Goal: Task Accomplishment & Management: Manage account settings

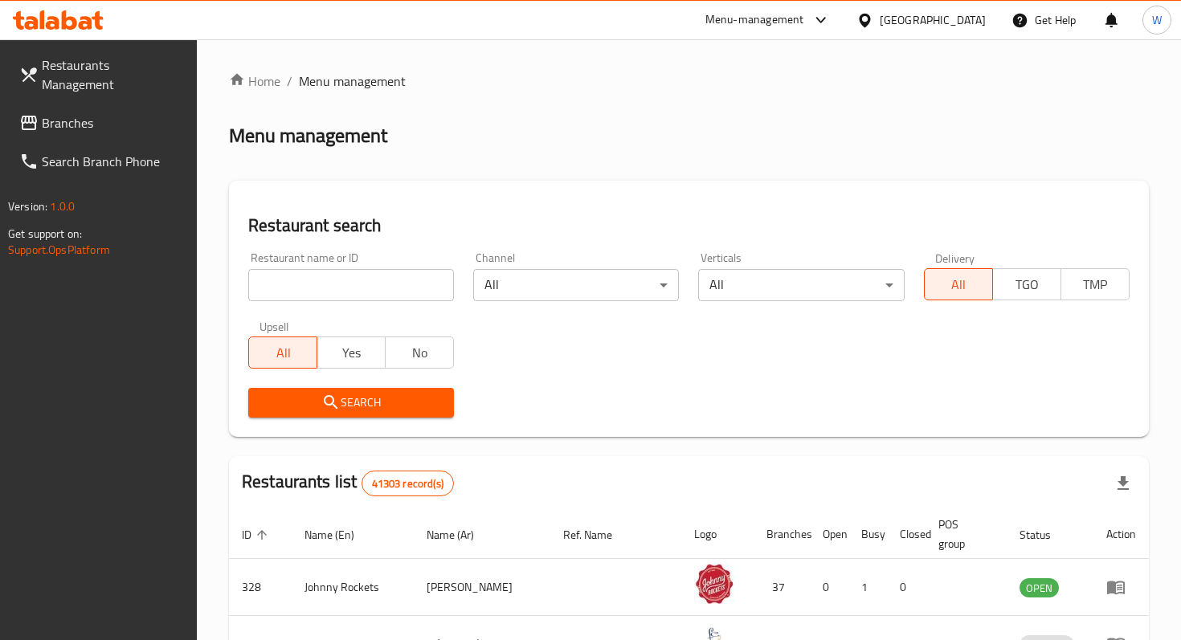
click at [310, 279] on input "search" at bounding box center [351, 285] width 206 height 32
click at [375, 411] on span "Search" at bounding box center [351, 403] width 180 height 20
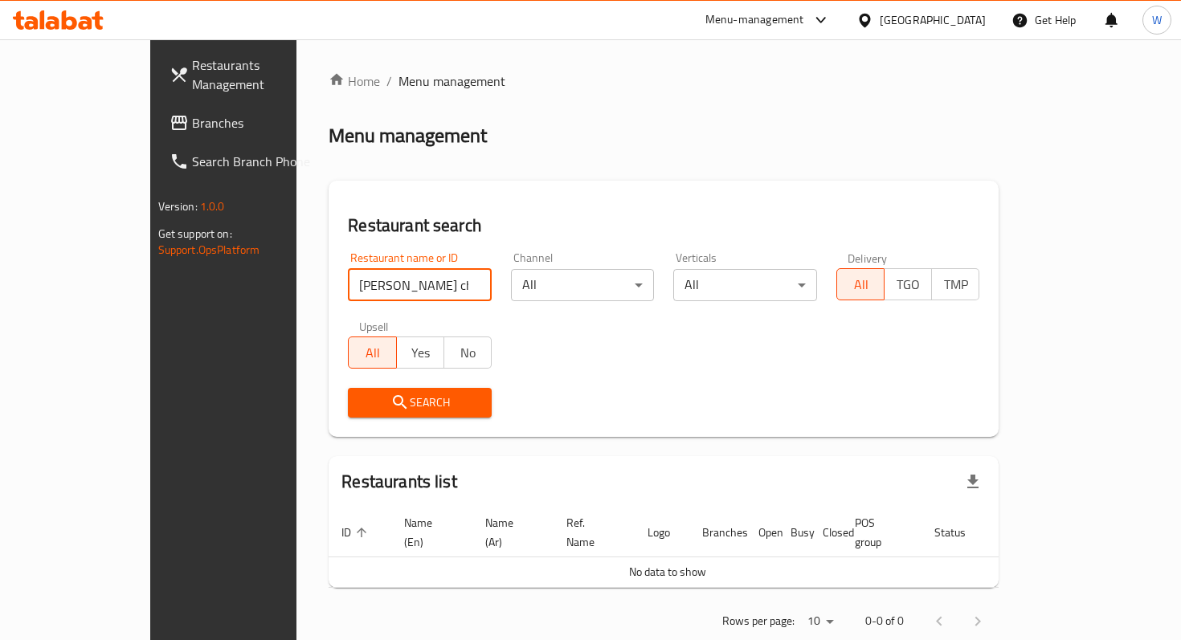
drag, startPoint x: 409, startPoint y: 276, endPoint x: 280, endPoint y: 276, distance: 129.3
click at [348, 276] on input "[PERSON_NAME] chongqing" at bounding box center [420, 285] width 144 height 32
type input "liu"
click button "Search" at bounding box center [420, 403] width 144 height 30
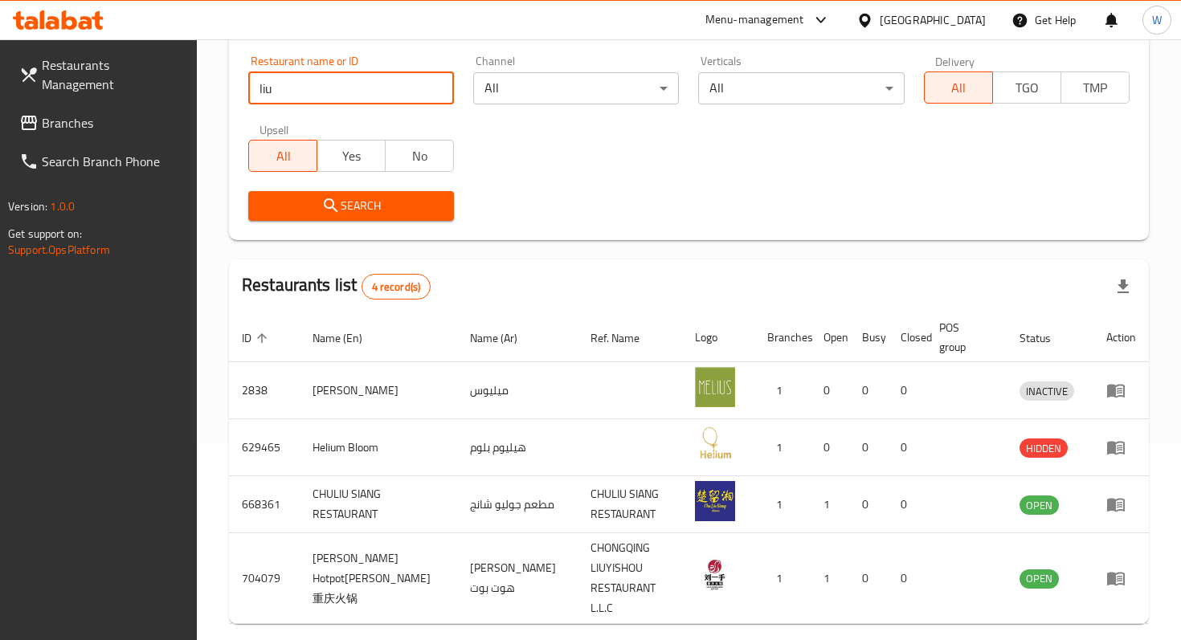
scroll to position [247, 0]
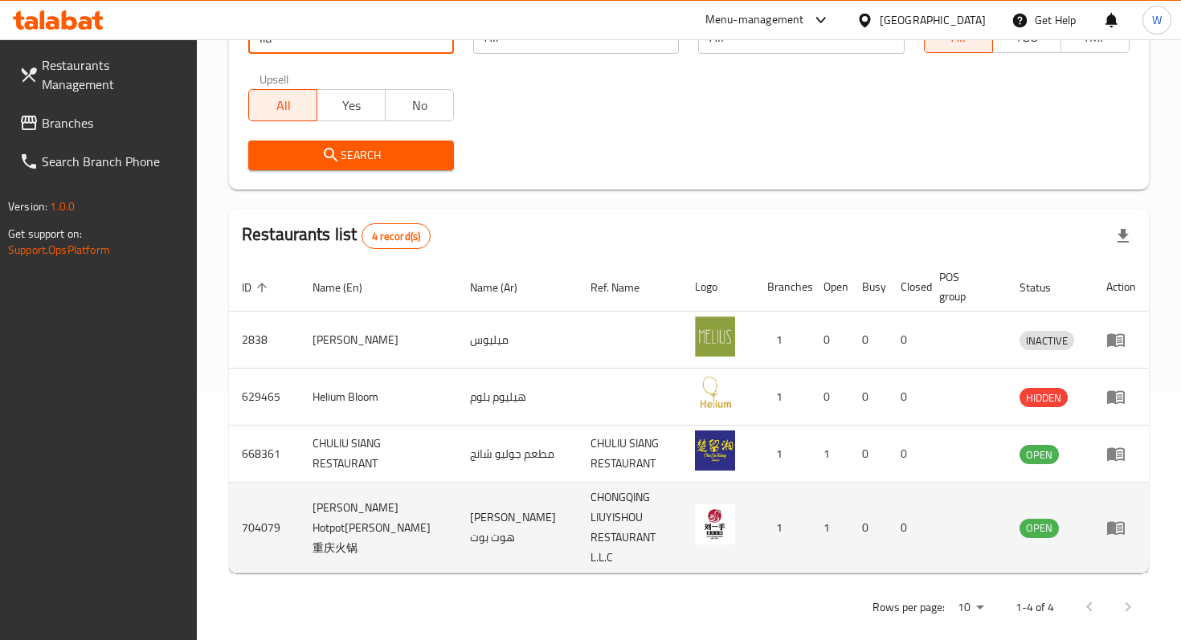
click at [1119, 519] on icon "enhanced table" at bounding box center [1115, 527] width 19 height 19
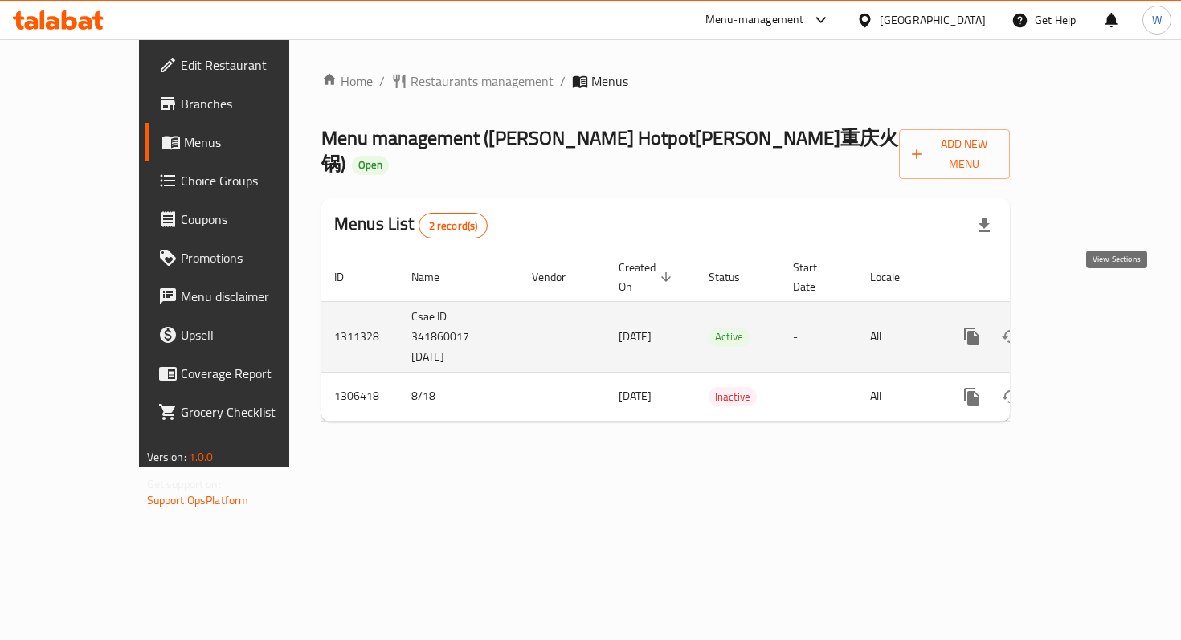
click at [1095, 329] on icon "enhanced table" at bounding box center [1087, 336] width 14 height 14
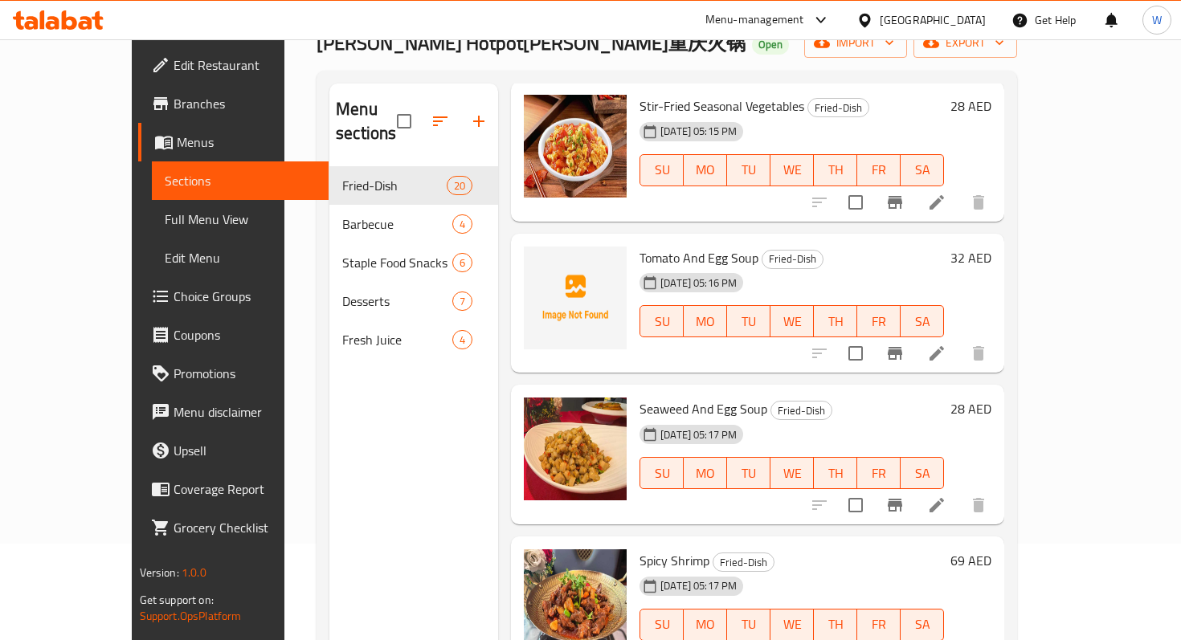
scroll to position [87, 0]
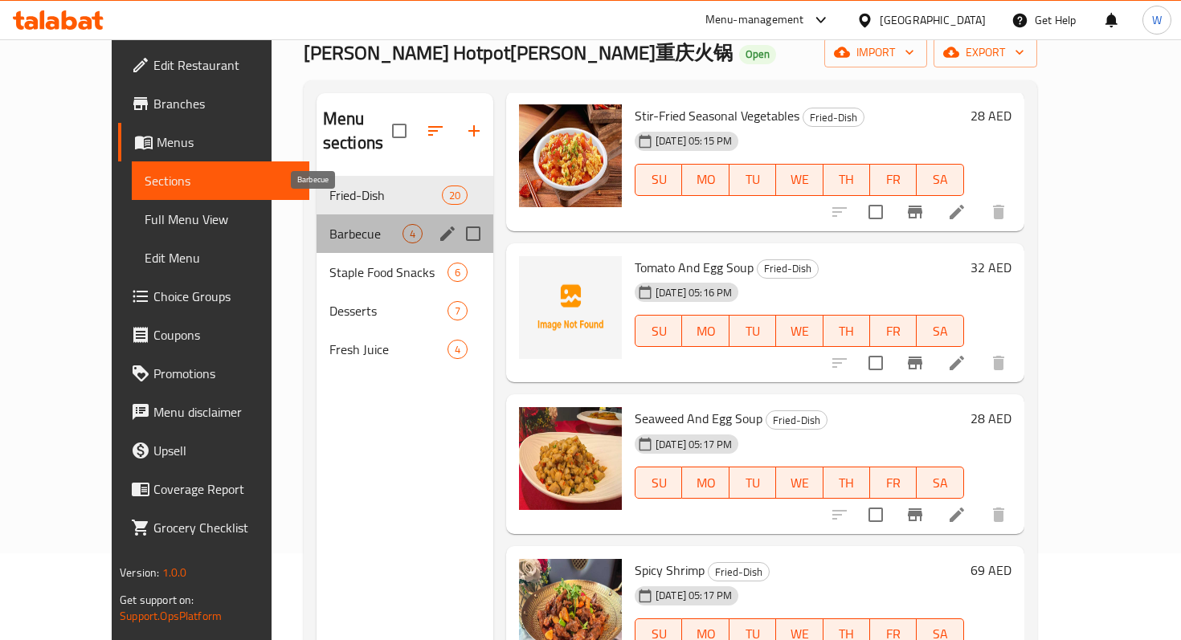
click at [329, 224] on span "Barbecue" at bounding box center [365, 233] width 73 height 19
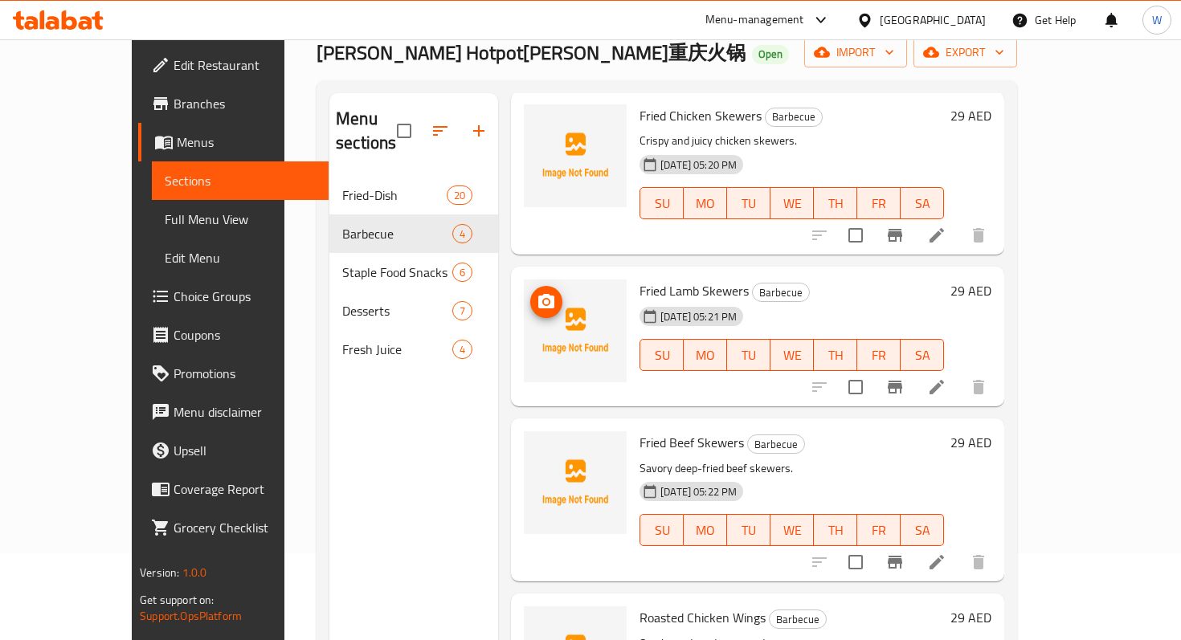
scroll to position [225, 0]
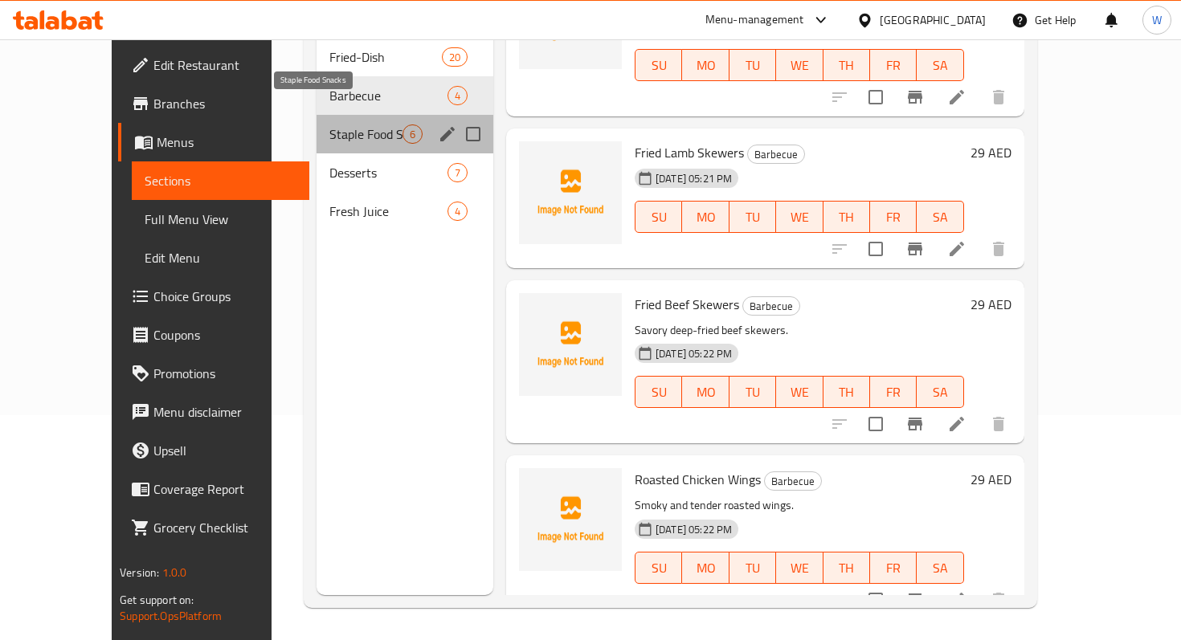
click at [329, 124] on span "Staple Food Snacks" at bounding box center [365, 133] width 73 height 19
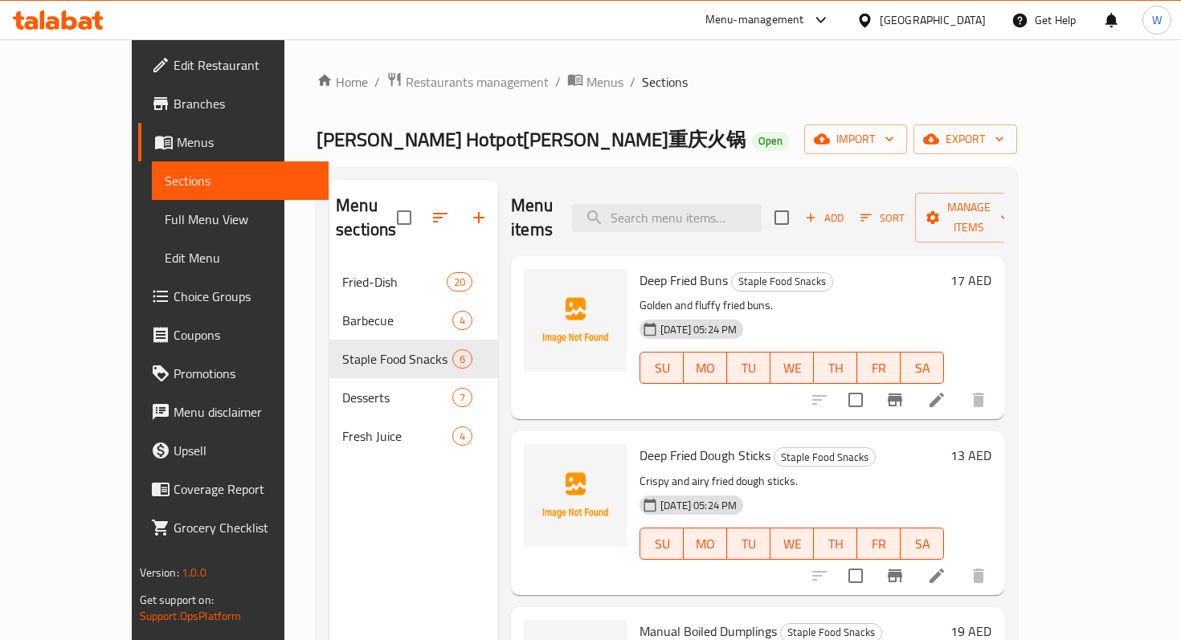
scroll to position [452, 0]
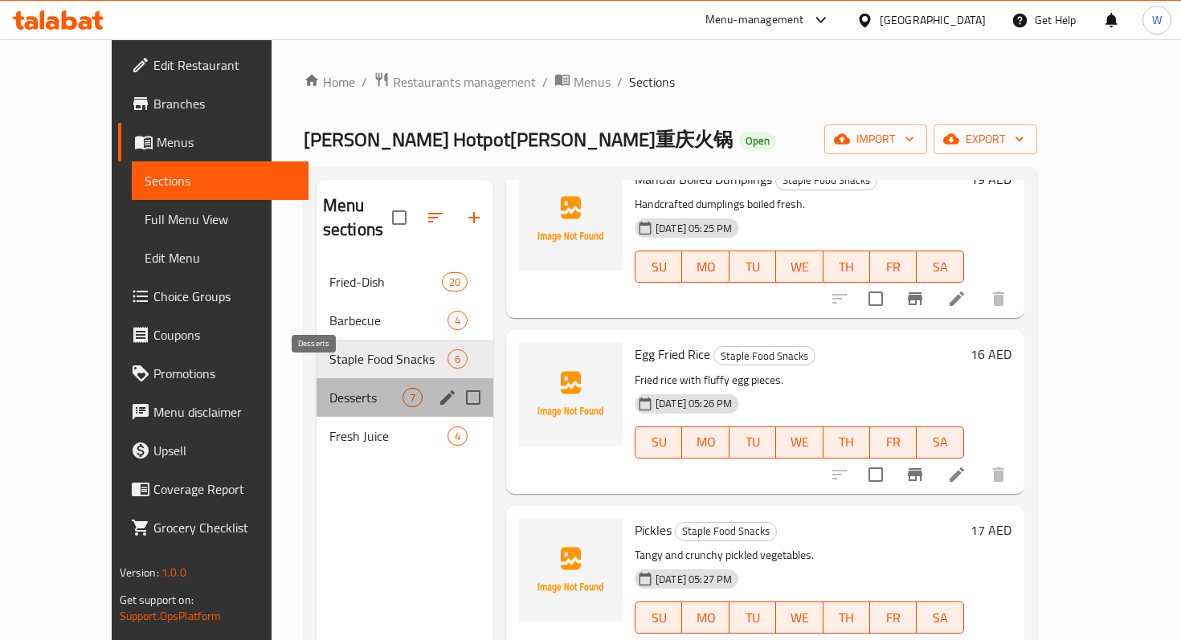
click at [329, 388] on span "Desserts" at bounding box center [365, 397] width 73 height 19
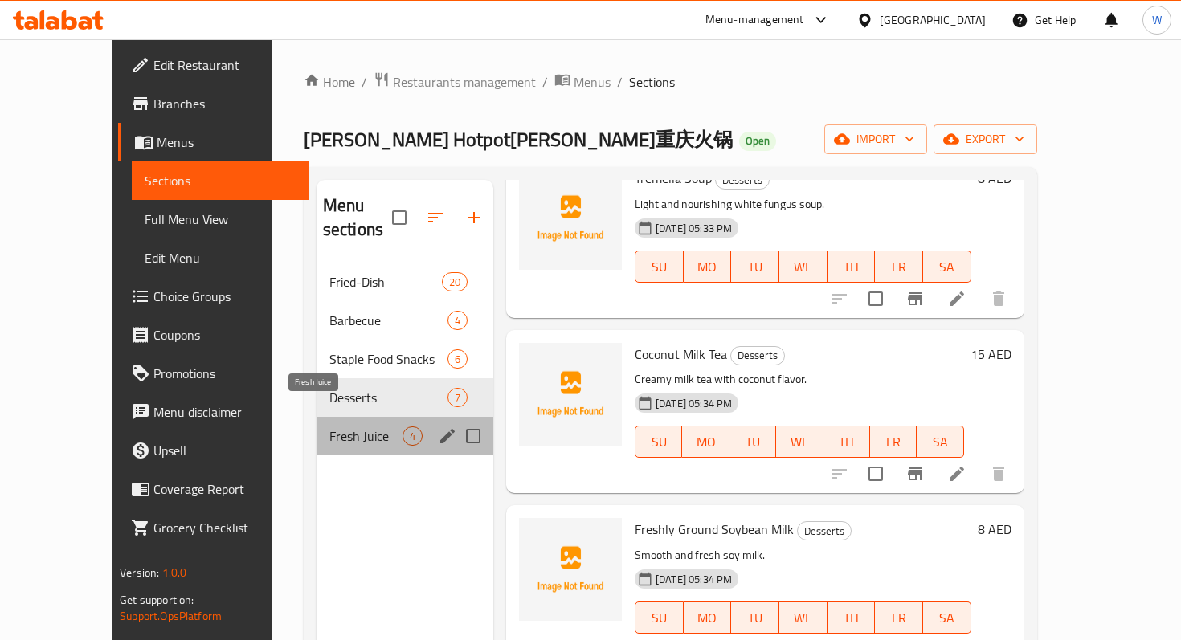
click at [329, 427] on span "Fresh Juice" at bounding box center [365, 436] width 73 height 19
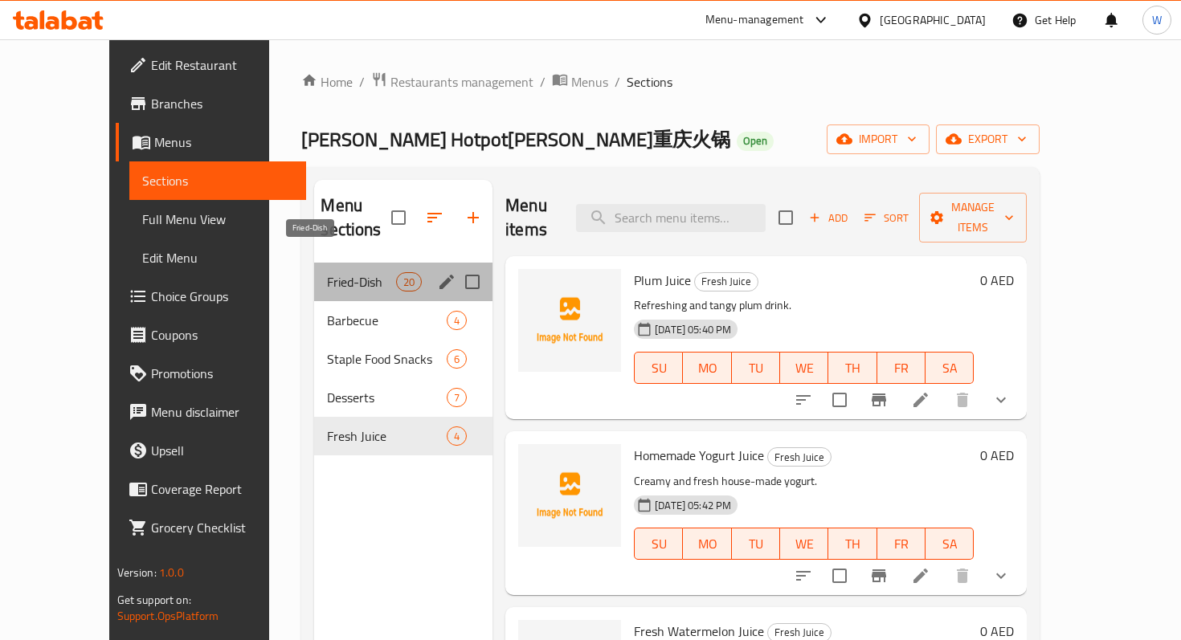
click at [327, 272] on span "Fried-Dish" at bounding box center [361, 281] width 68 height 19
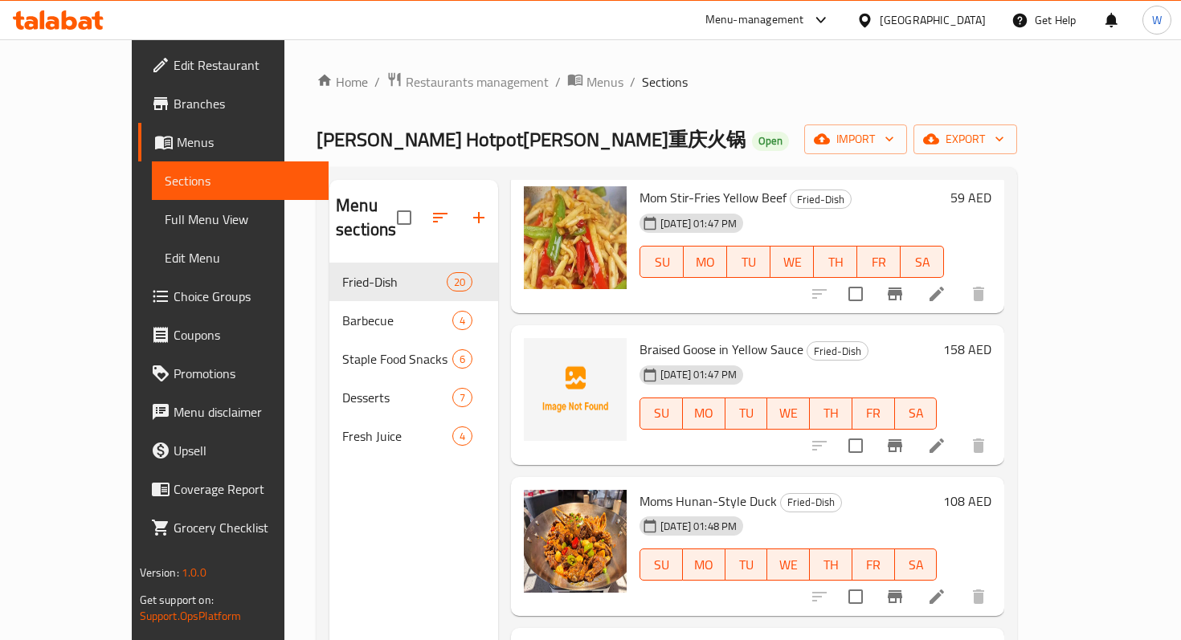
scroll to position [28, 0]
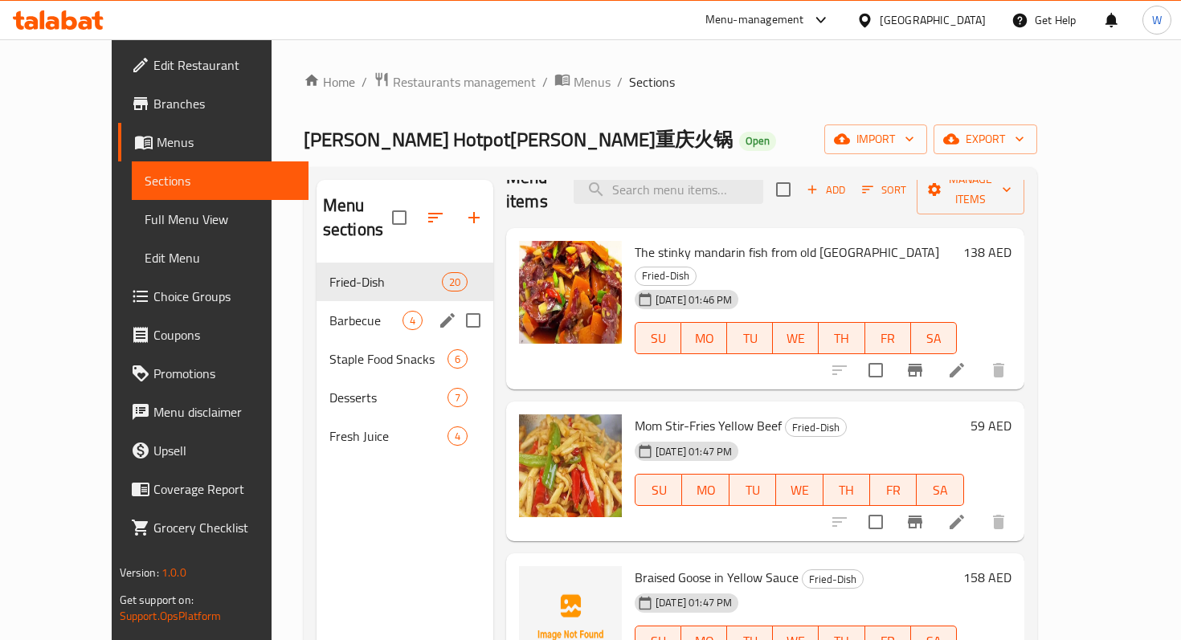
click at [329, 311] on span "Barbecue" at bounding box center [365, 320] width 73 height 19
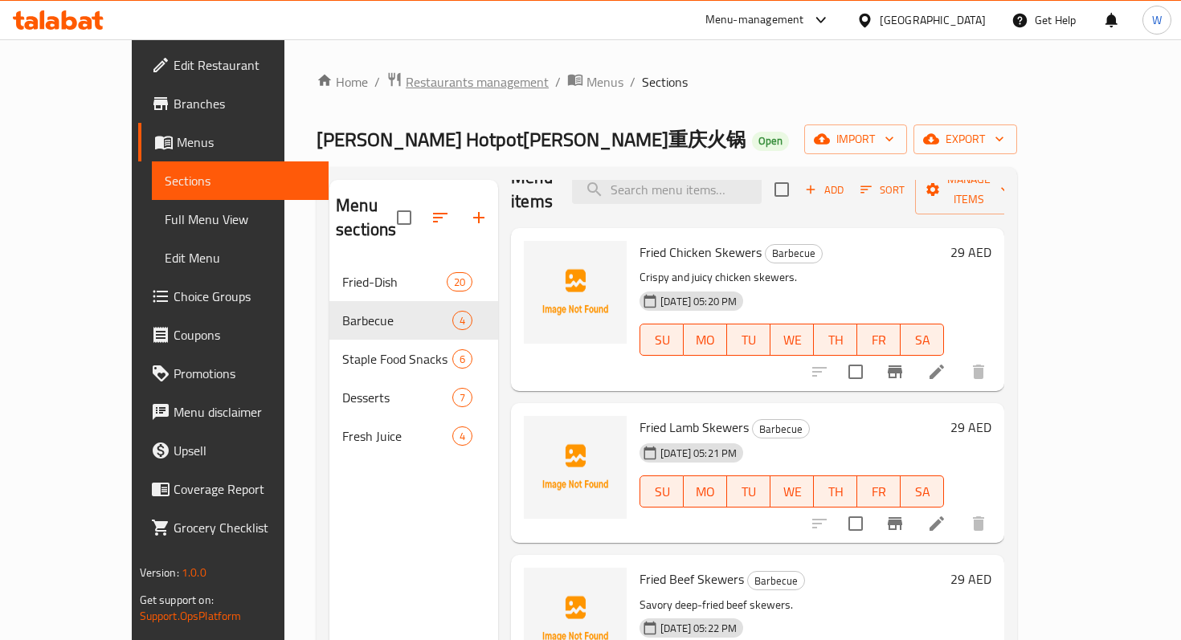
click at [407, 80] on span "Restaurants management" at bounding box center [477, 81] width 143 height 19
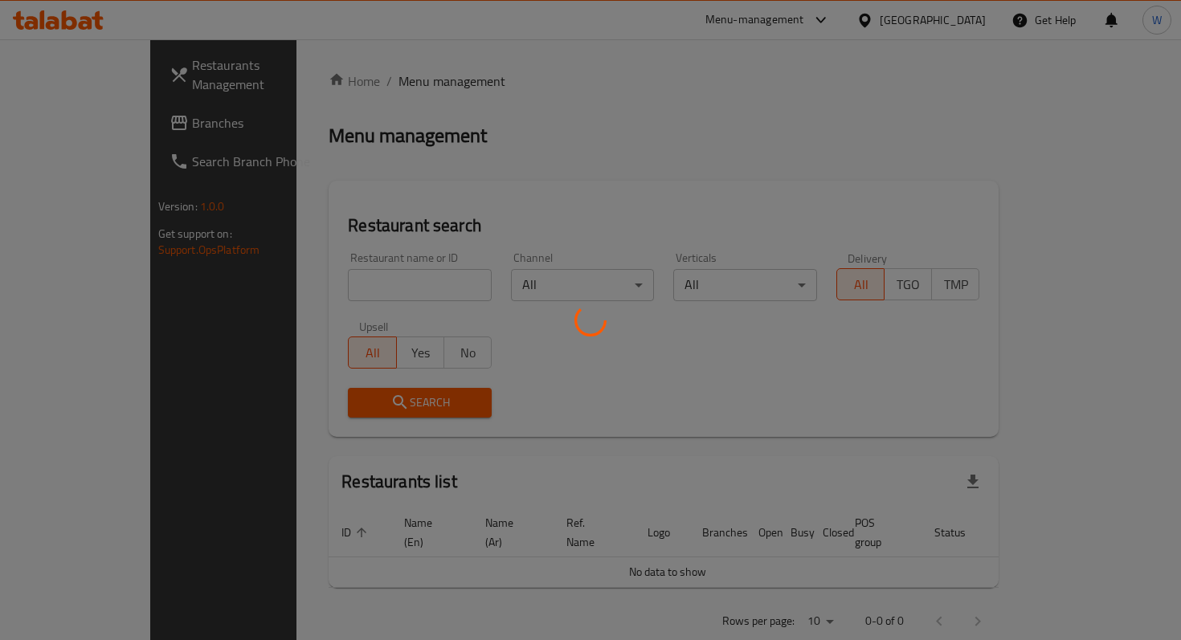
click at [390, 265] on div at bounding box center [590, 320] width 1181 height 640
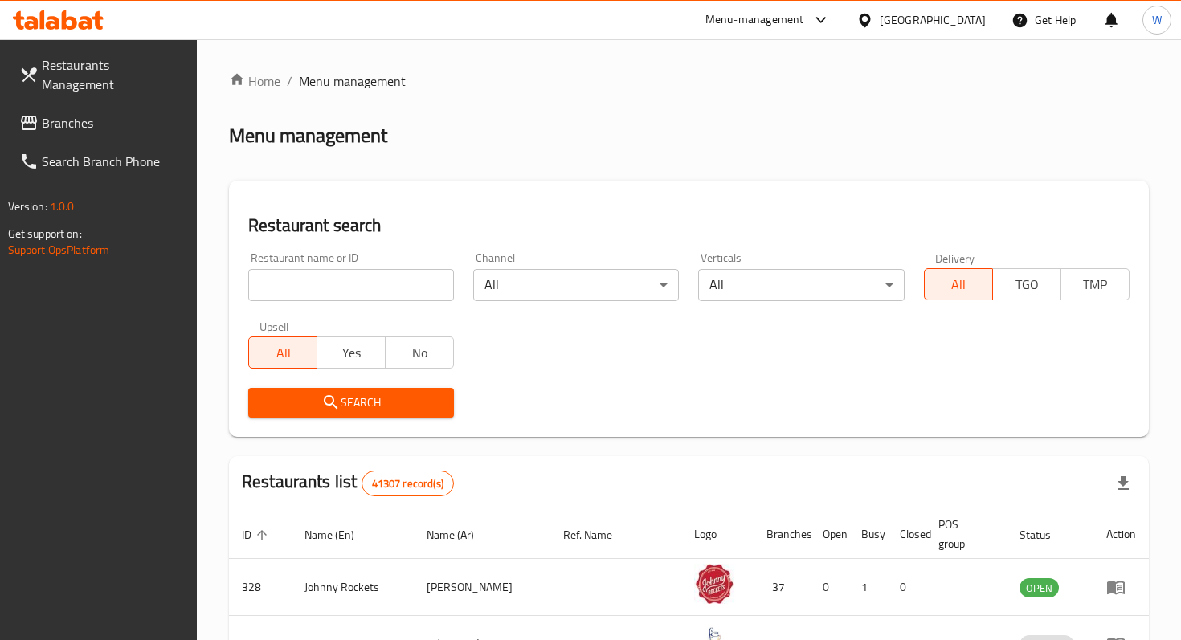
click at [390, 304] on div at bounding box center [590, 320] width 1181 height 640
click at [395, 276] on input "search" at bounding box center [351, 285] width 206 height 32
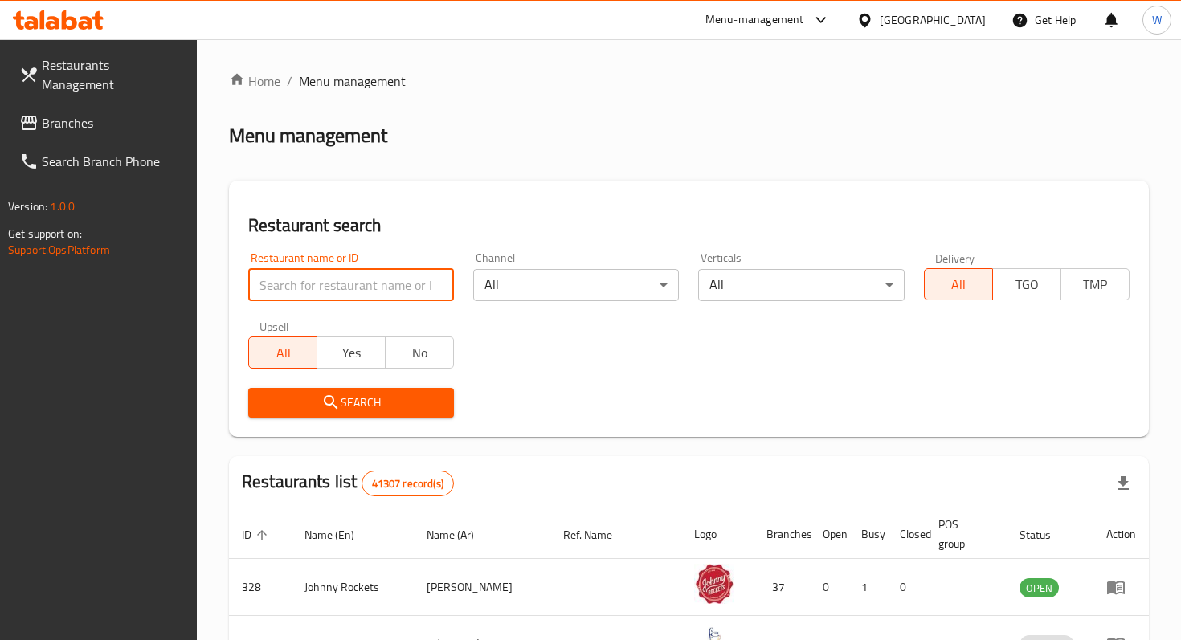
click at [300, 288] on input "search" at bounding box center [351, 285] width 206 height 32
type input "Chinese Star Restaurant"
click at [357, 403] on span "Search" at bounding box center [351, 403] width 180 height 20
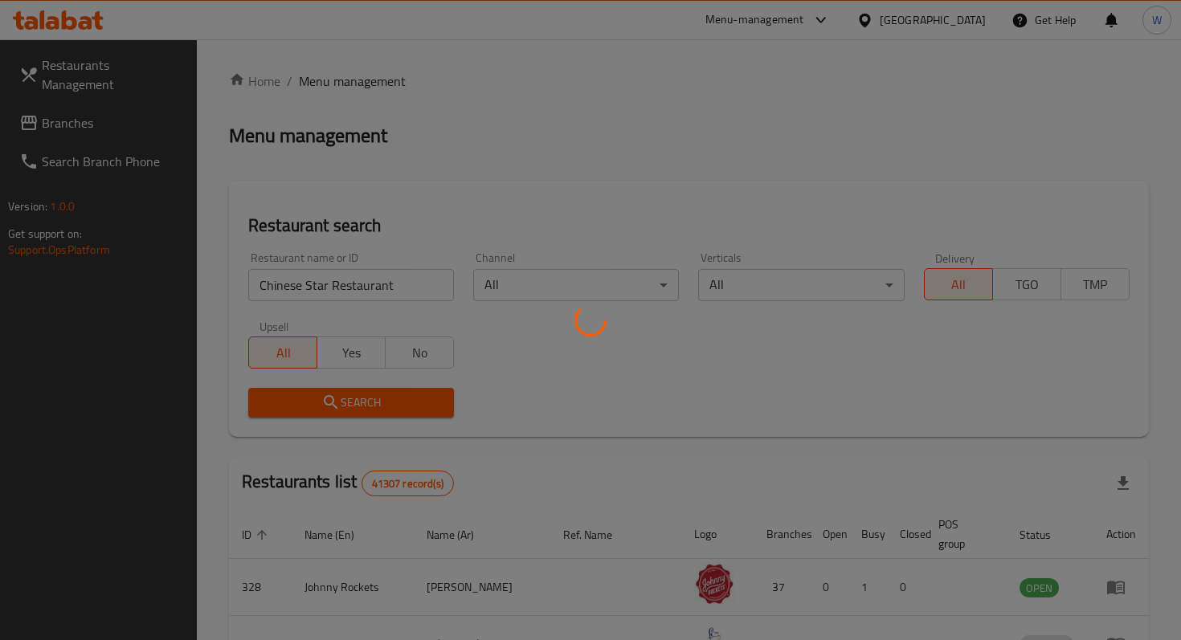
click at [357, 403] on div at bounding box center [590, 320] width 1181 height 640
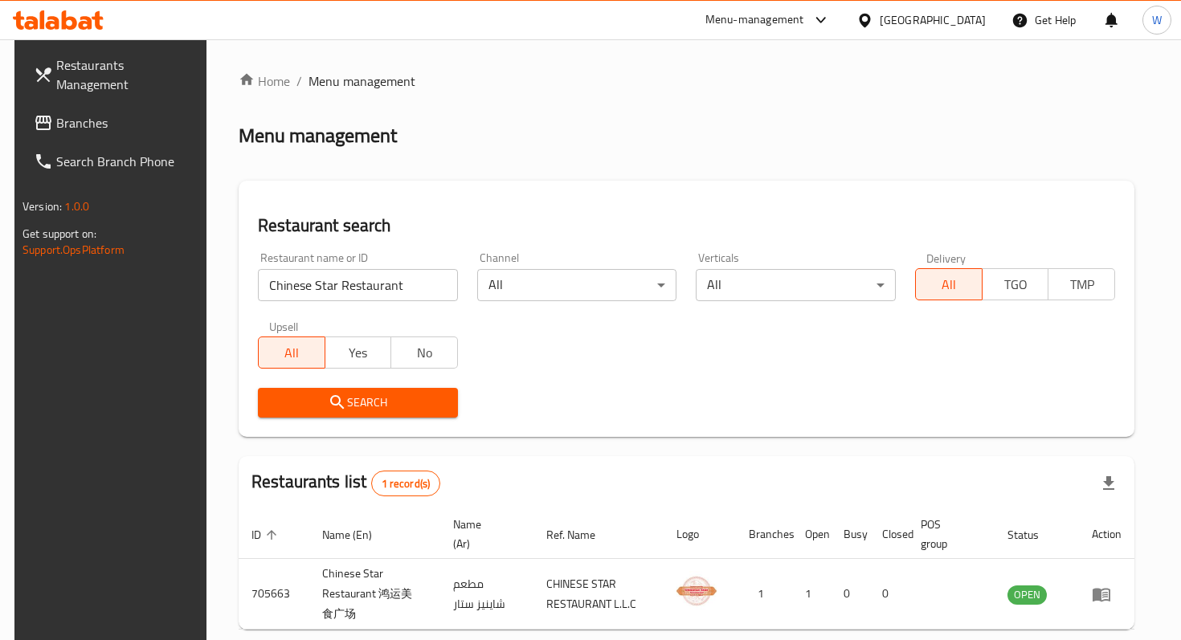
scroll to position [77, 0]
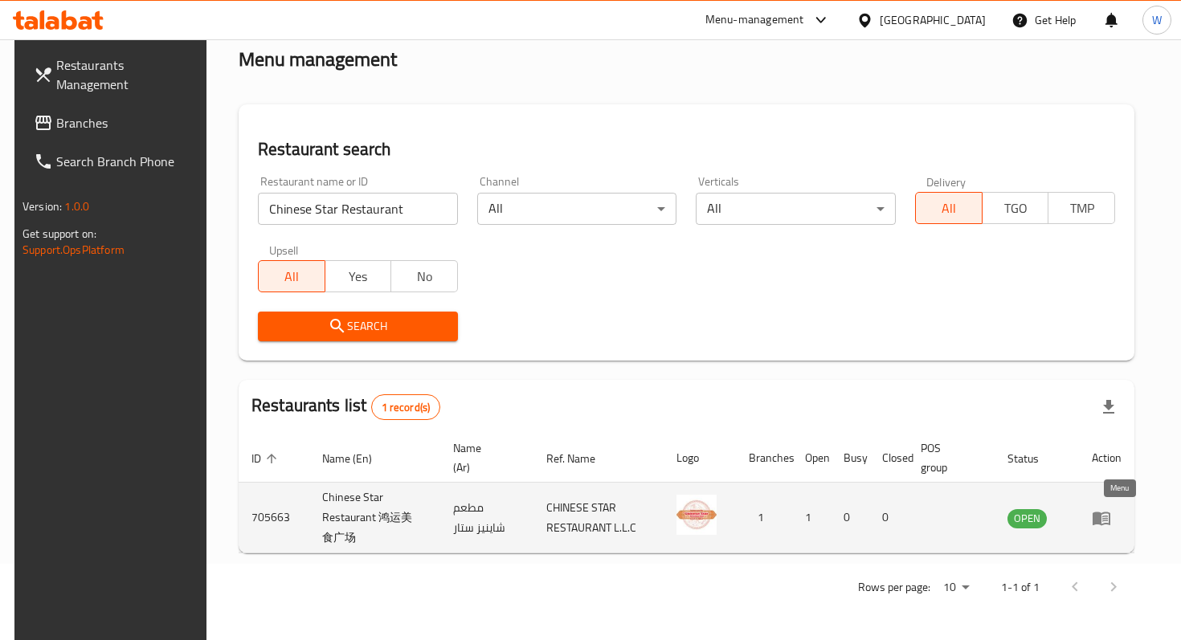
click at [1121, 516] on link "enhanced table" at bounding box center [1107, 517] width 30 height 19
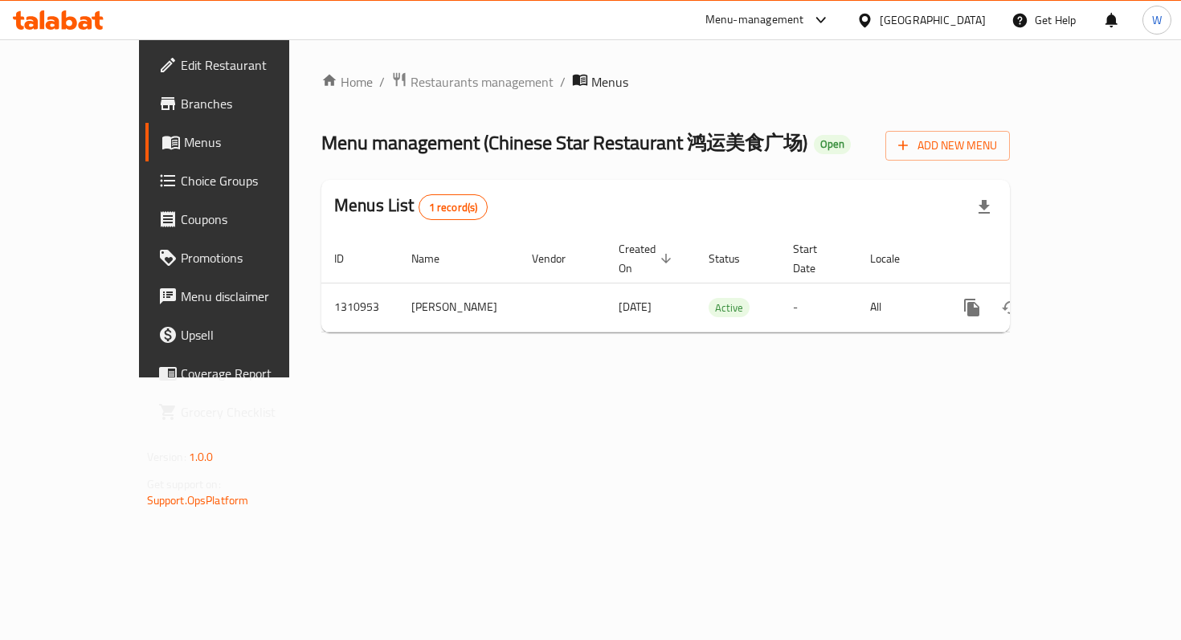
click at [181, 173] on span "Choice Groups" at bounding box center [252, 180] width 142 height 19
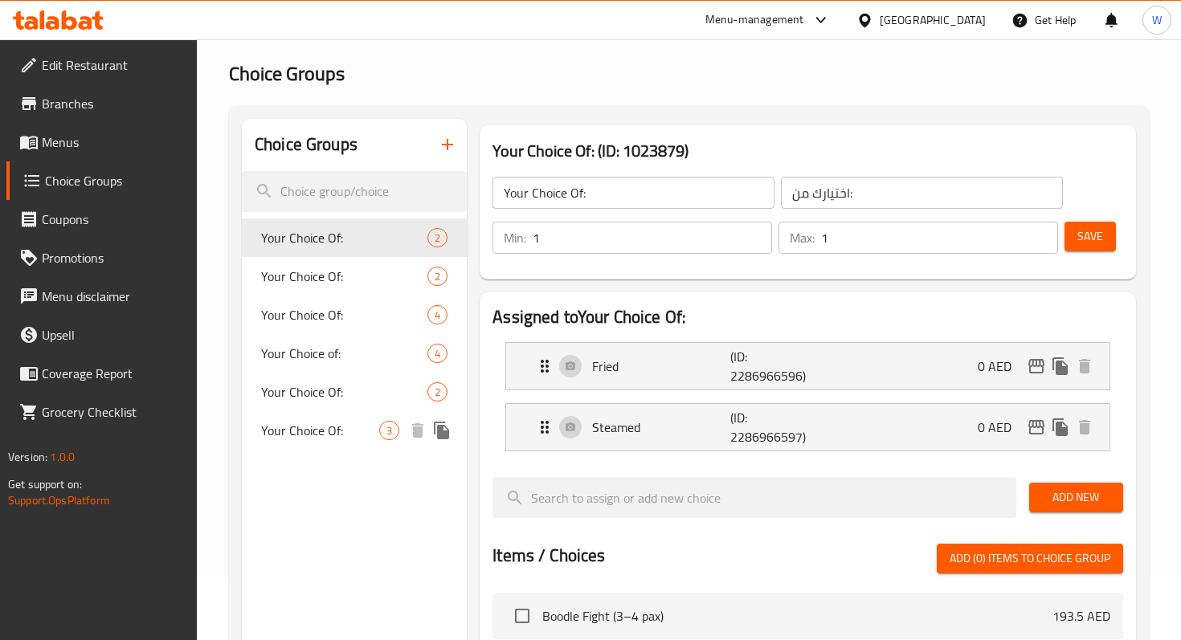
scroll to position [92, 0]
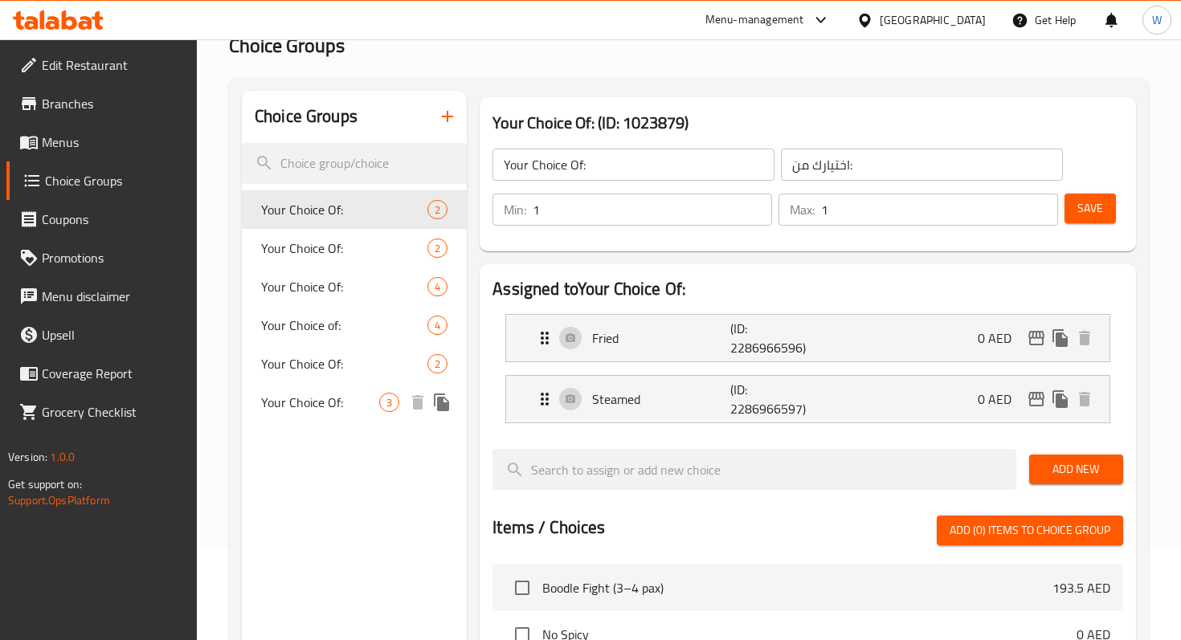
click at [371, 409] on span "Your Choice Of:" at bounding box center [320, 402] width 118 height 19
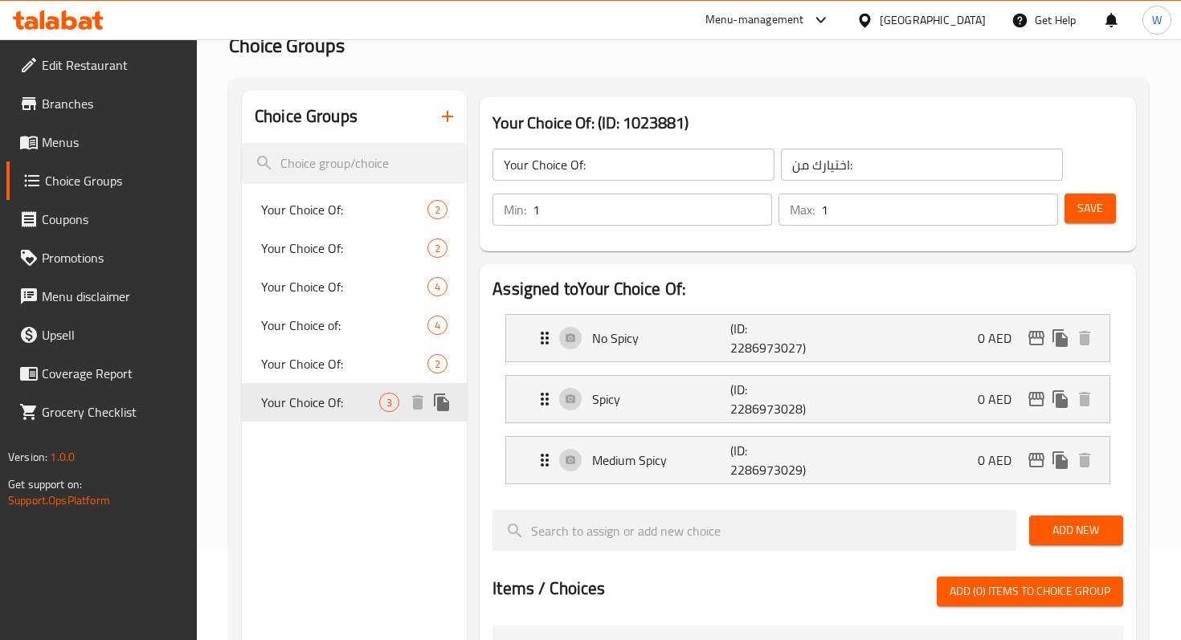
type input "إختيارك من:"
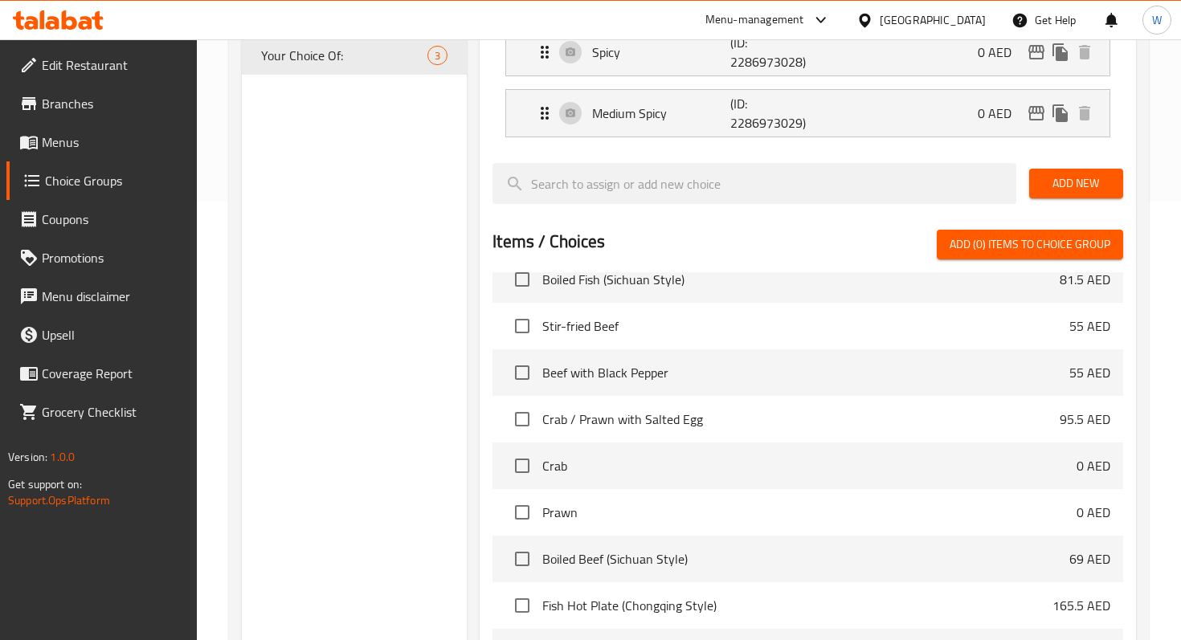
scroll to position [631, 0]
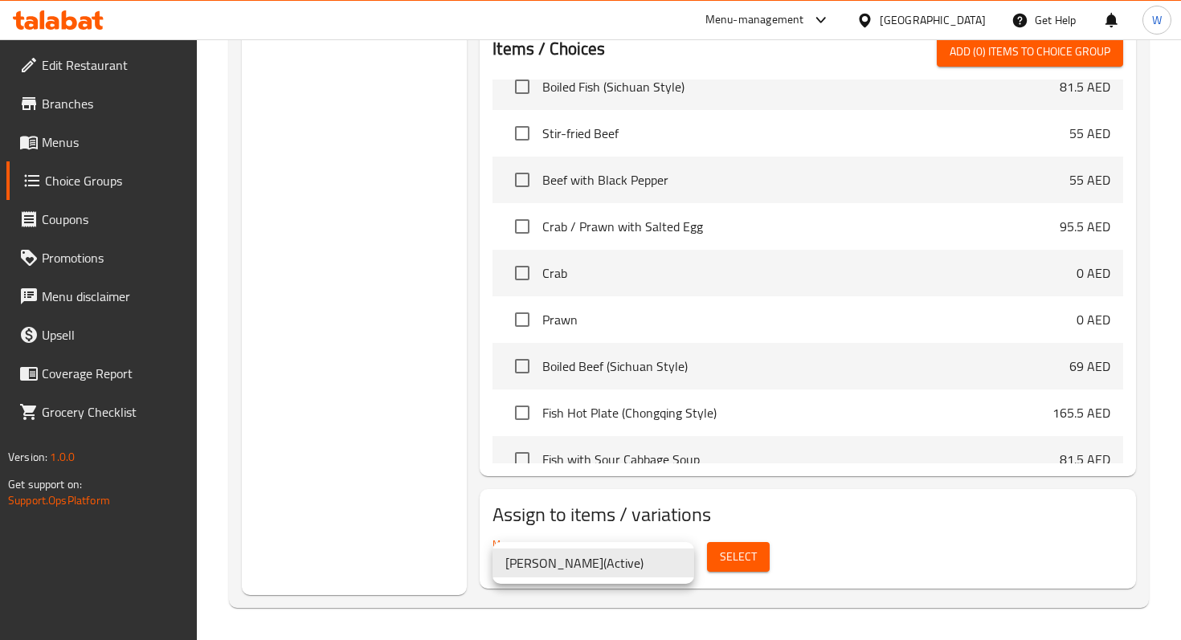
click at [675, 514] on div at bounding box center [590, 320] width 1181 height 640
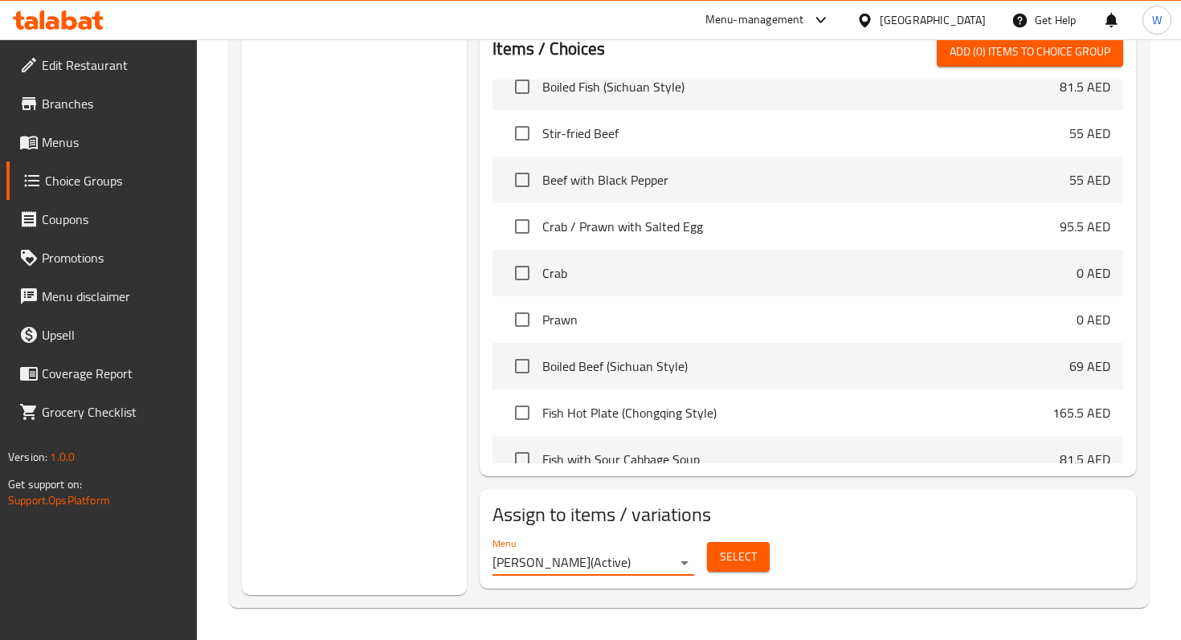
click at [751, 553] on span "Select" at bounding box center [738, 557] width 37 height 20
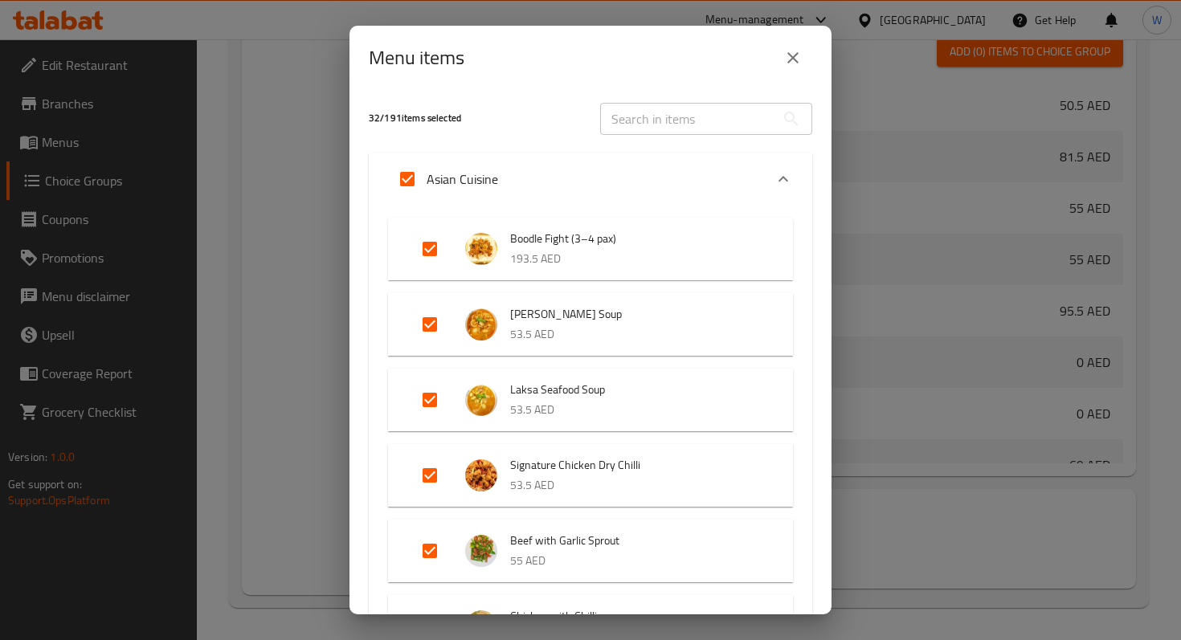
click at [409, 180] on input "Expand" at bounding box center [407, 179] width 39 height 39
checkbox input "false"
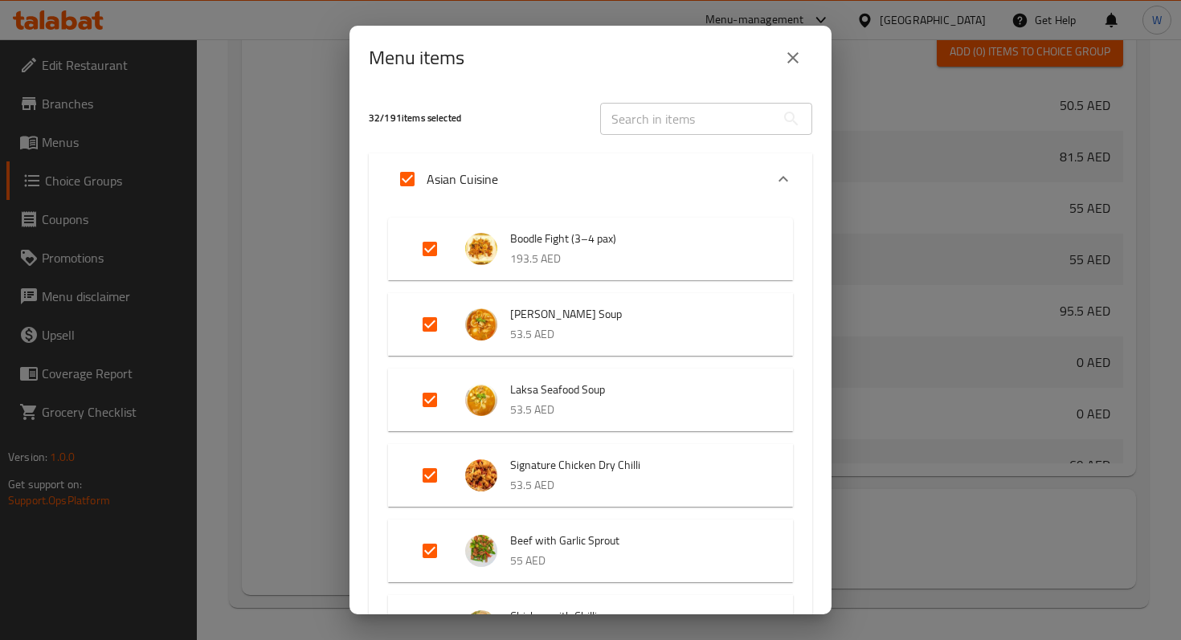
checkbox input "false"
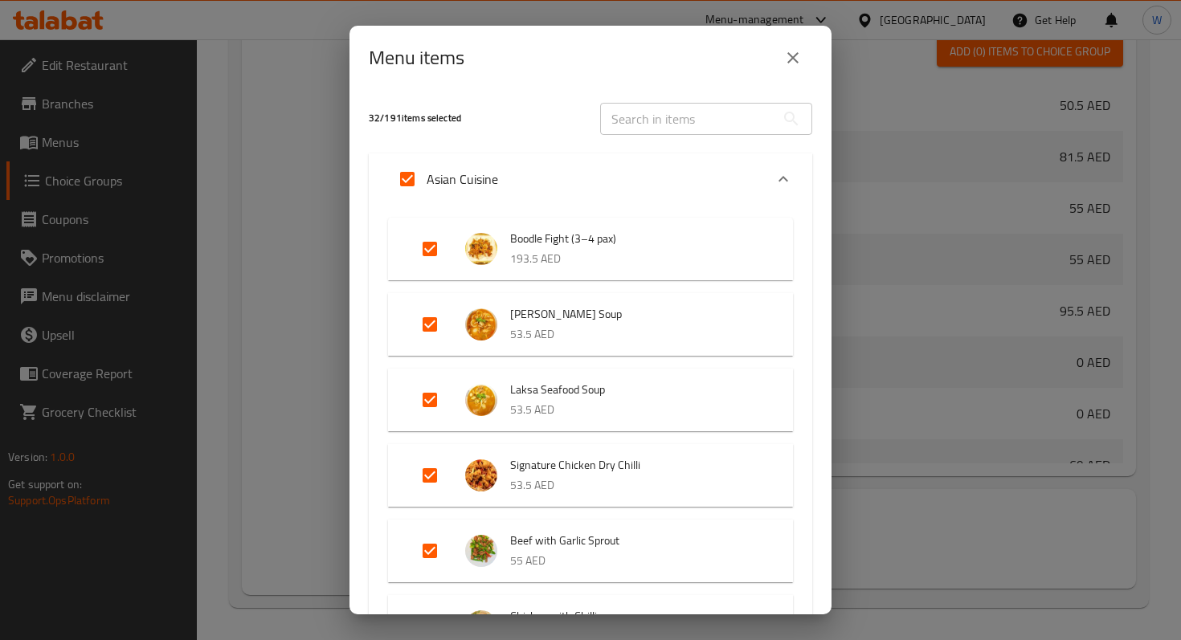
checkbox input "false"
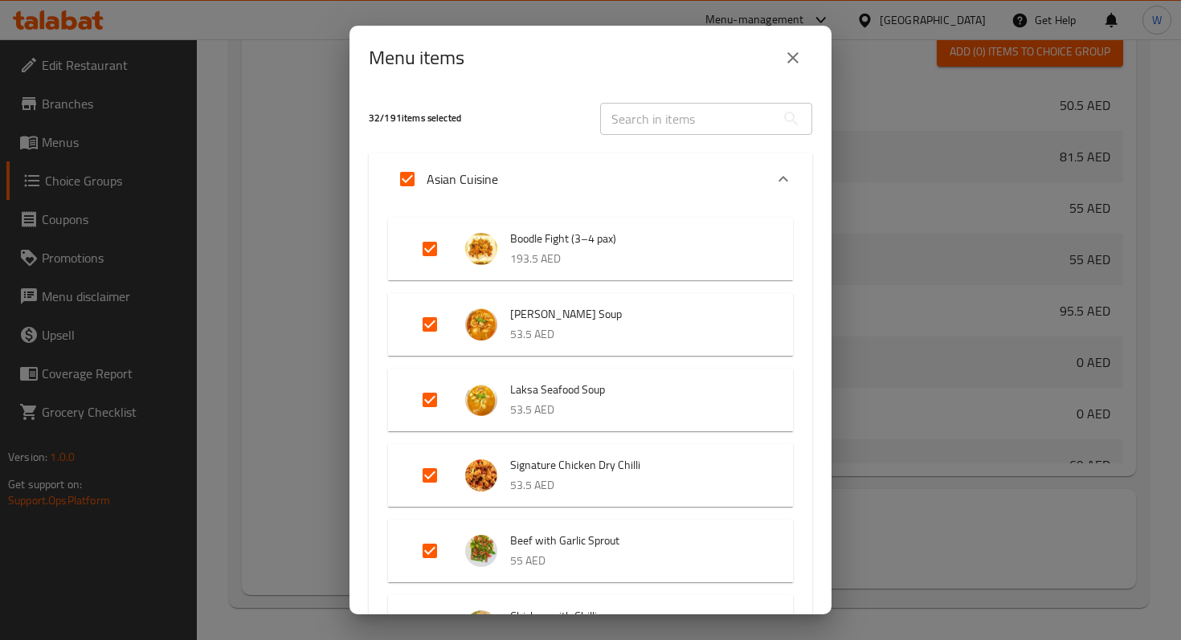
checkbox input "false"
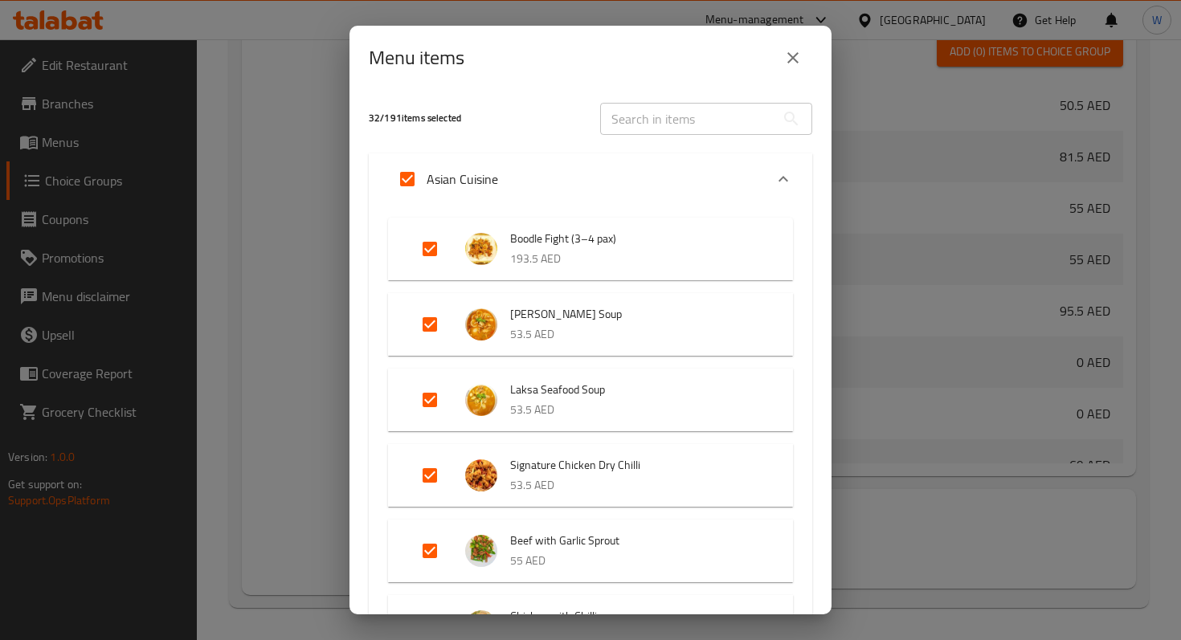
checkbox input "false"
click at [788, 177] on icon "Expand" at bounding box center [782, 178] width 19 height 19
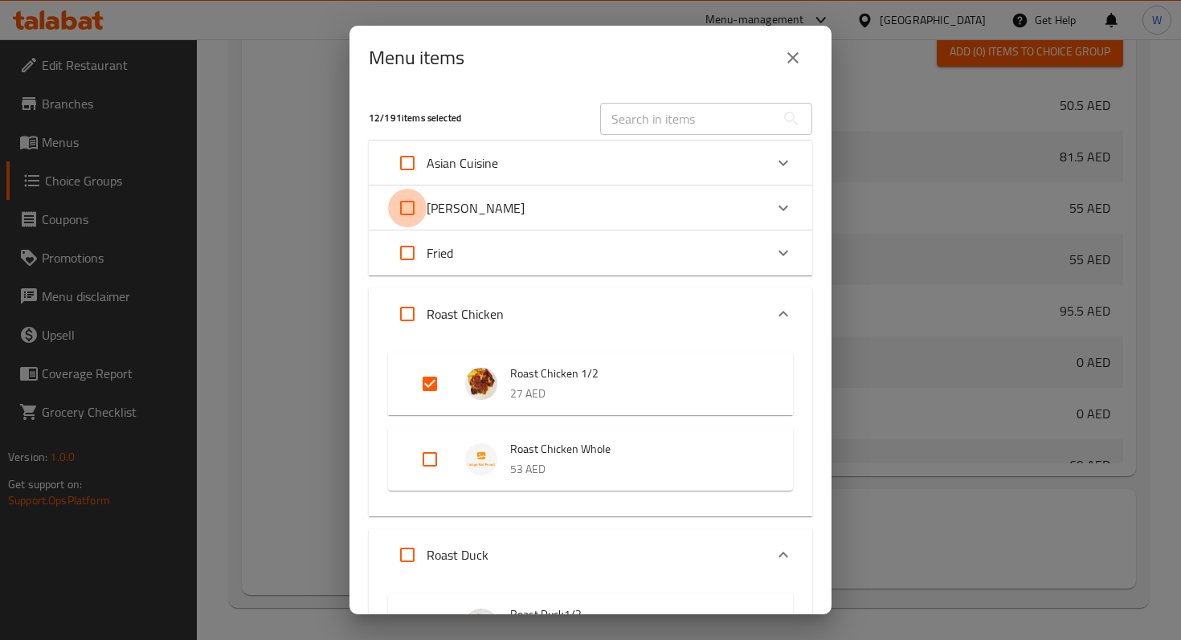
click at [407, 206] on input "Expand" at bounding box center [407, 208] width 39 height 39
checkbox input "true"
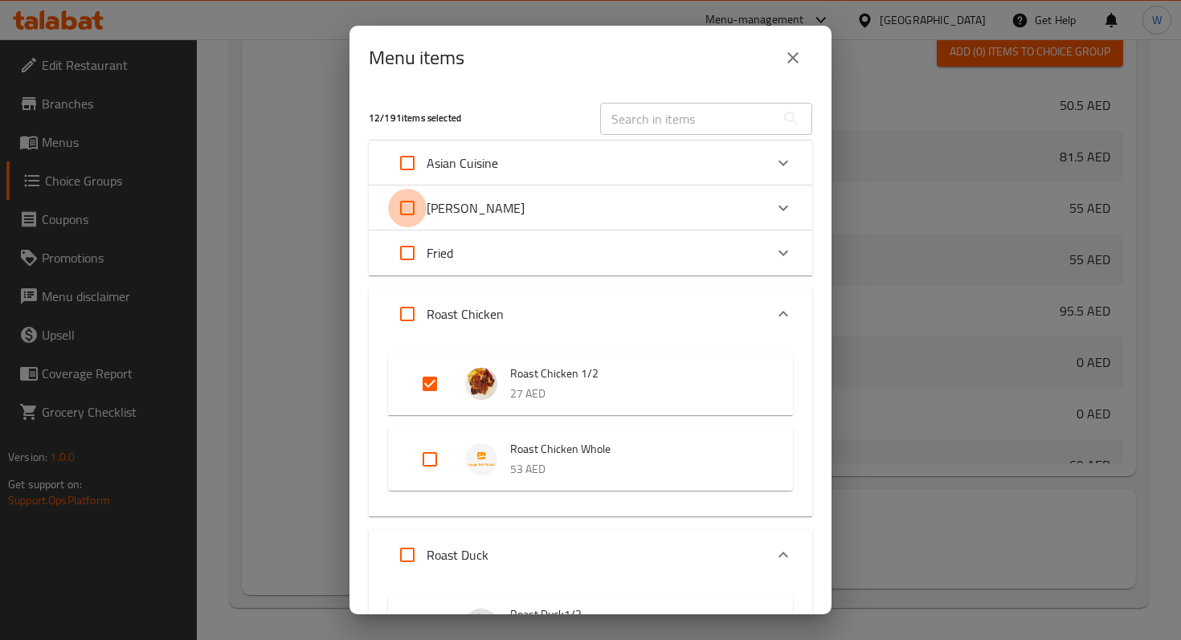
checkbox input "true"
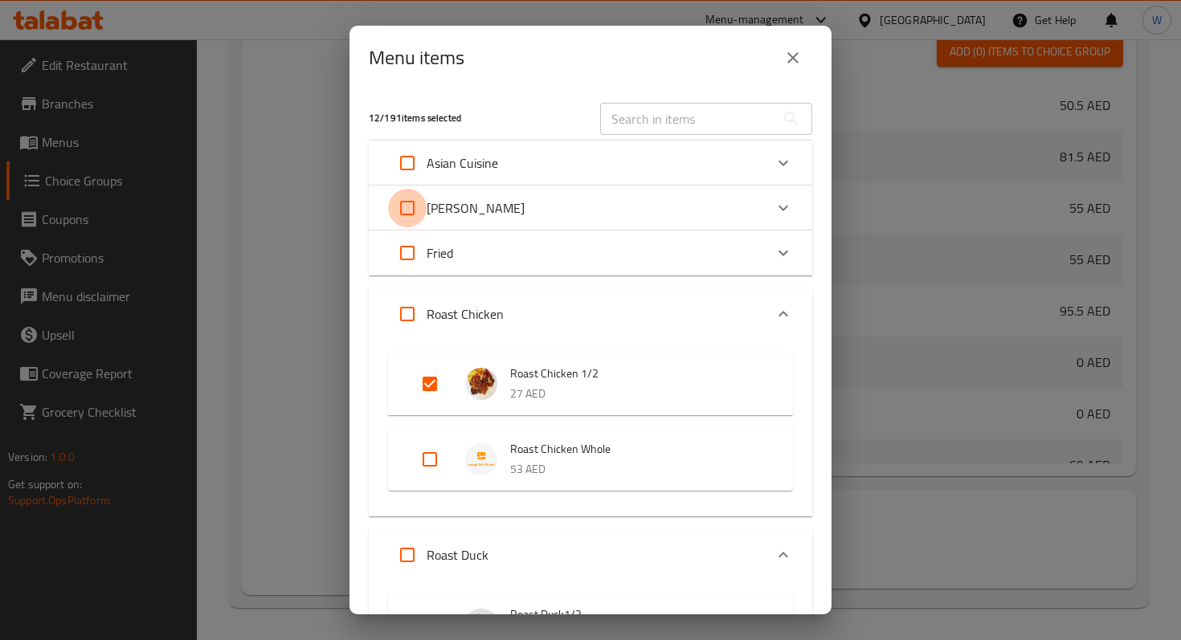
checkbox input "true"
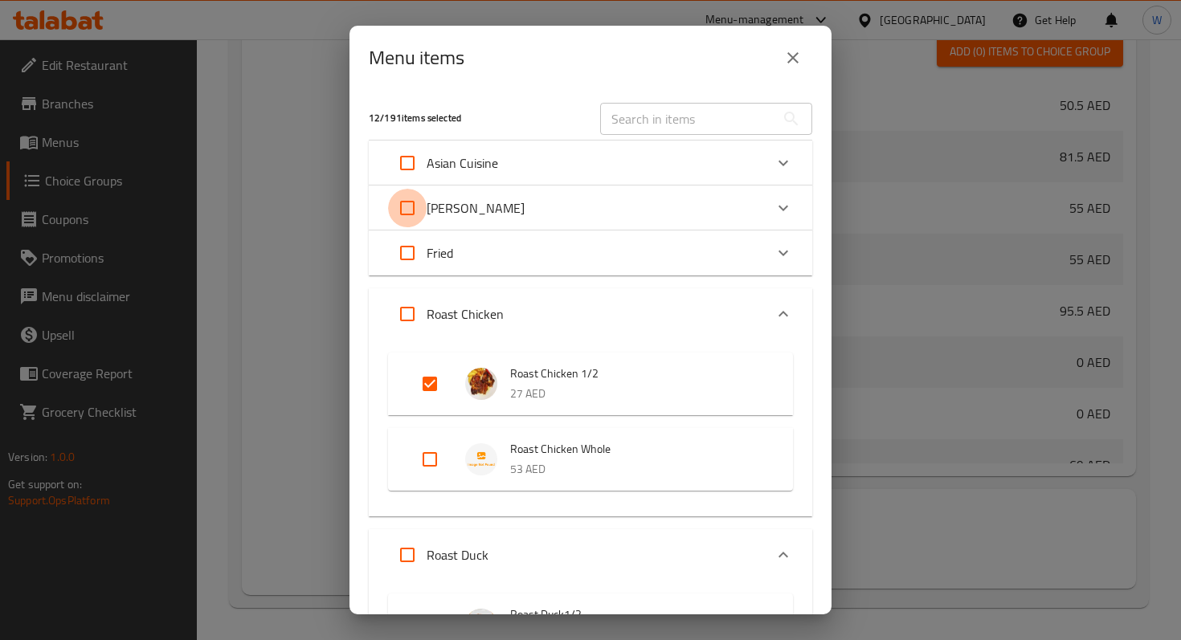
checkbox input "true"
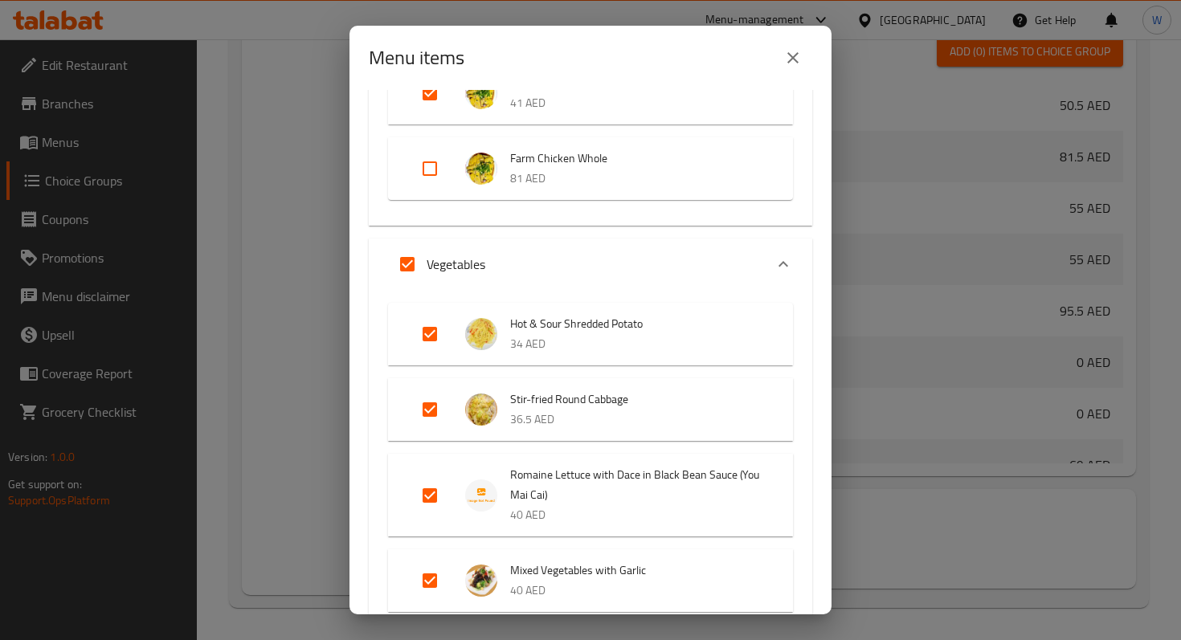
scroll to position [853, 0]
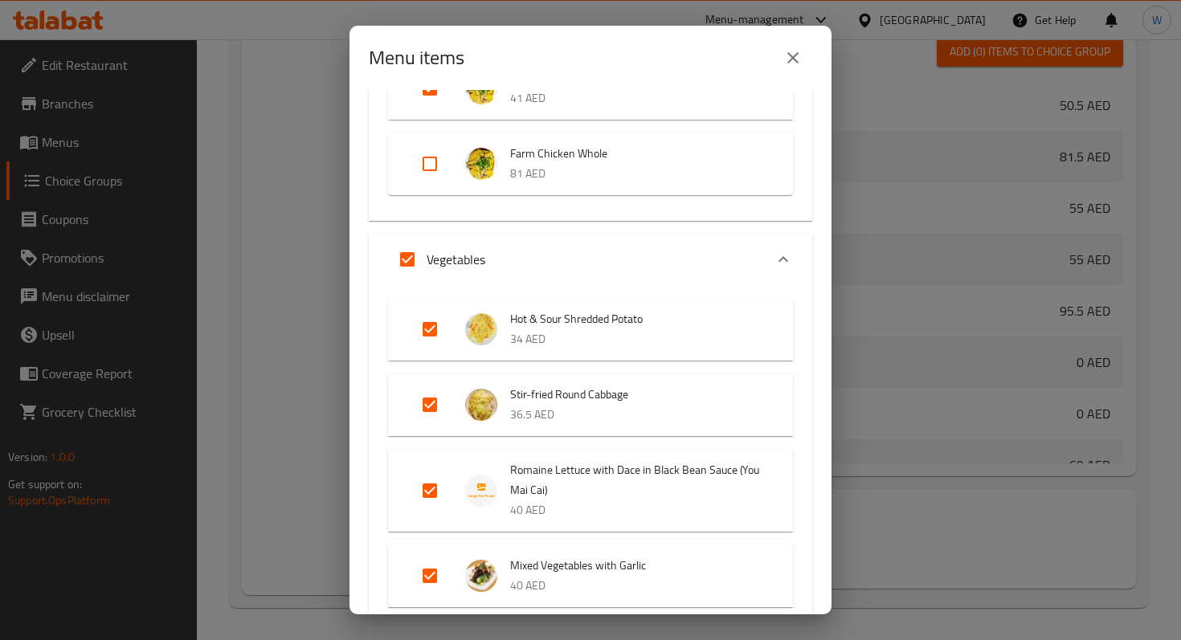
click at [404, 258] on input "Expand" at bounding box center [407, 259] width 39 height 39
checkbox input "false"
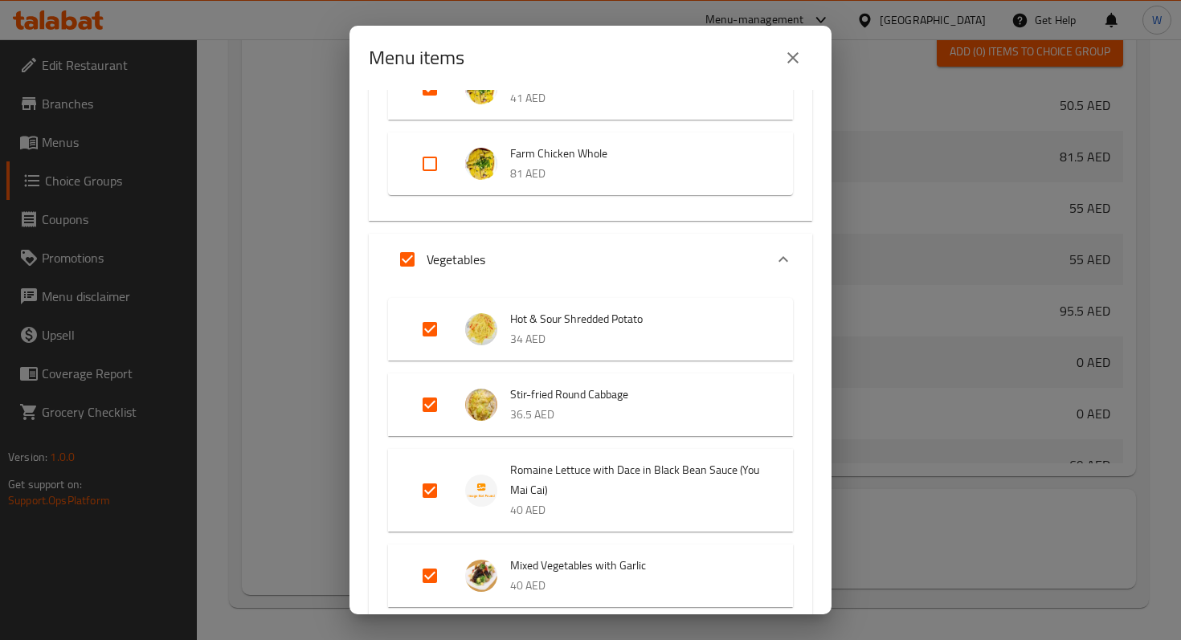
checkbox input "false"
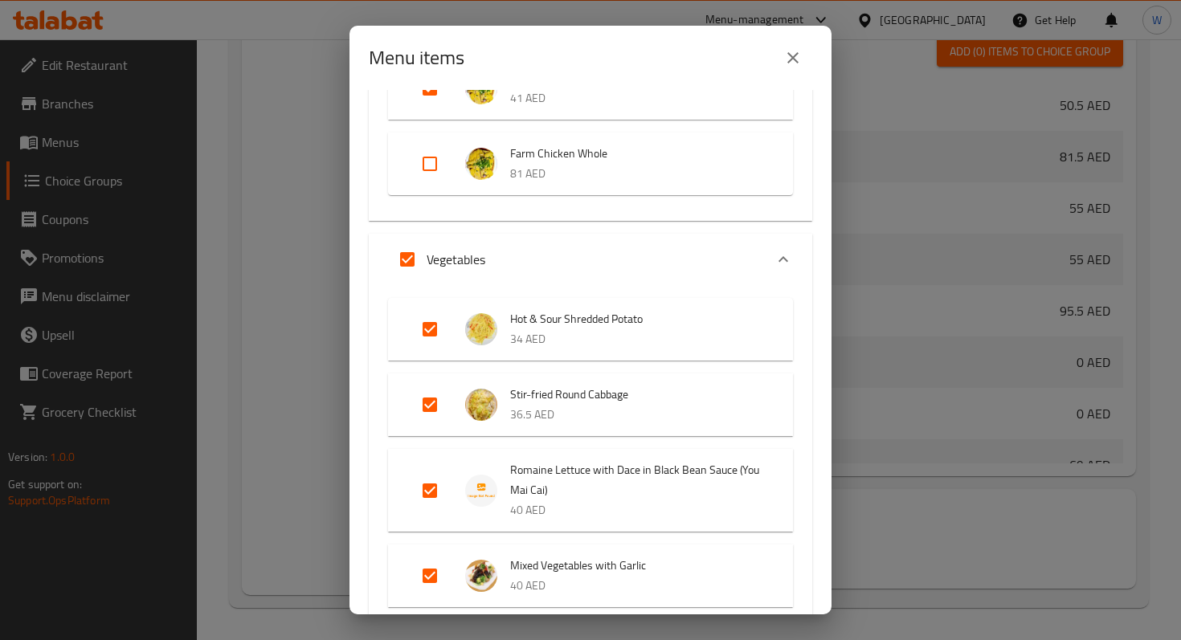
checkbox input "false"
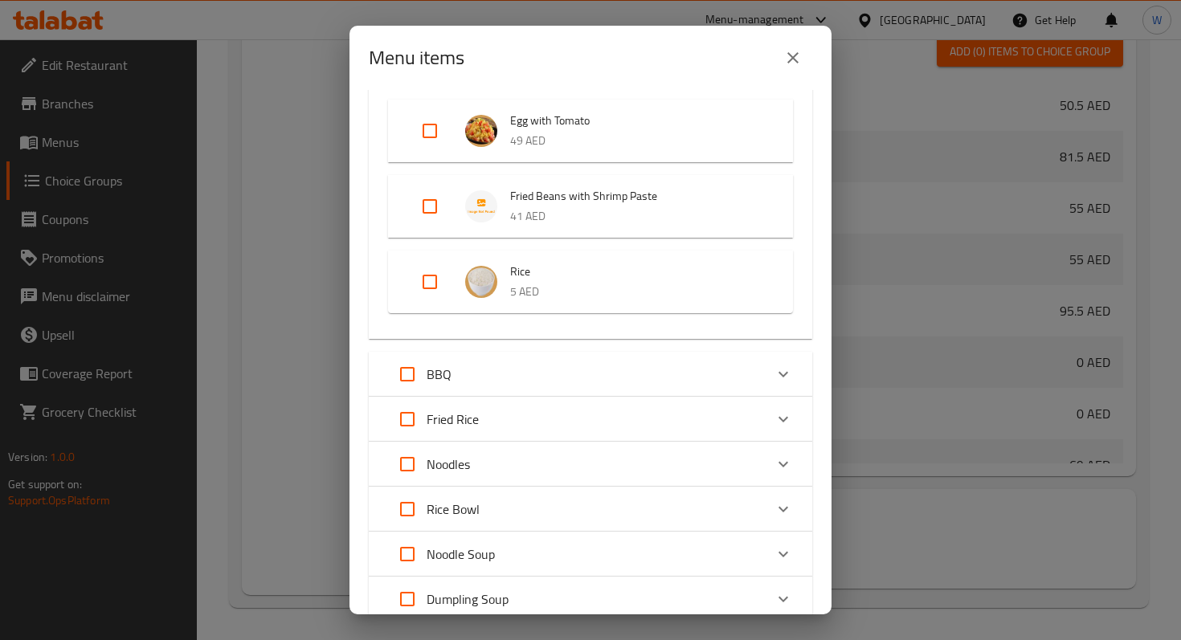
scroll to position [1557, 0]
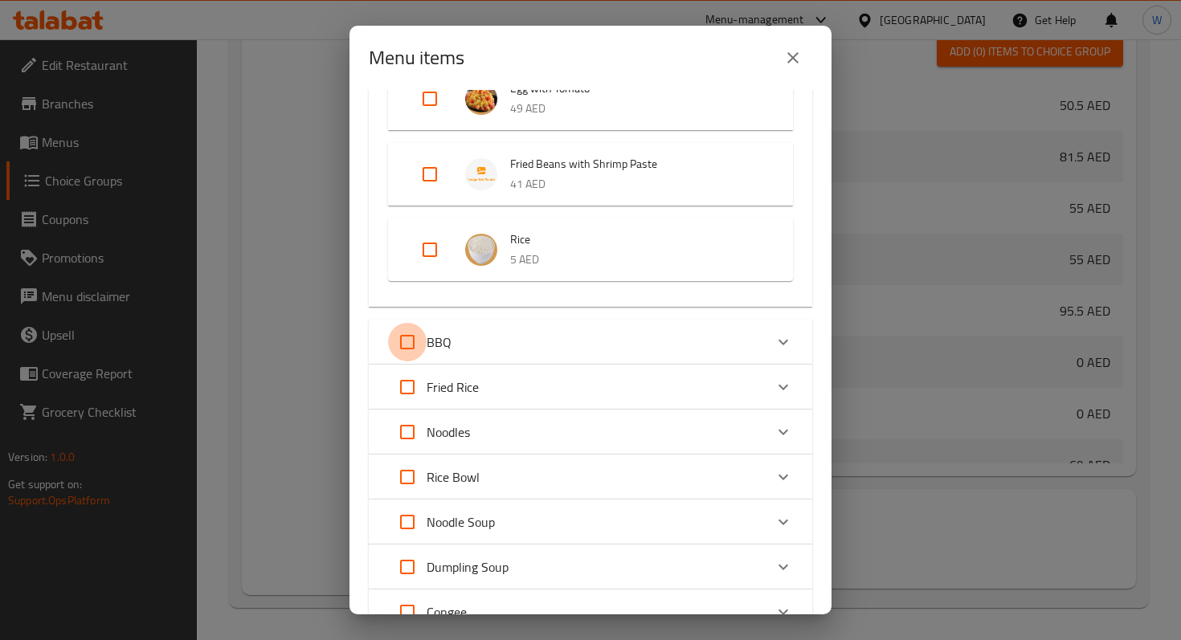
click at [410, 336] on input "Expand" at bounding box center [407, 342] width 39 height 39
checkbox input "true"
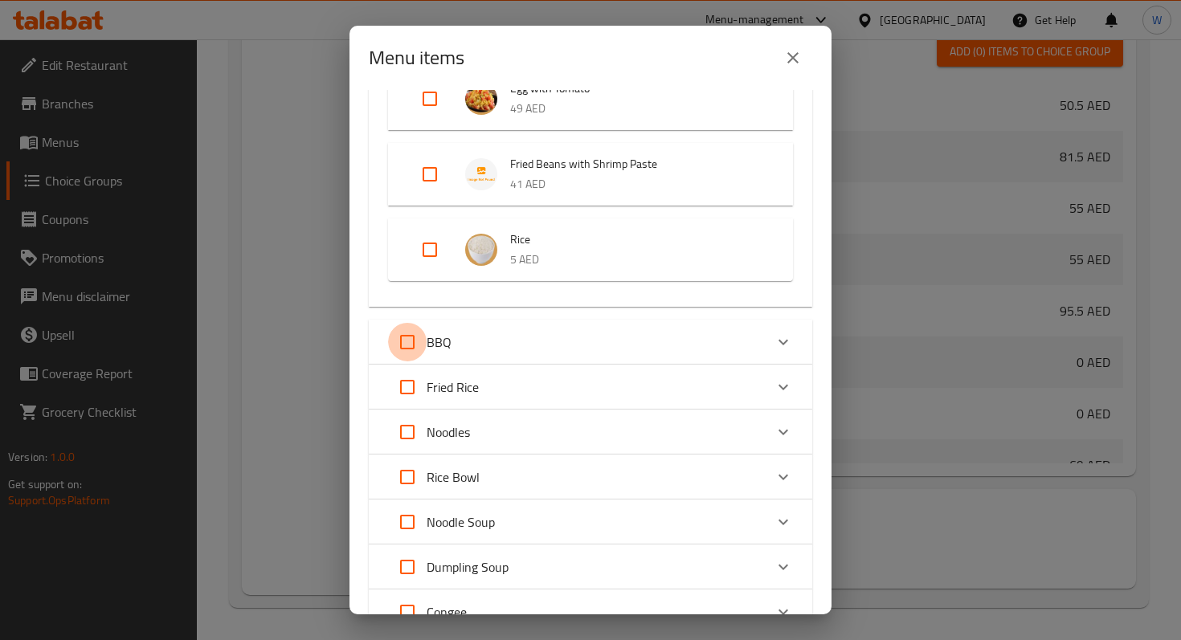
checkbox input "true"
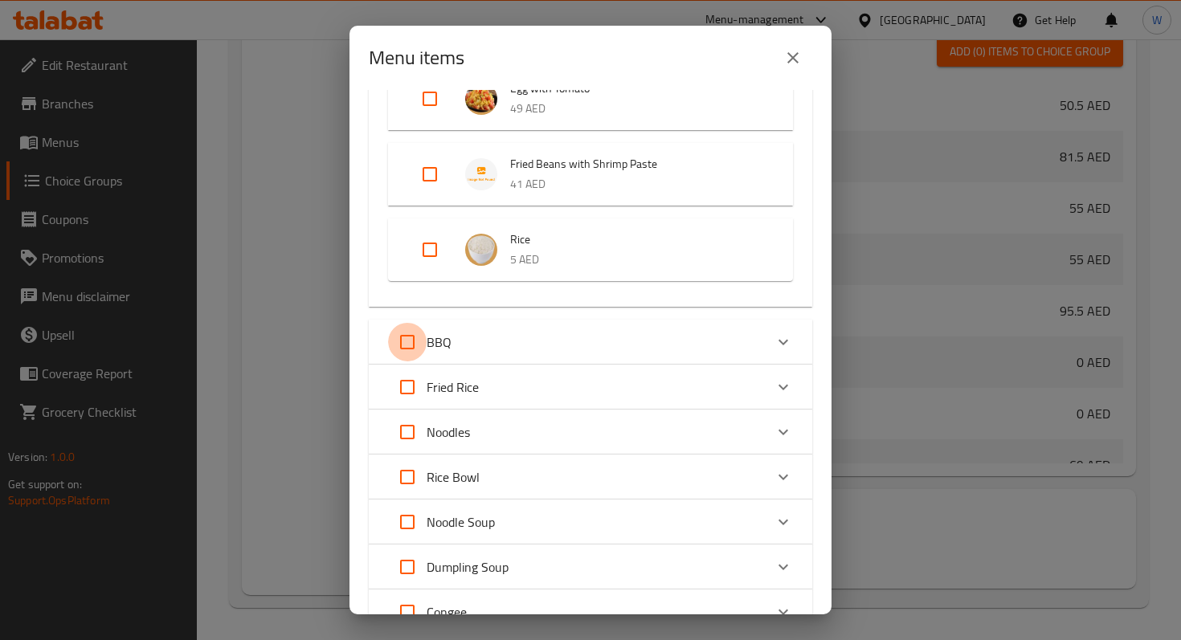
checkbox input "true"
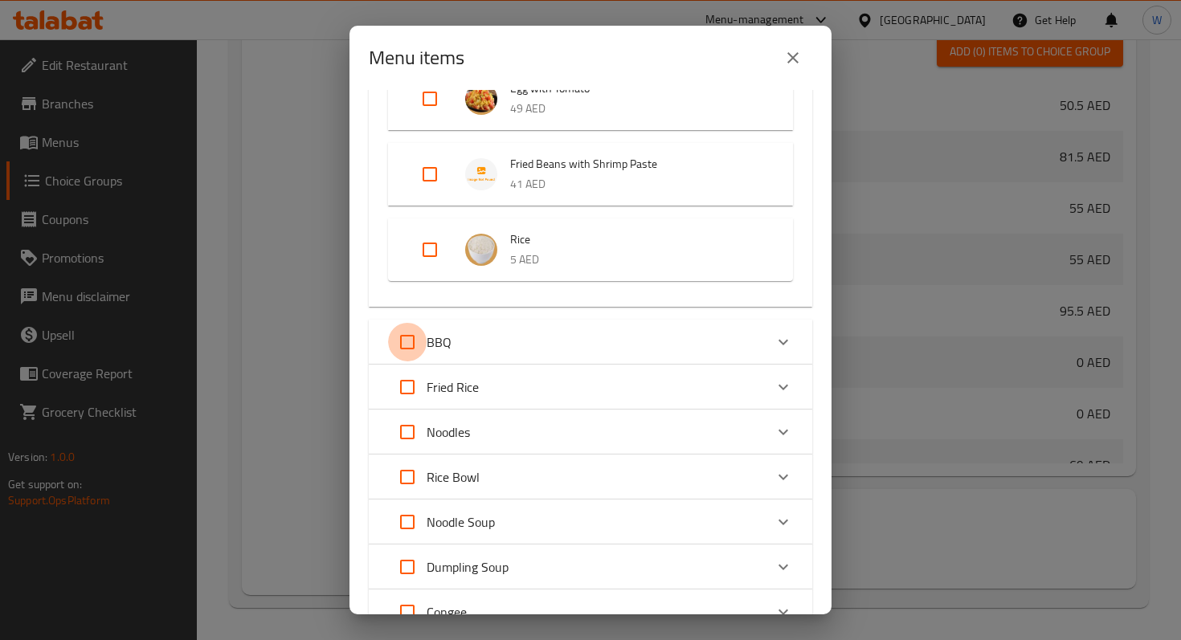
checkbox input "true"
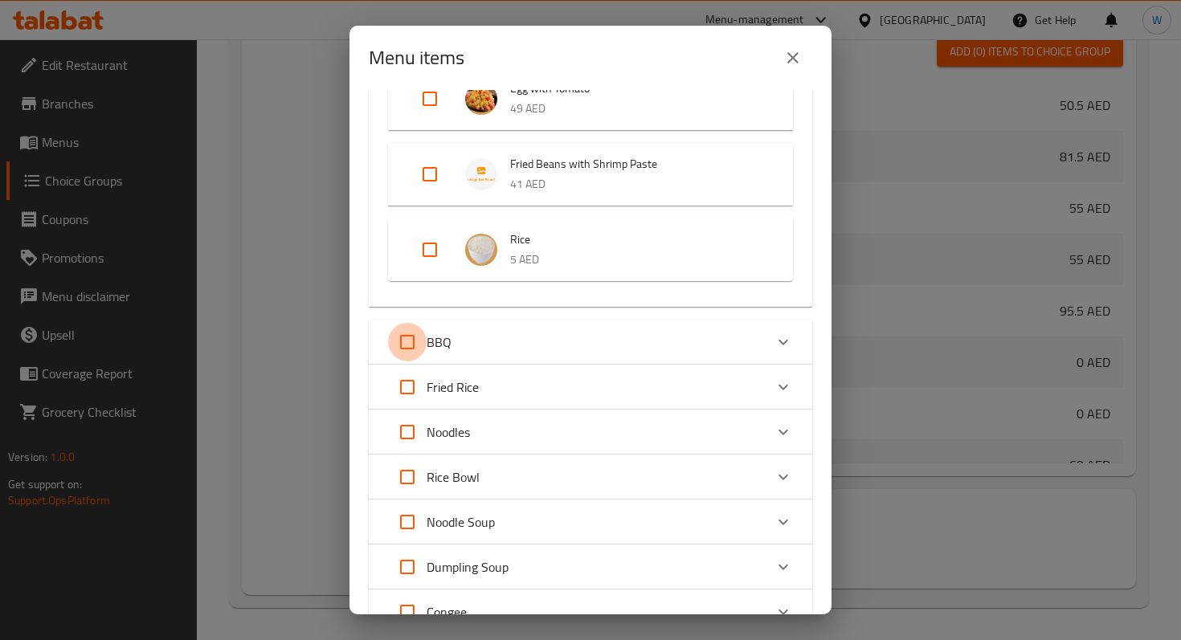
checkbox input "true"
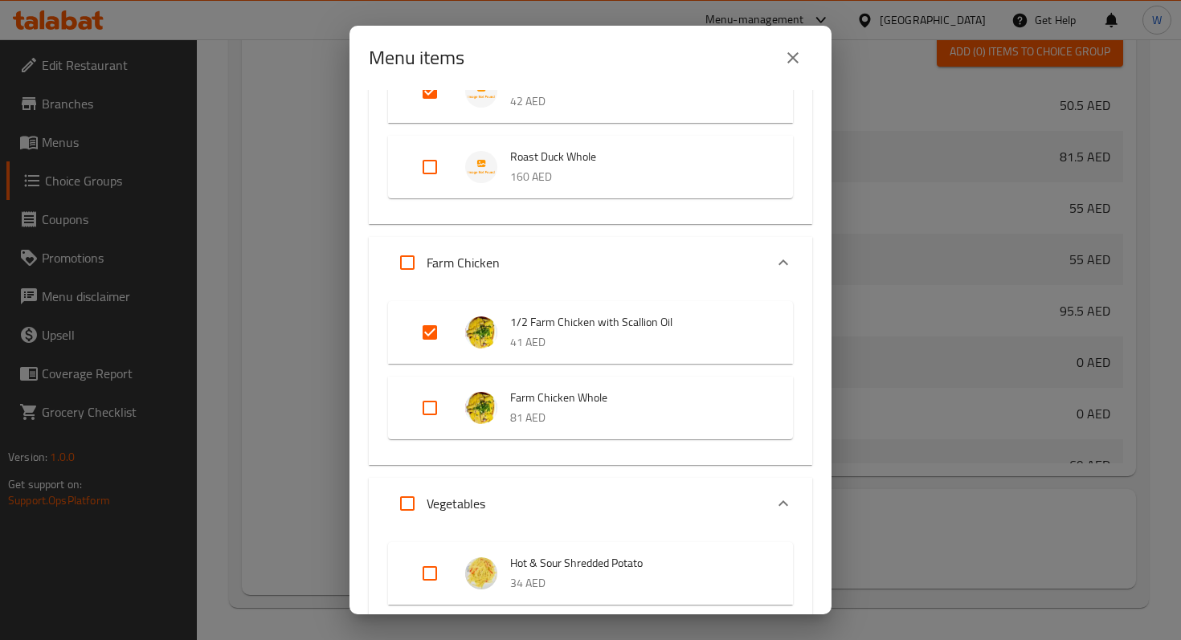
scroll to position [610, 0]
click at [427, 329] on input "Expand" at bounding box center [429, 331] width 39 height 39
checkbox input "false"
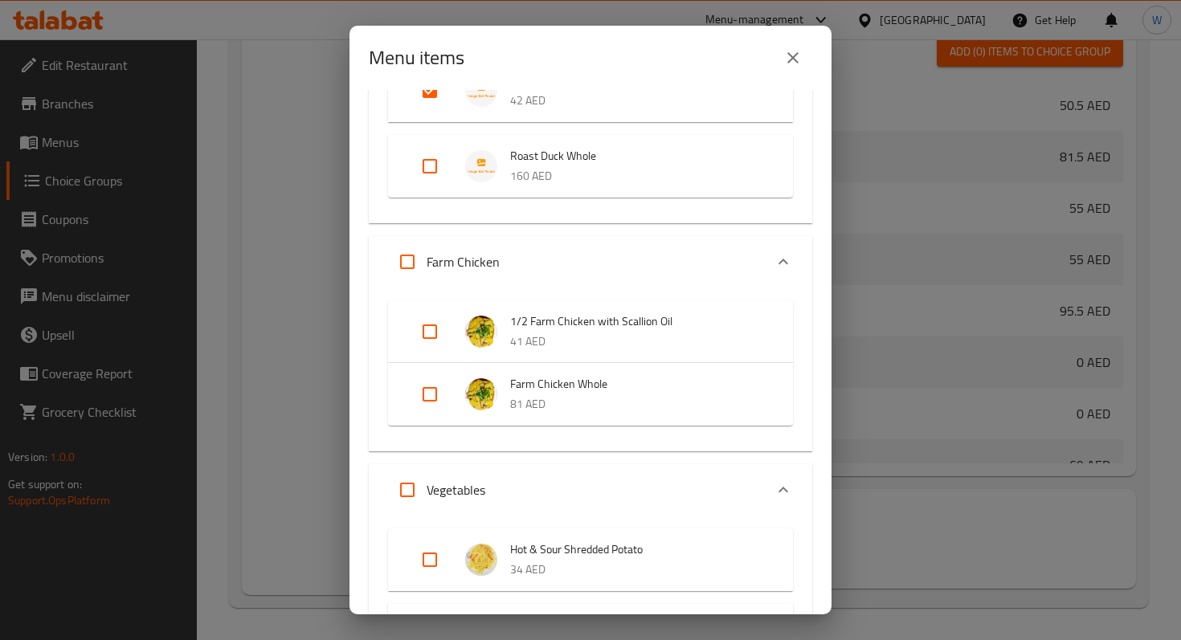
click at [785, 258] on icon "Expand" at bounding box center [782, 261] width 19 height 19
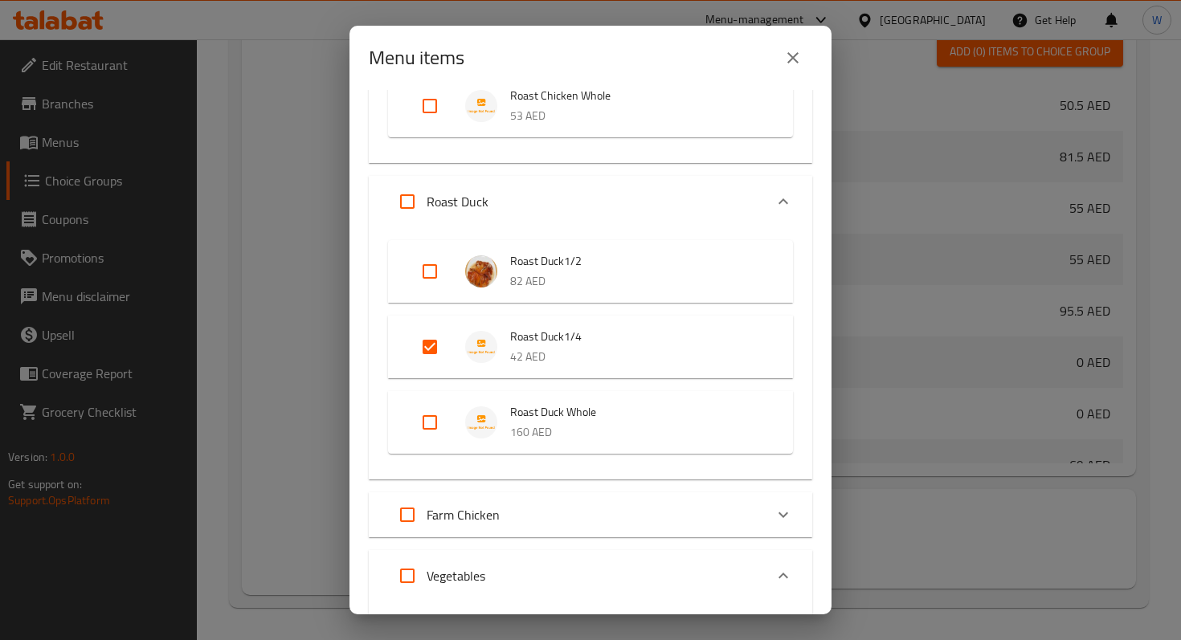
scroll to position [353, 0]
click at [431, 344] on input "Expand" at bounding box center [429, 348] width 39 height 39
checkbox input "false"
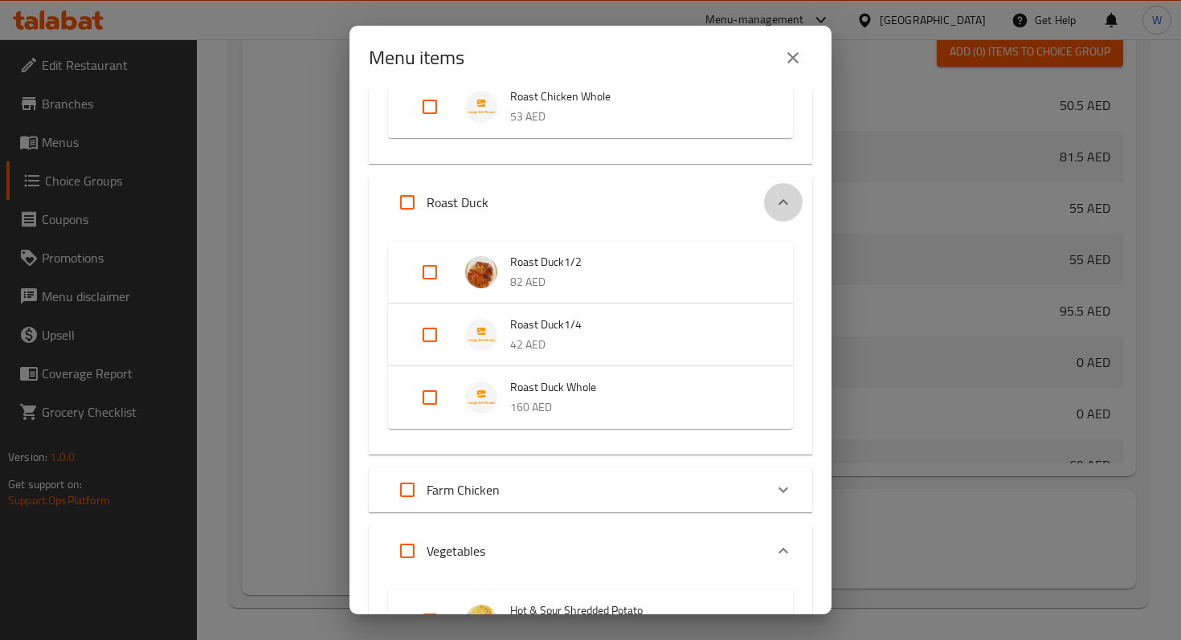
click at [789, 199] on icon "Expand" at bounding box center [782, 202] width 19 height 19
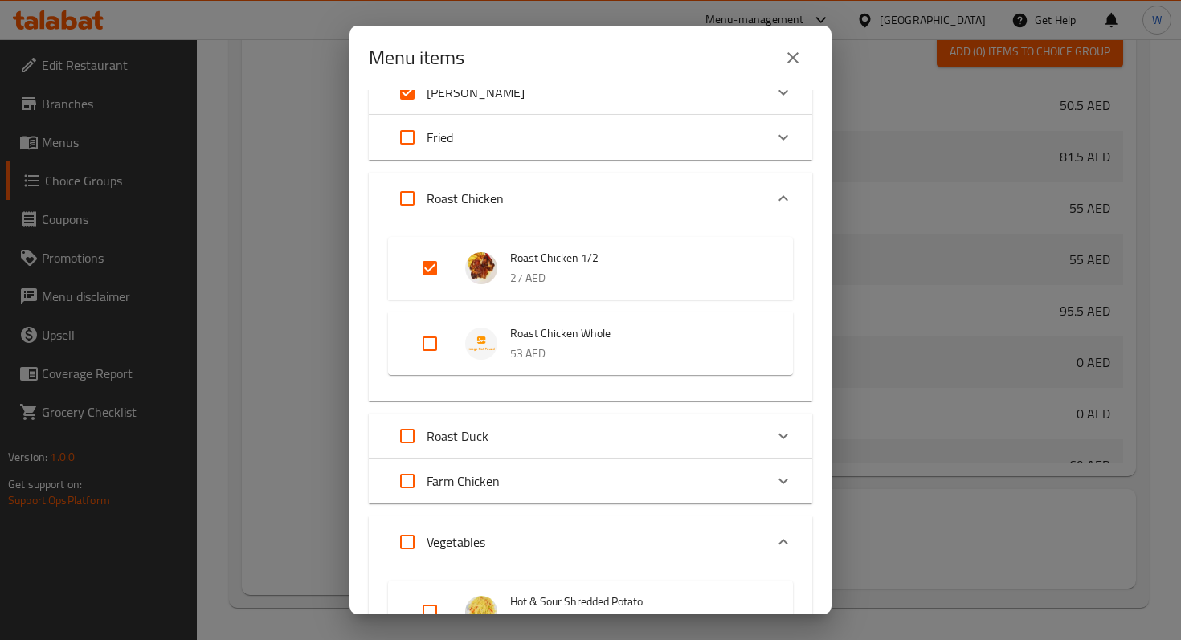
scroll to position [0, 0]
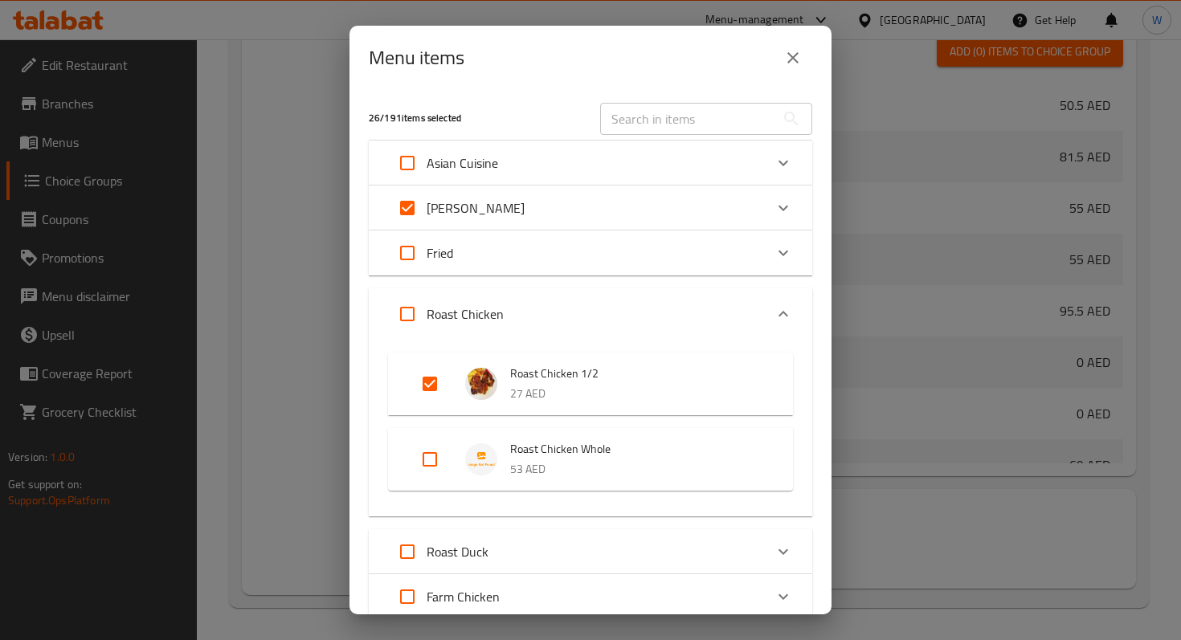
click at [432, 382] on input "Expand" at bounding box center [429, 384] width 39 height 39
checkbox input "false"
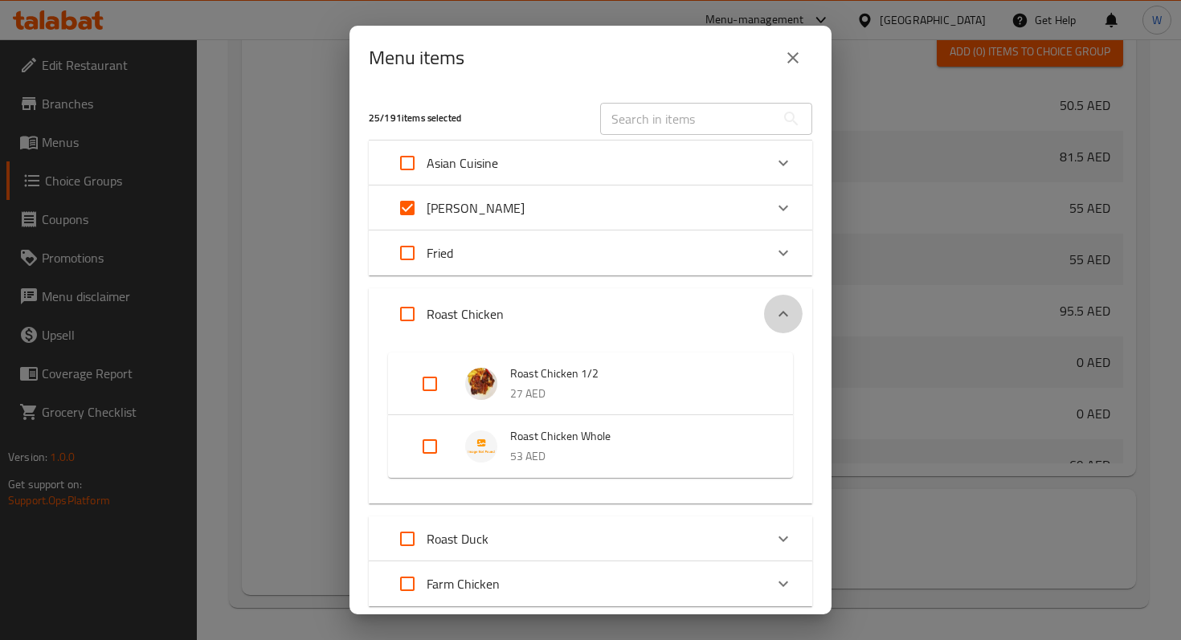
click at [779, 312] on icon "Expand" at bounding box center [782, 313] width 19 height 19
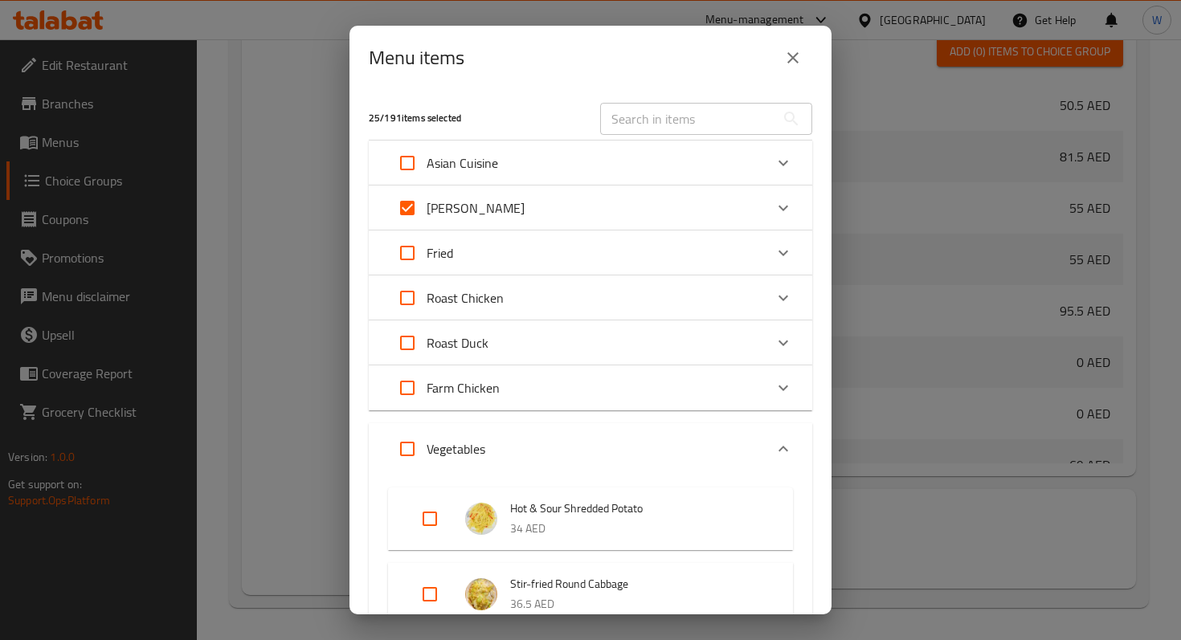
click at [782, 451] on icon "Expand" at bounding box center [782, 448] width 19 height 19
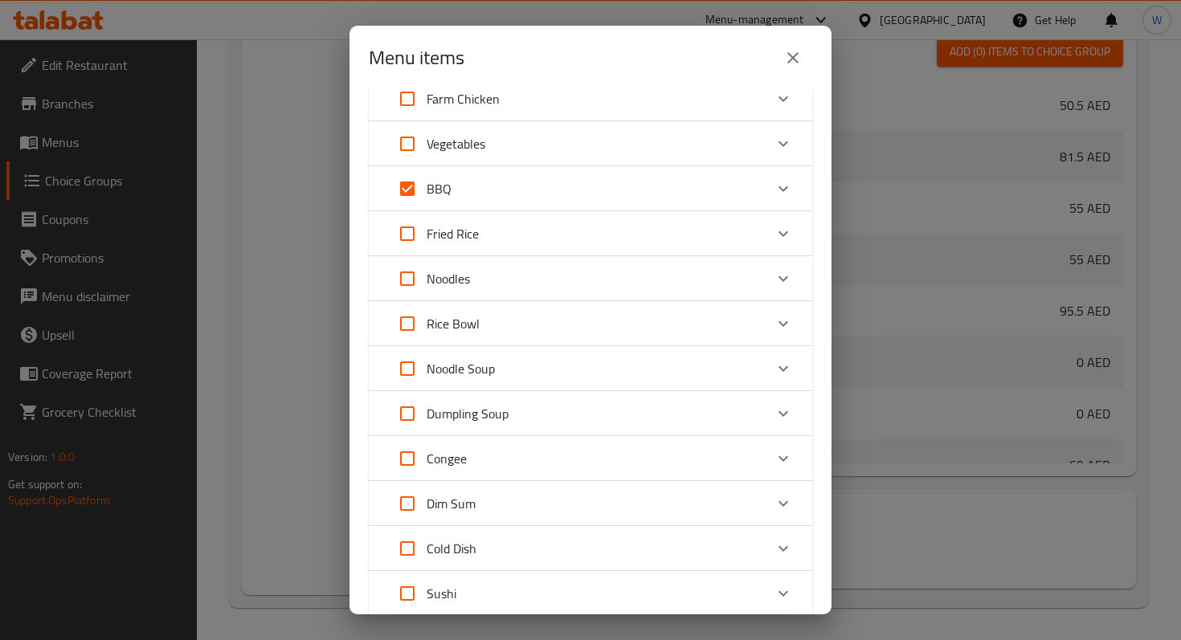
scroll to position [582, 0]
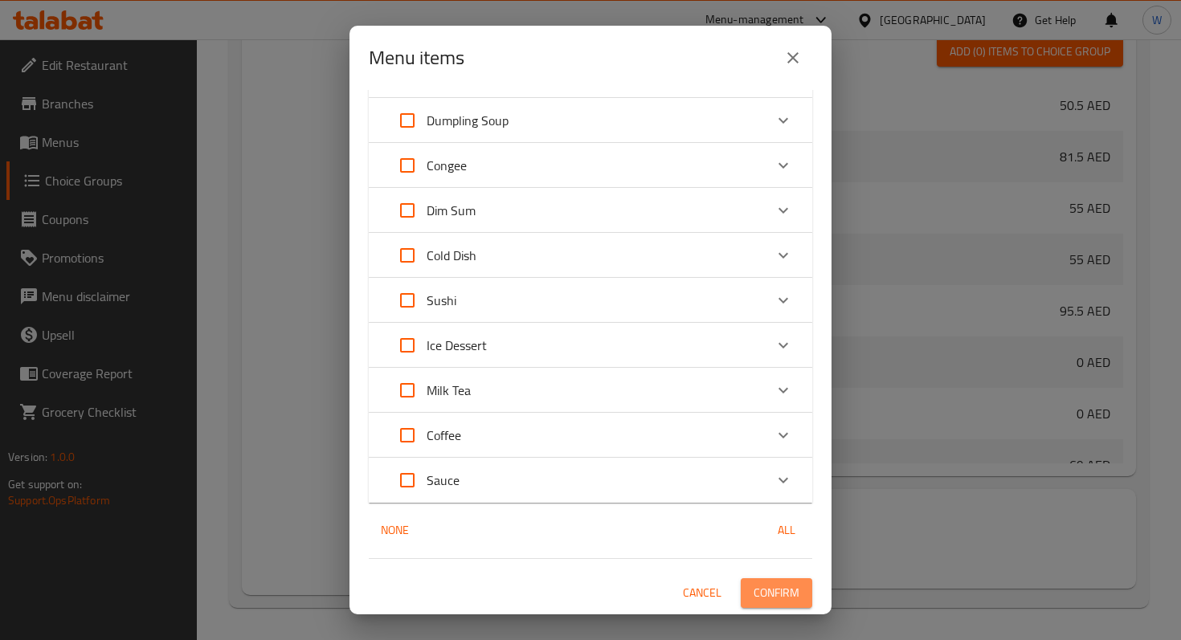
click at [777, 601] on span "Confirm" at bounding box center [776, 593] width 46 height 20
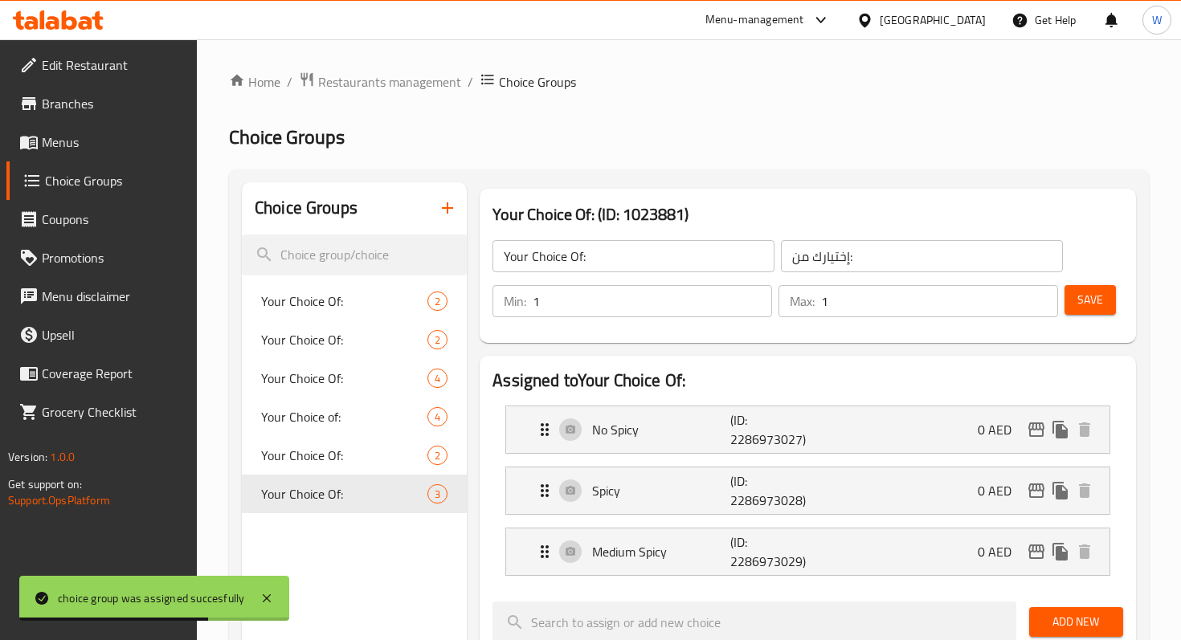
scroll to position [0, 0]
click at [315, 504] on span "Your Choice Of:" at bounding box center [320, 493] width 118 height 19
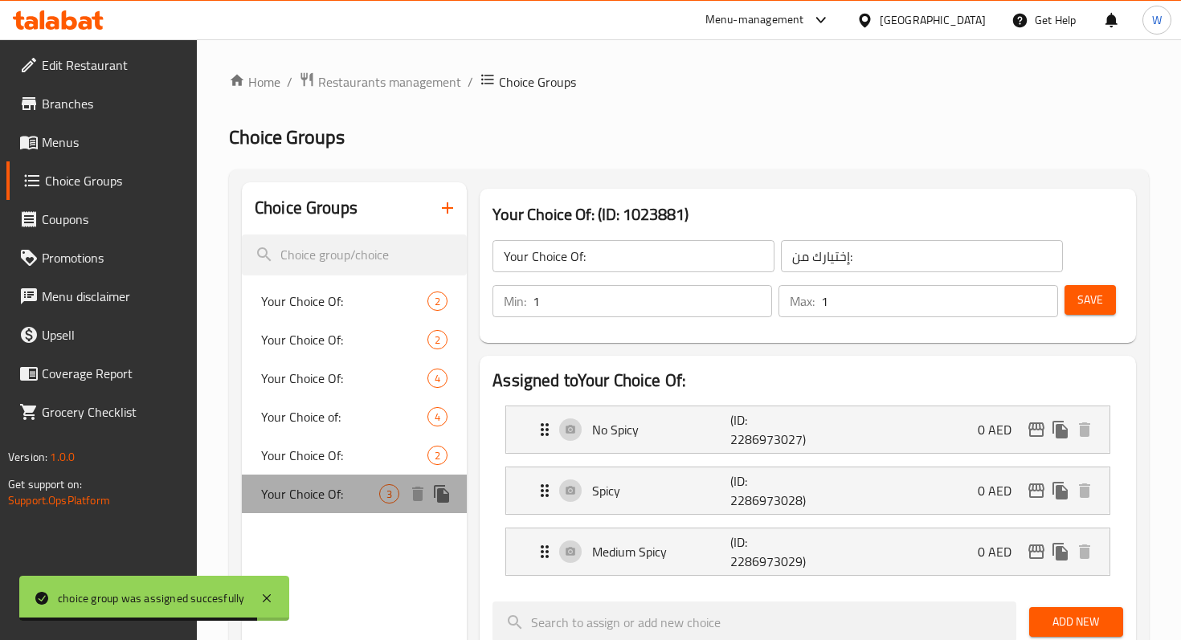
click at [314, 477] on div "Your Choice Of: 3" at bounding box center [354, 494] width 225 height 39
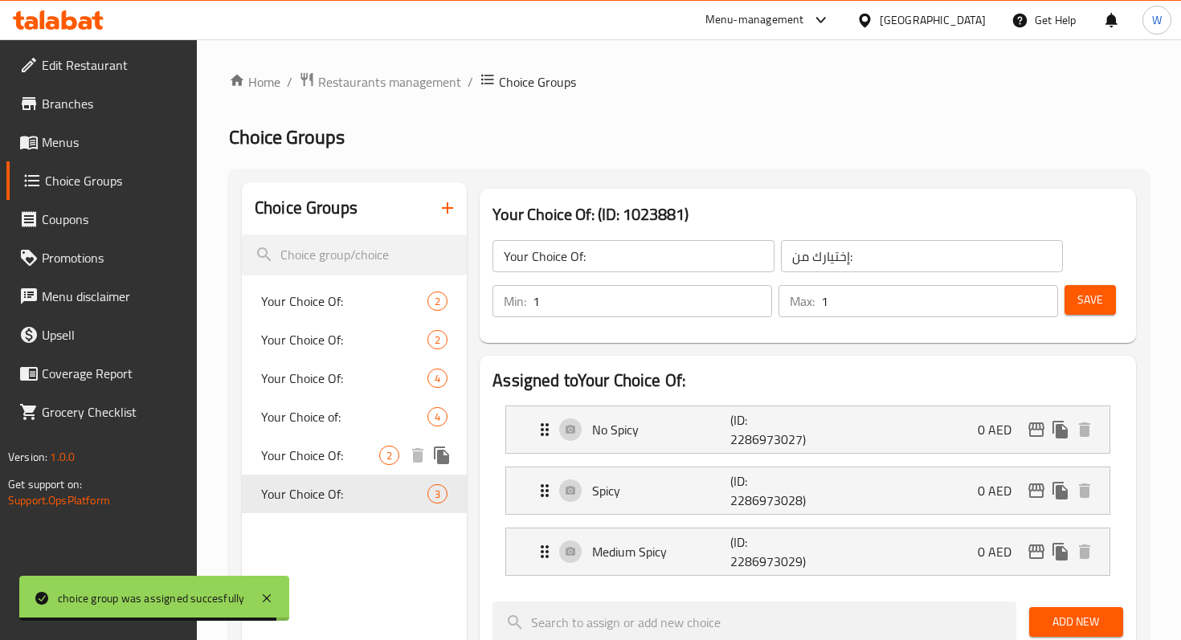
click at [316, 455] on span "Your Choice Of:" at bounding box center [320, 455] width 118 height 19
type input "اختيارك من:"
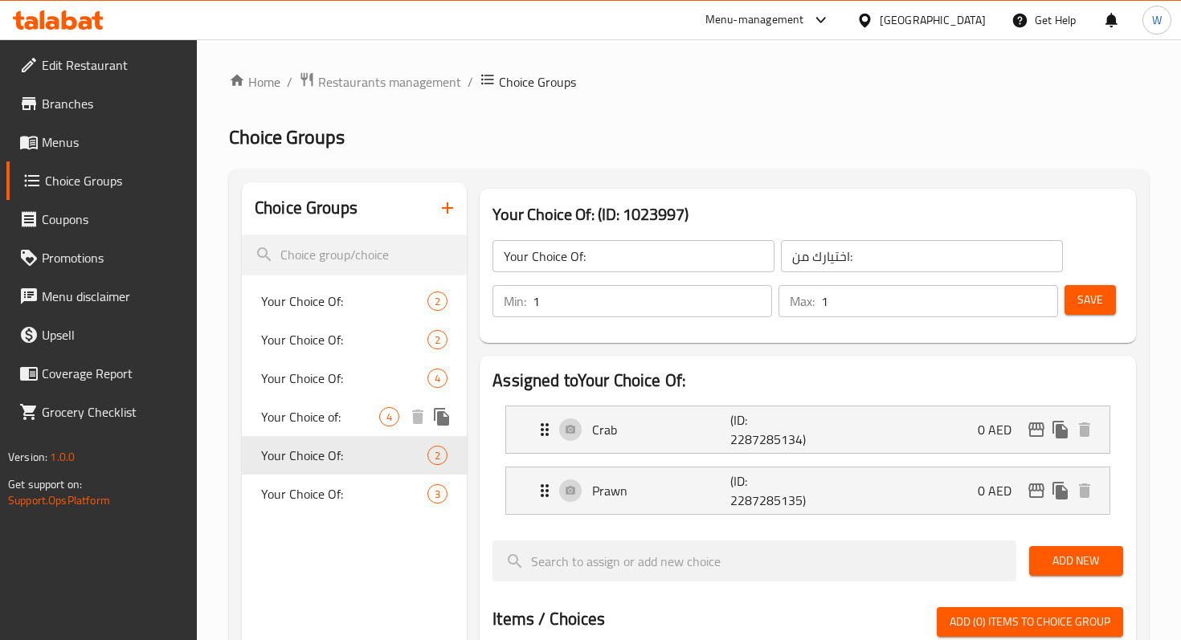
click at [306, 413] on span "Your Choice of:" at bounding box center [320, 416] width 118 height 19
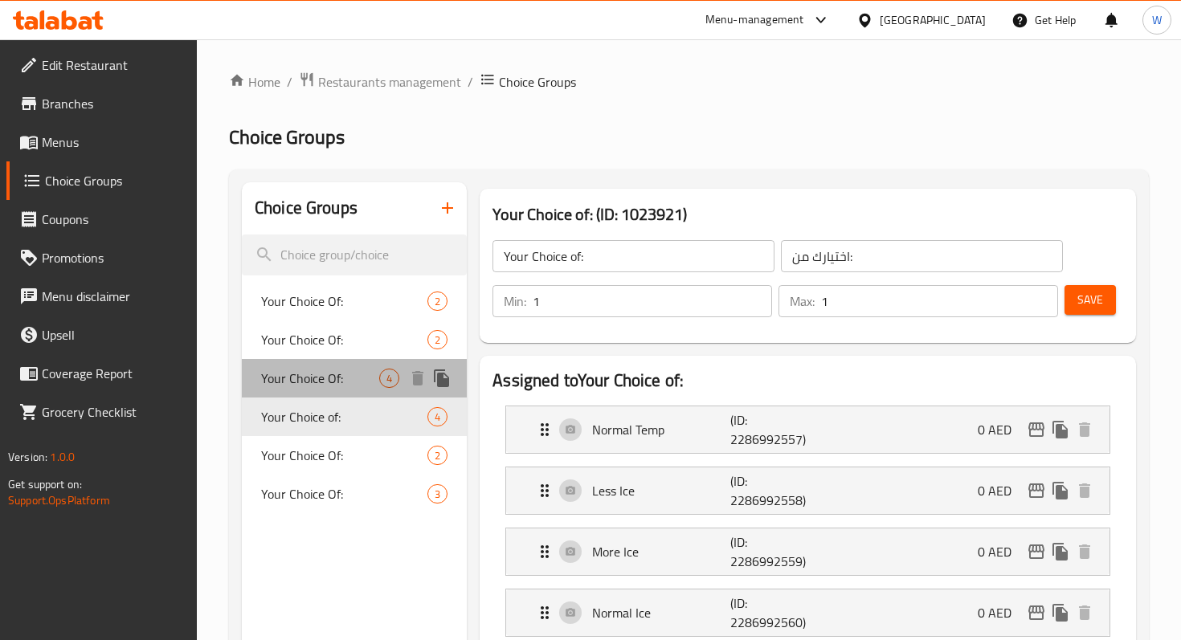
click at [320, 378] on span "Your Choice Of:" at bounding box center [320, 378] width 118 height 19
type input "Your Choice Of:"
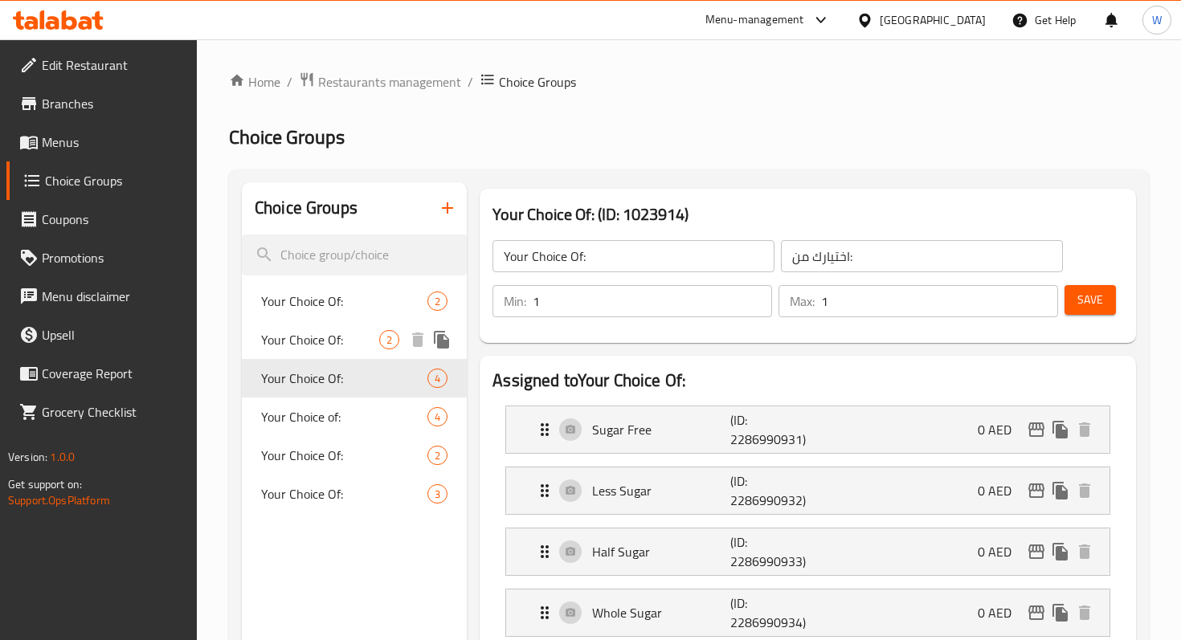
click at [332, 332] on span "Your Choice Of:" at bounding box center [320, 339] width 118 height 19
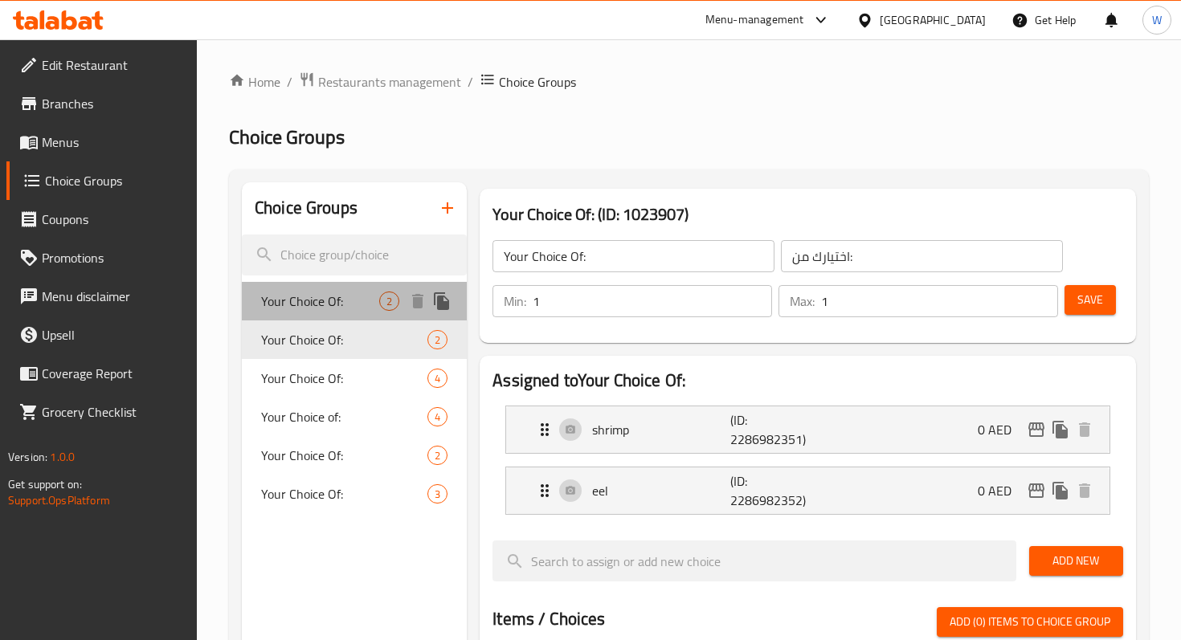
click at [324, 293] on span "Your Choice Of:" at bounding box center [320, 301] width 118 height 19
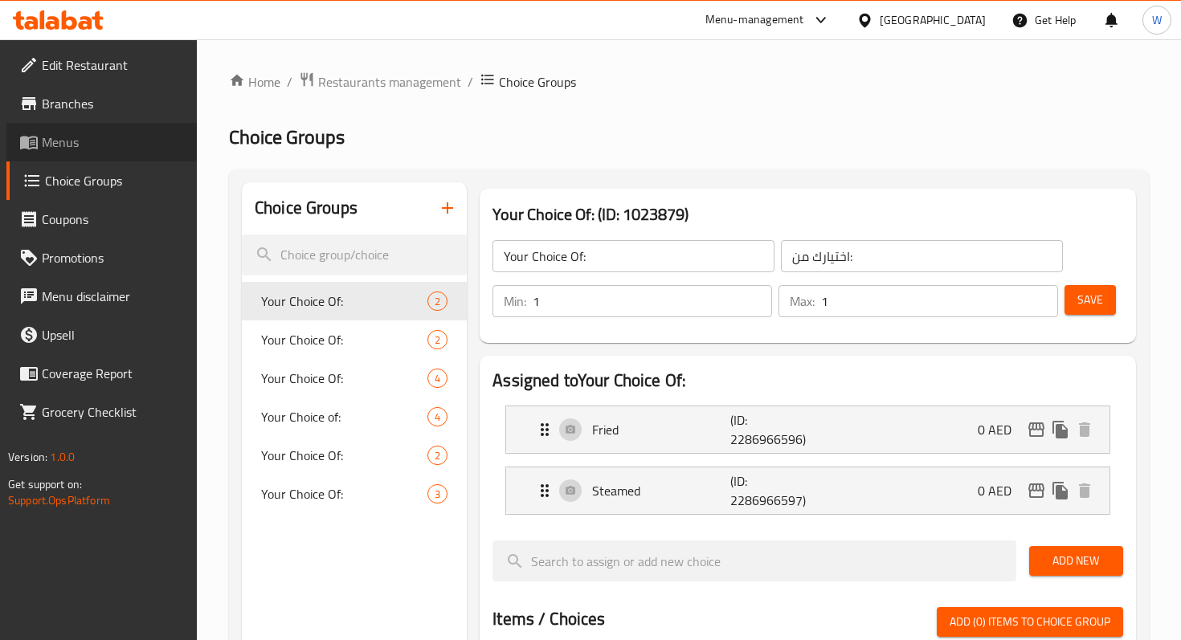
click at [133, 133] on span "Menus" at bounding box center [113, 142] width 142 height 19
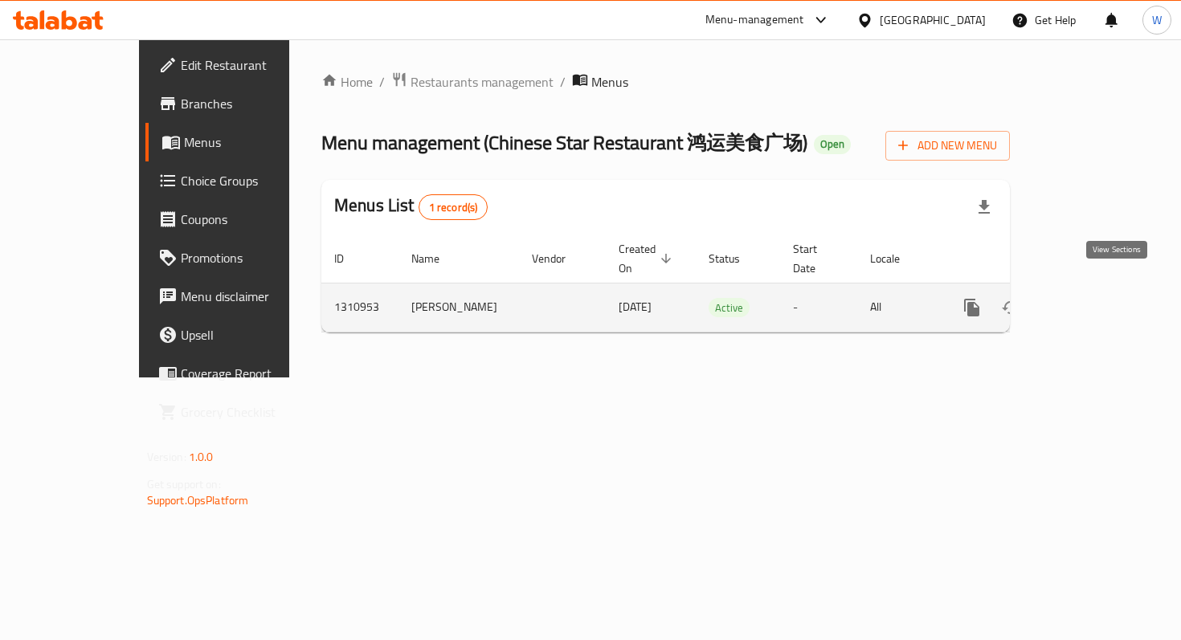
click at [1095, 300] on icon "enhanced table" at bounding box center [1087, 307] width 14 height 14
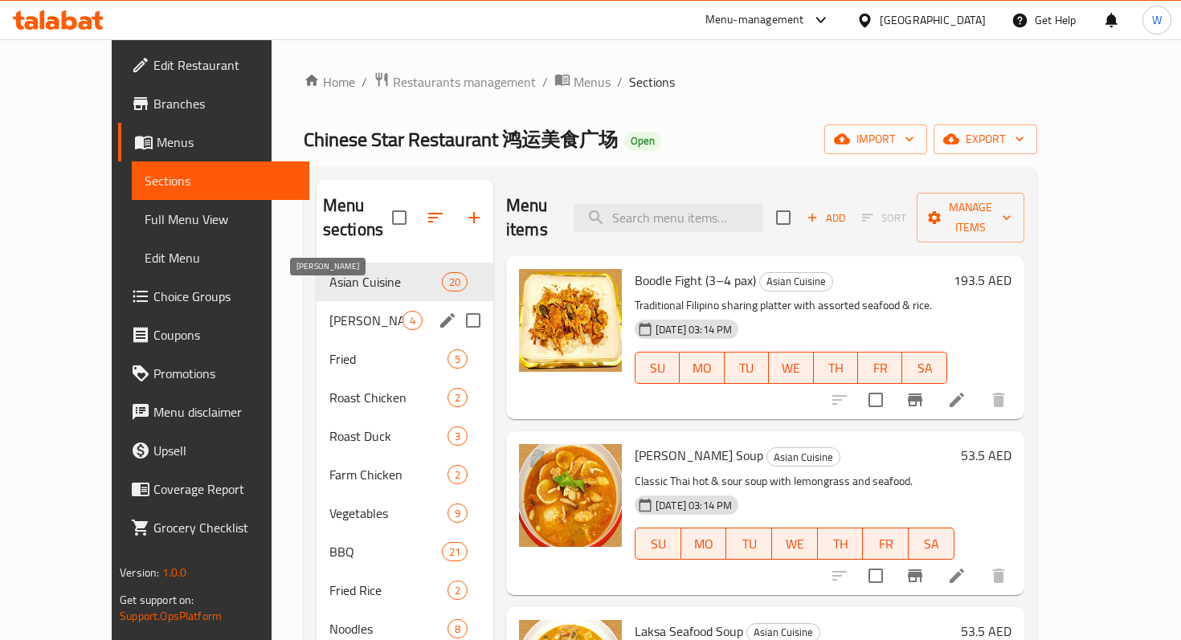
click at [329, 311] on span "[PERSON_NAME]" at bounding box center [365, 320] width 73 height 19
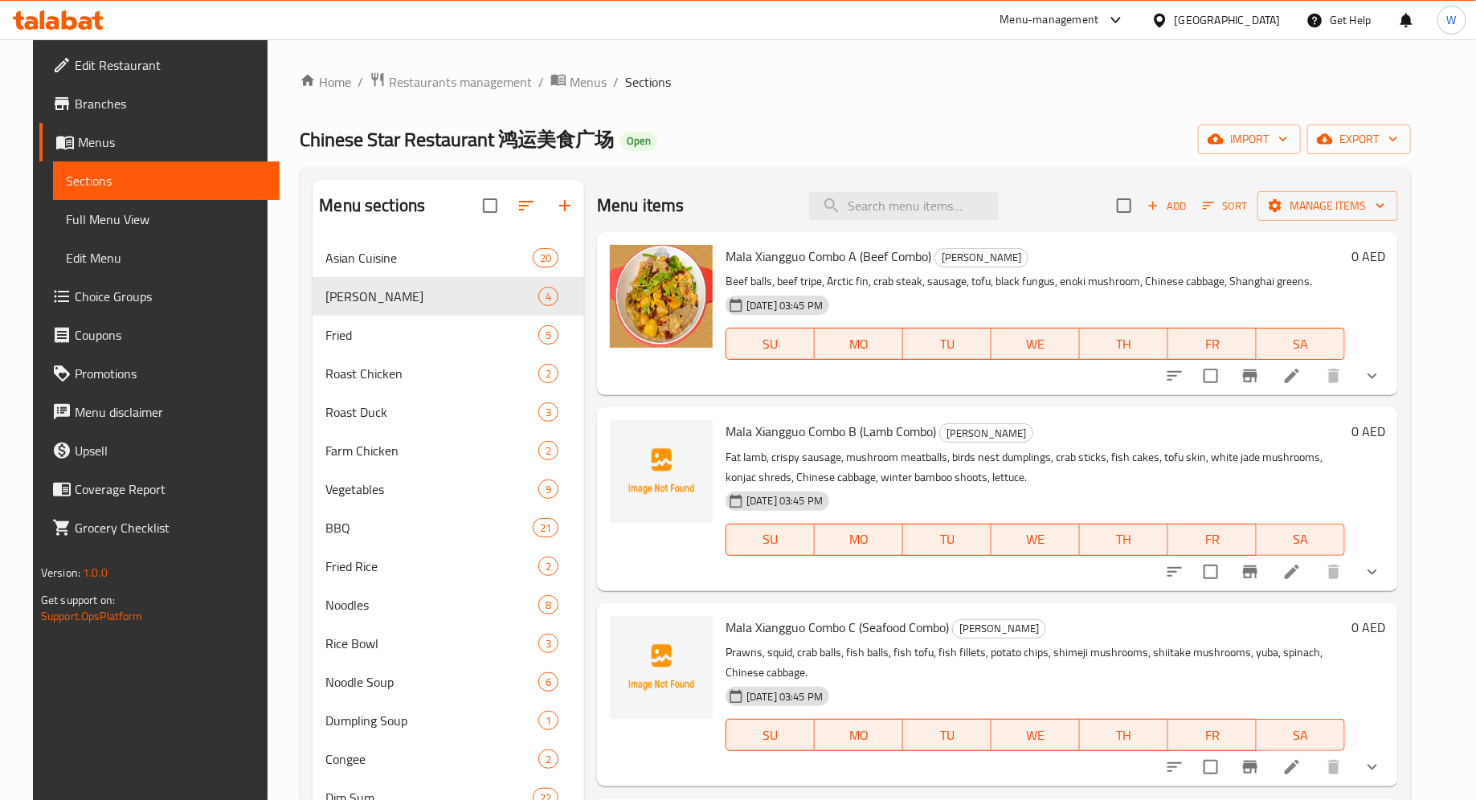
click at [1180, 386] on button "show more" at bounding box center [1372, 376] width 39 height 39
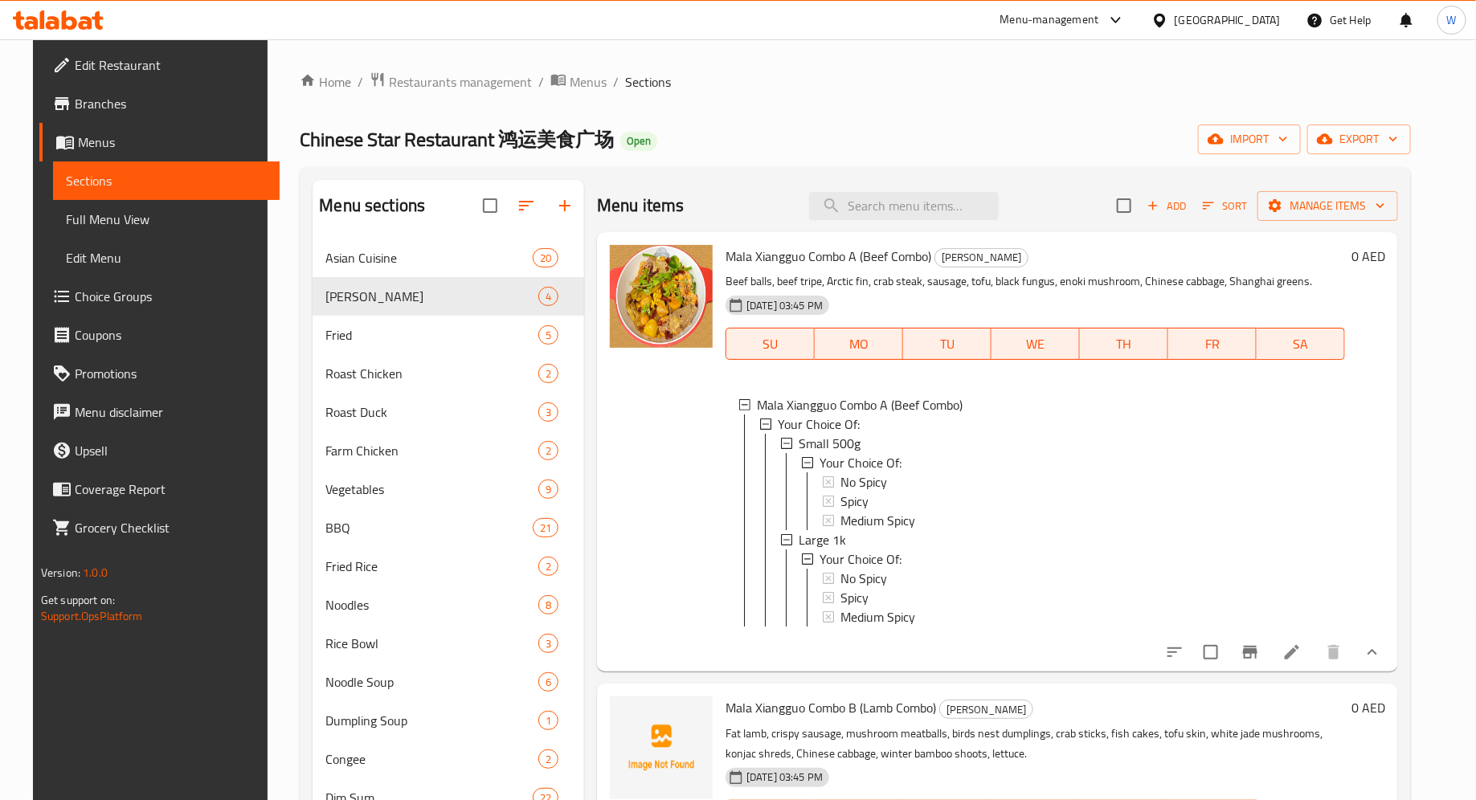
click at [1180, 639] on icon "show more" at bounding box center [1371, 652] width 19 height 19
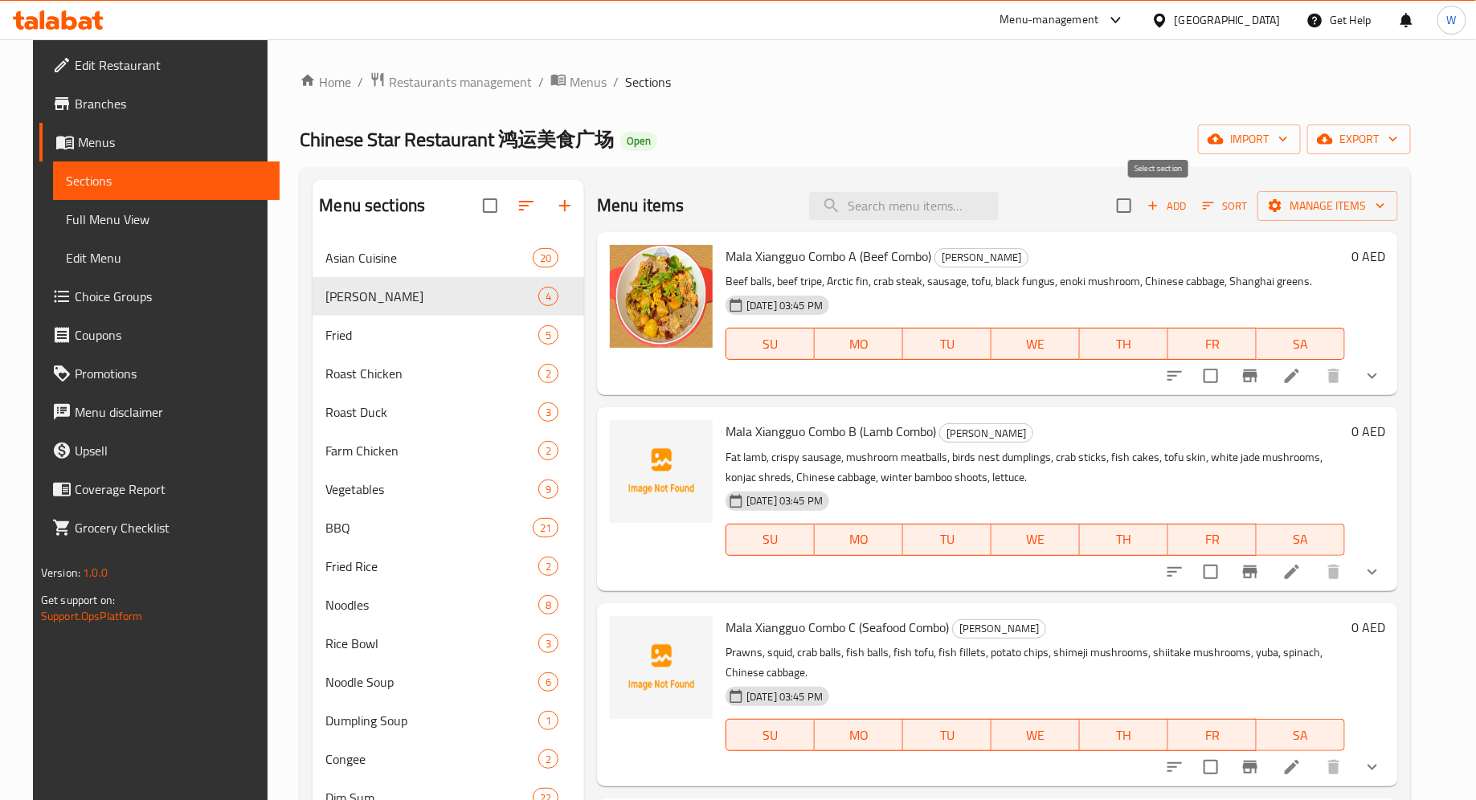
click at [1141, 207] on input "checkbox" at bounding box center [1124, 206] width 34 height 34
checkbox input "true"
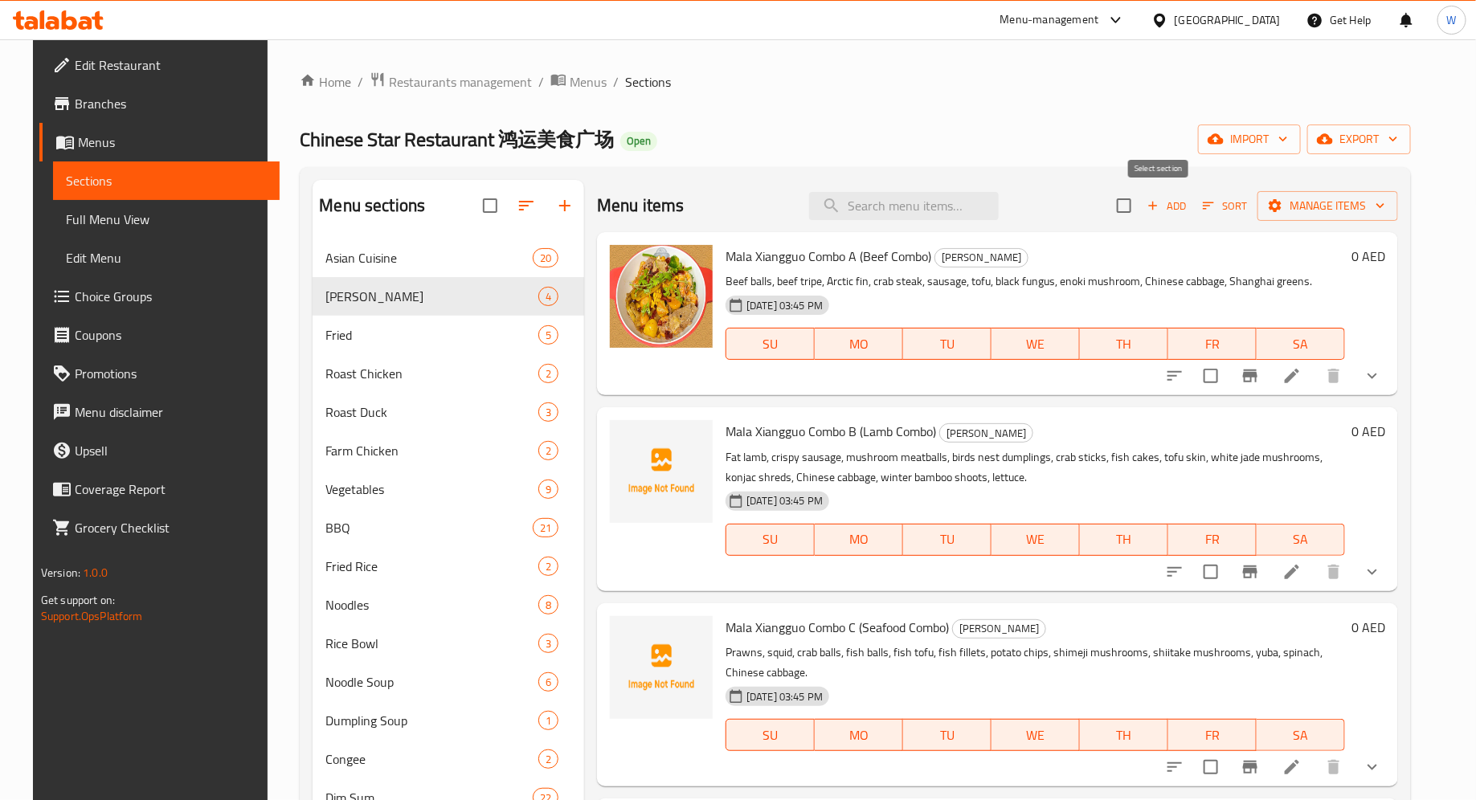
checkbox input "true"
click at [1180, 205] on span "Manage items" at bounding box center [1327, 206] width 115 height 20
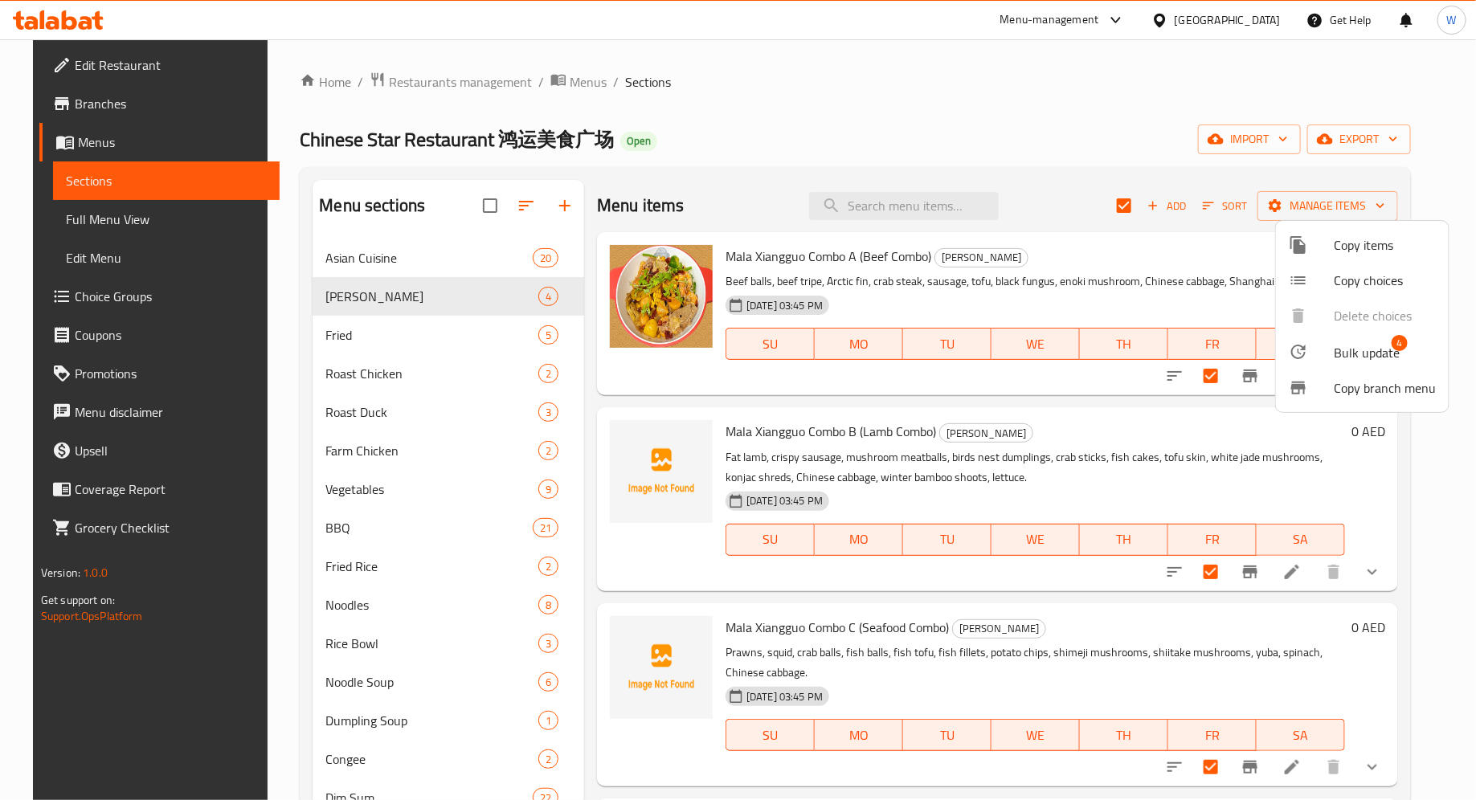
click at [1180, 247] on div at bounding box center [1310, 244] width 45 height 19
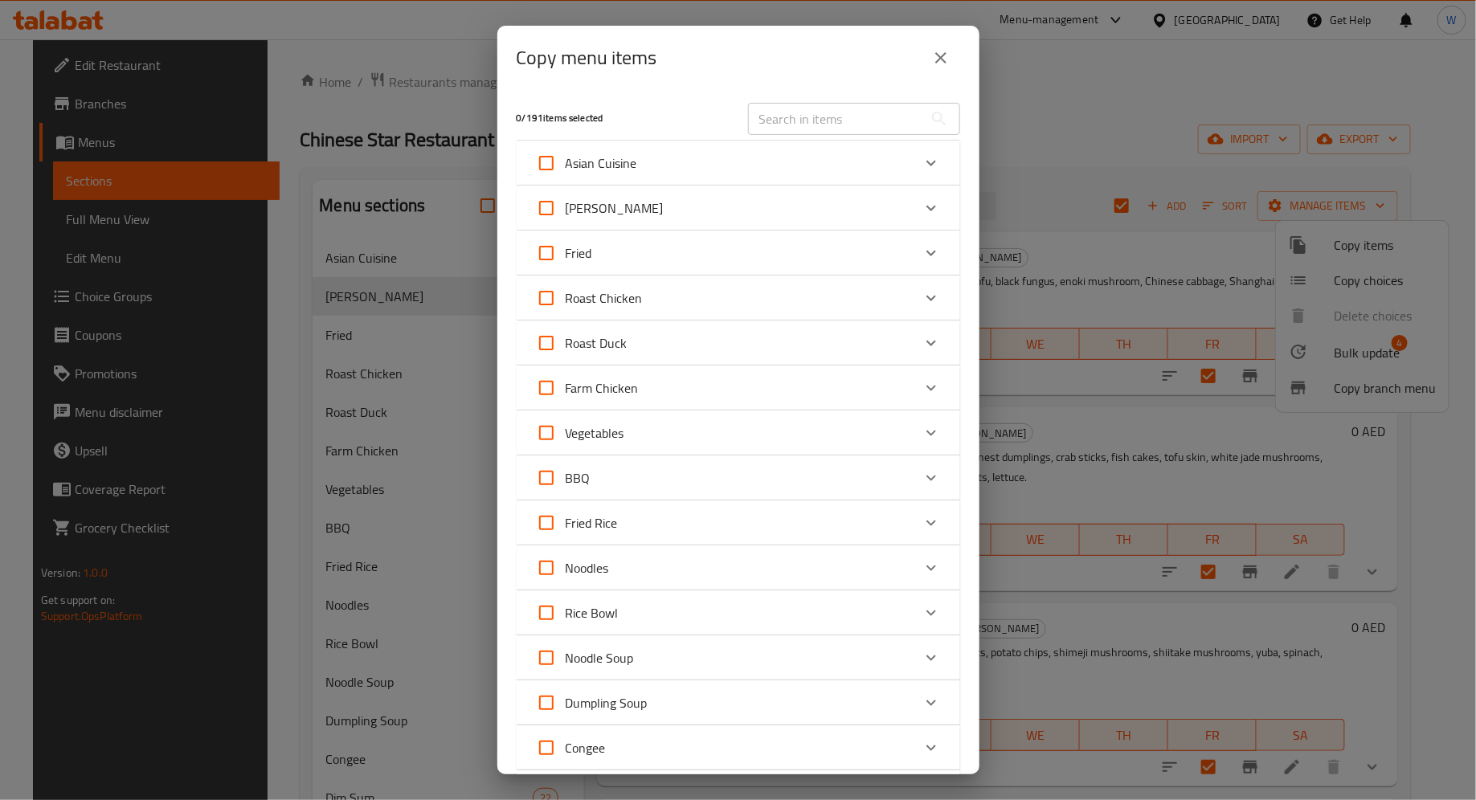
click at [923, 206] on icon "Expand" at bounding box center [930, 207] width 19 height 19
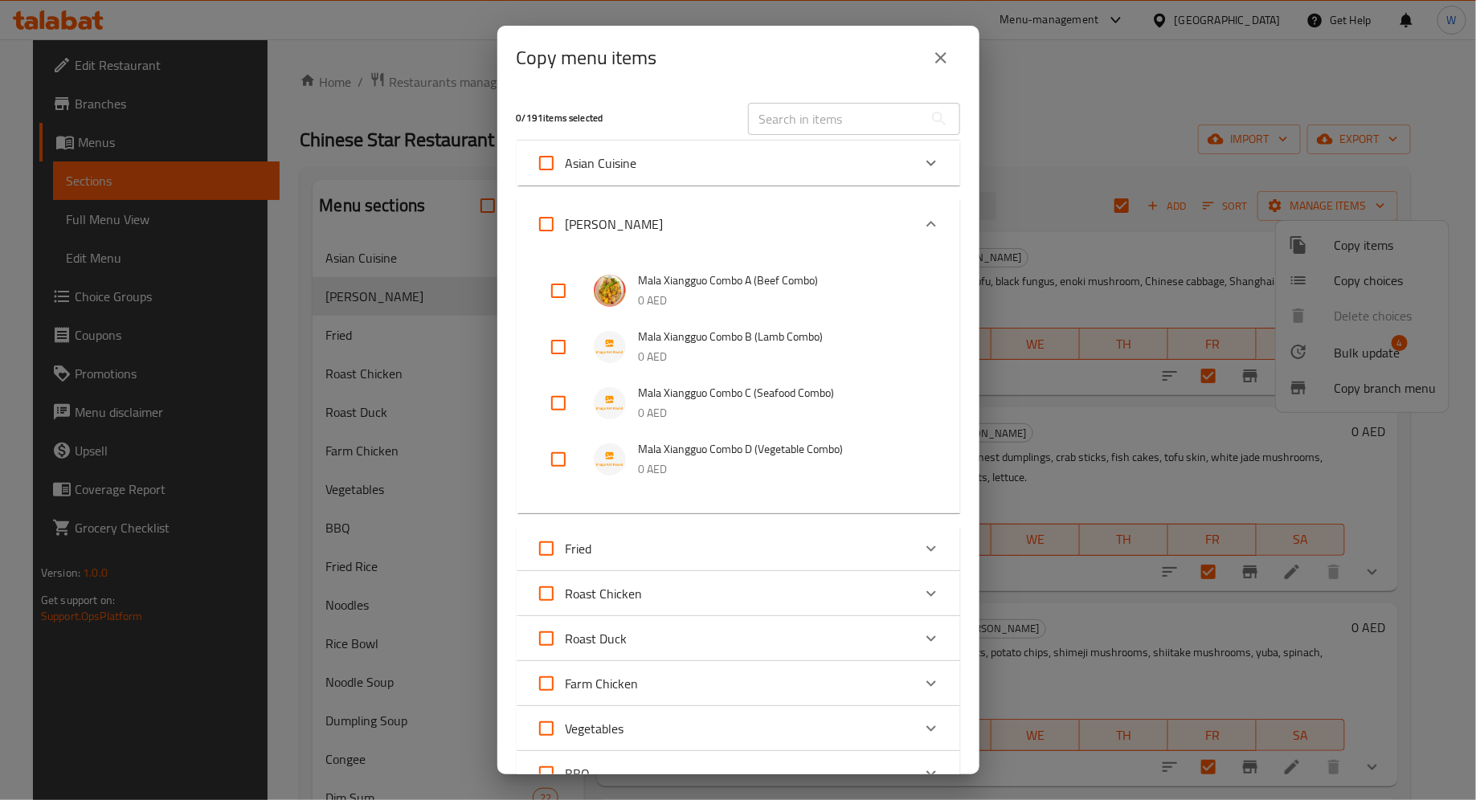
click at [544, 223] on input "[PERSON_NAME]" at bounding box center [546, 224] width 39 height 39
checkbox input "true"
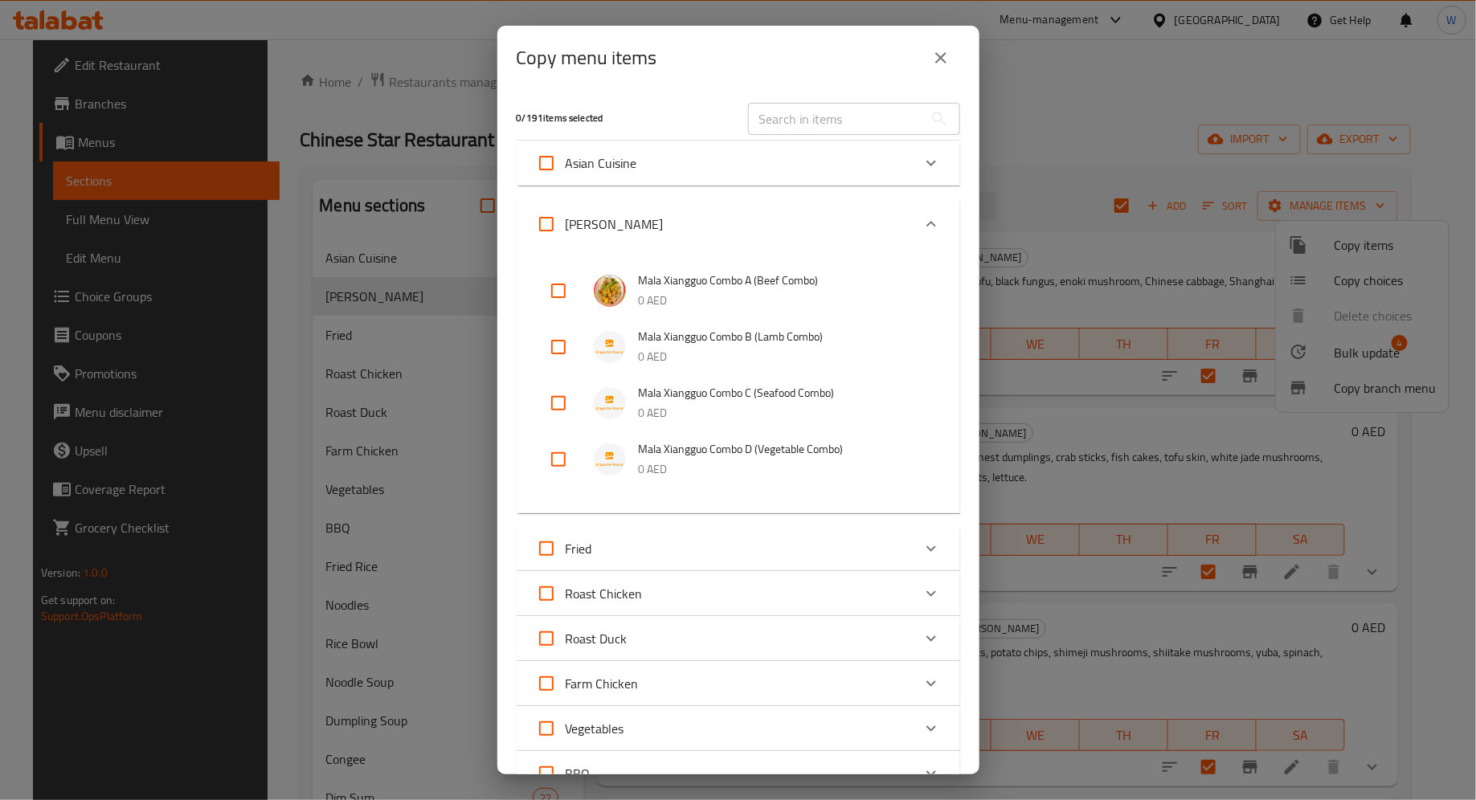
checkbox input "true"
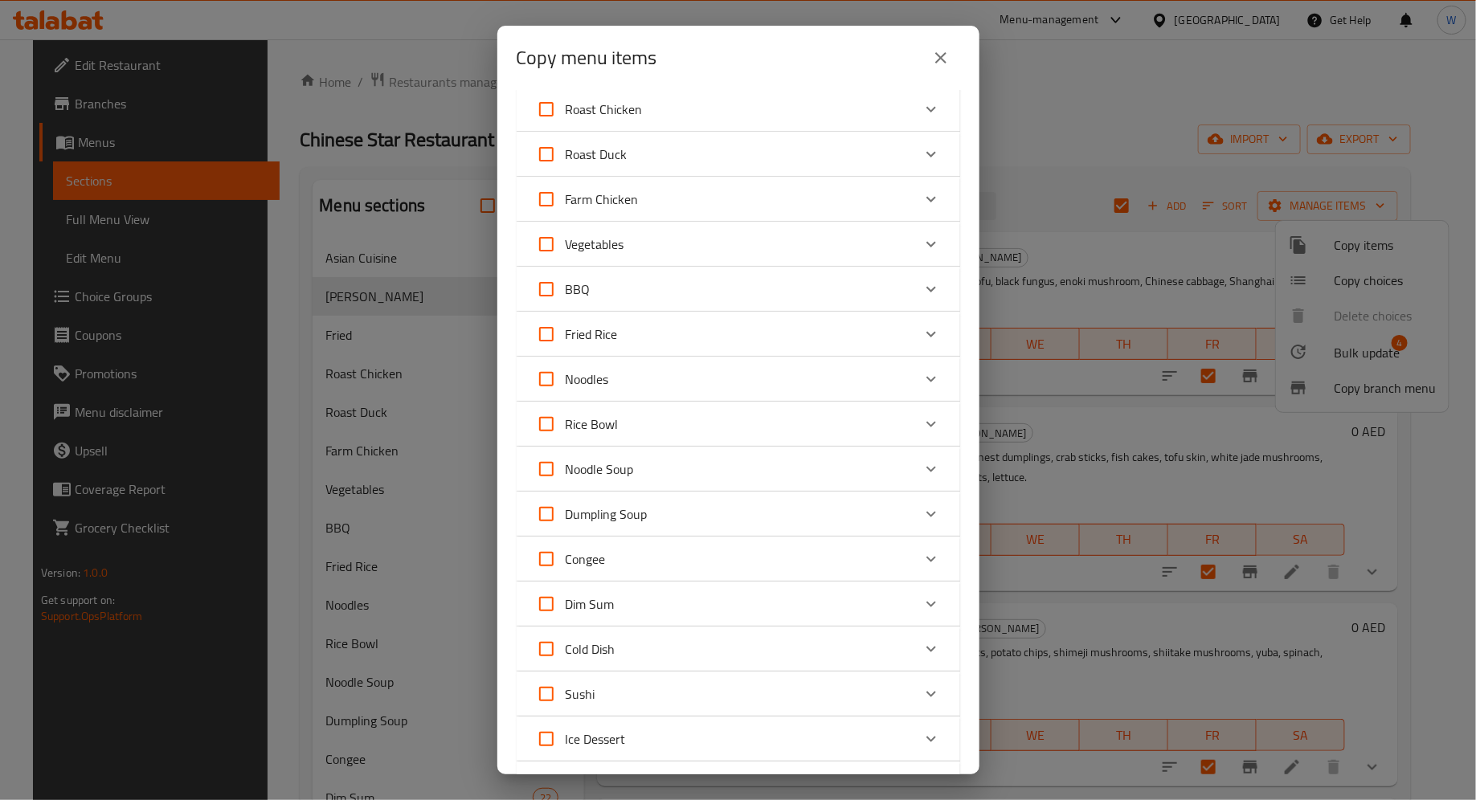
scroll to position [836, 0]
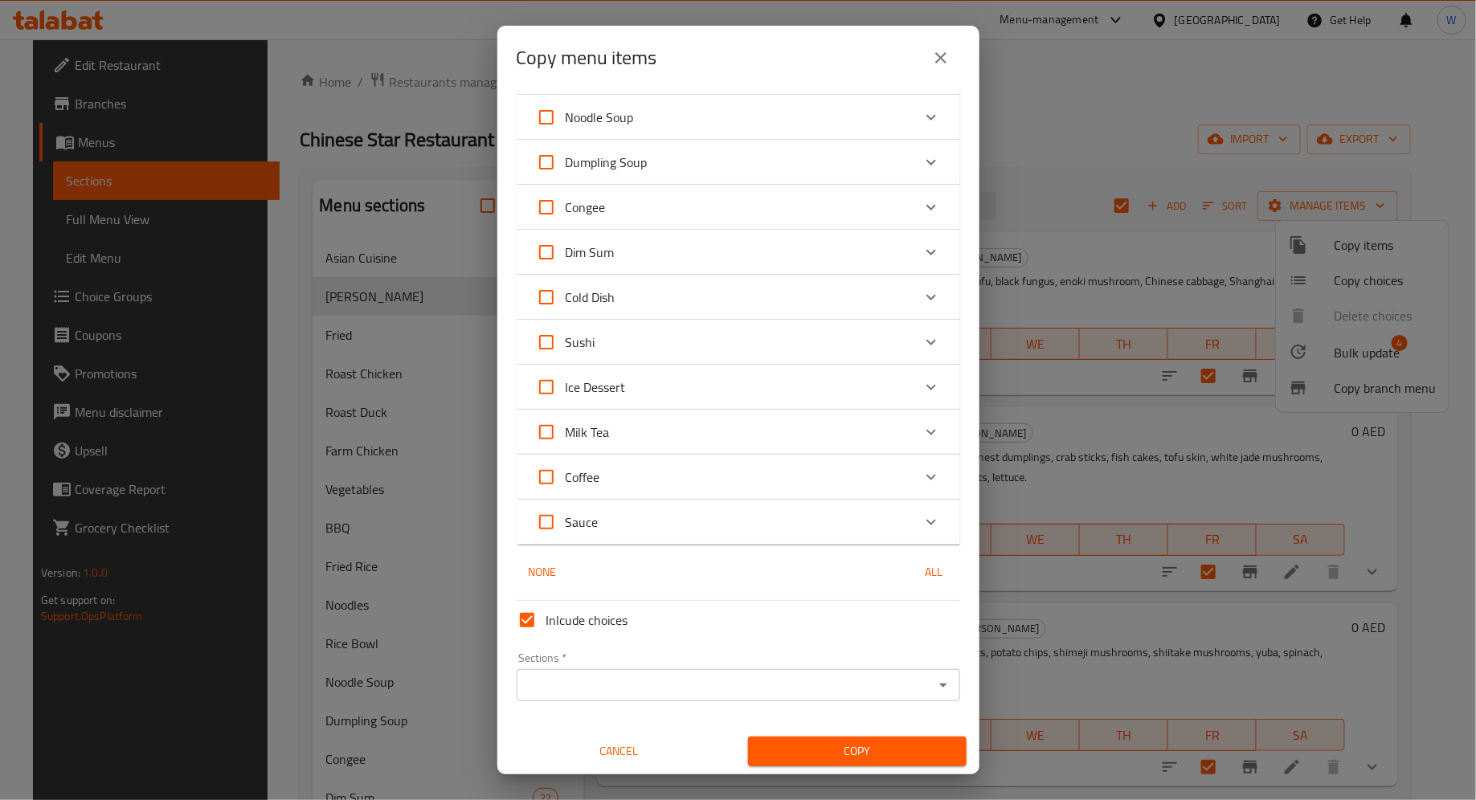
click at [814, 639] on div "Sections   * Sections *" at bounding box center [738, 677] width 456 height 62
click at [814, 639] on input "Sections   *" at bounding box center [724, 685] width 407 height 22
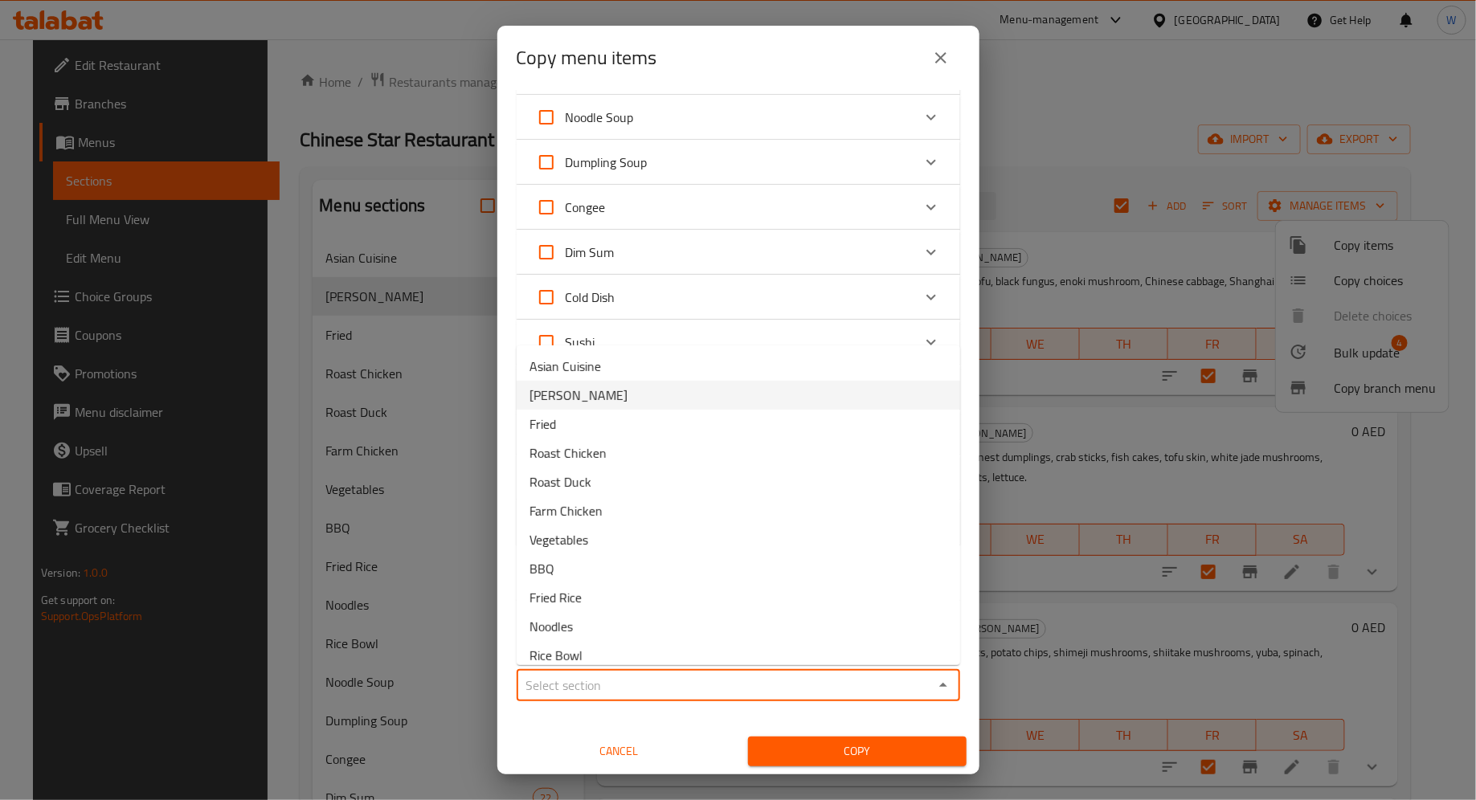
click at [758, 402] on li "[PERSON_NAME]" at bounding box center [737, 395] width 443 height 29
type input "[PERSON_NAME]"
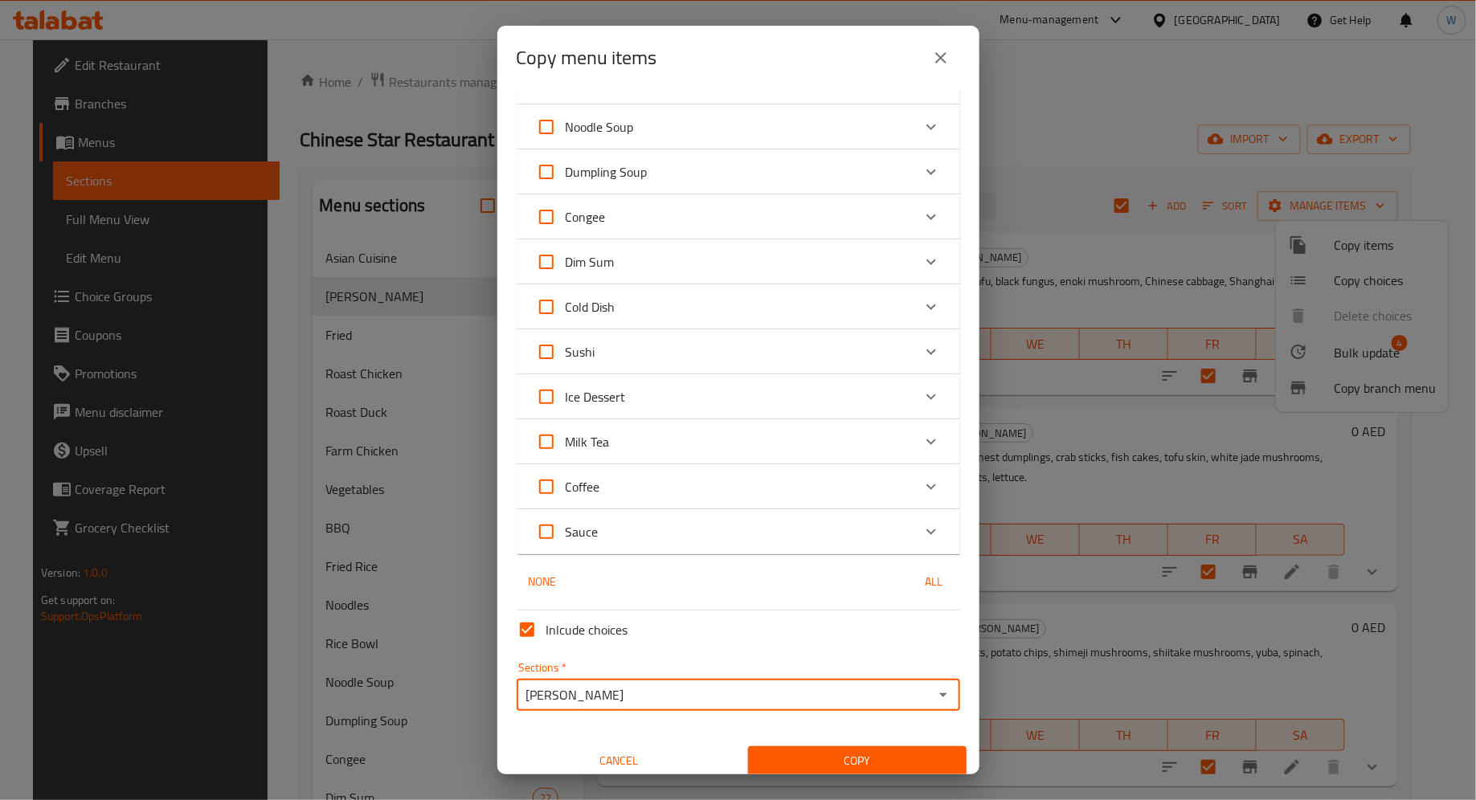
scroll to position [826, 0]
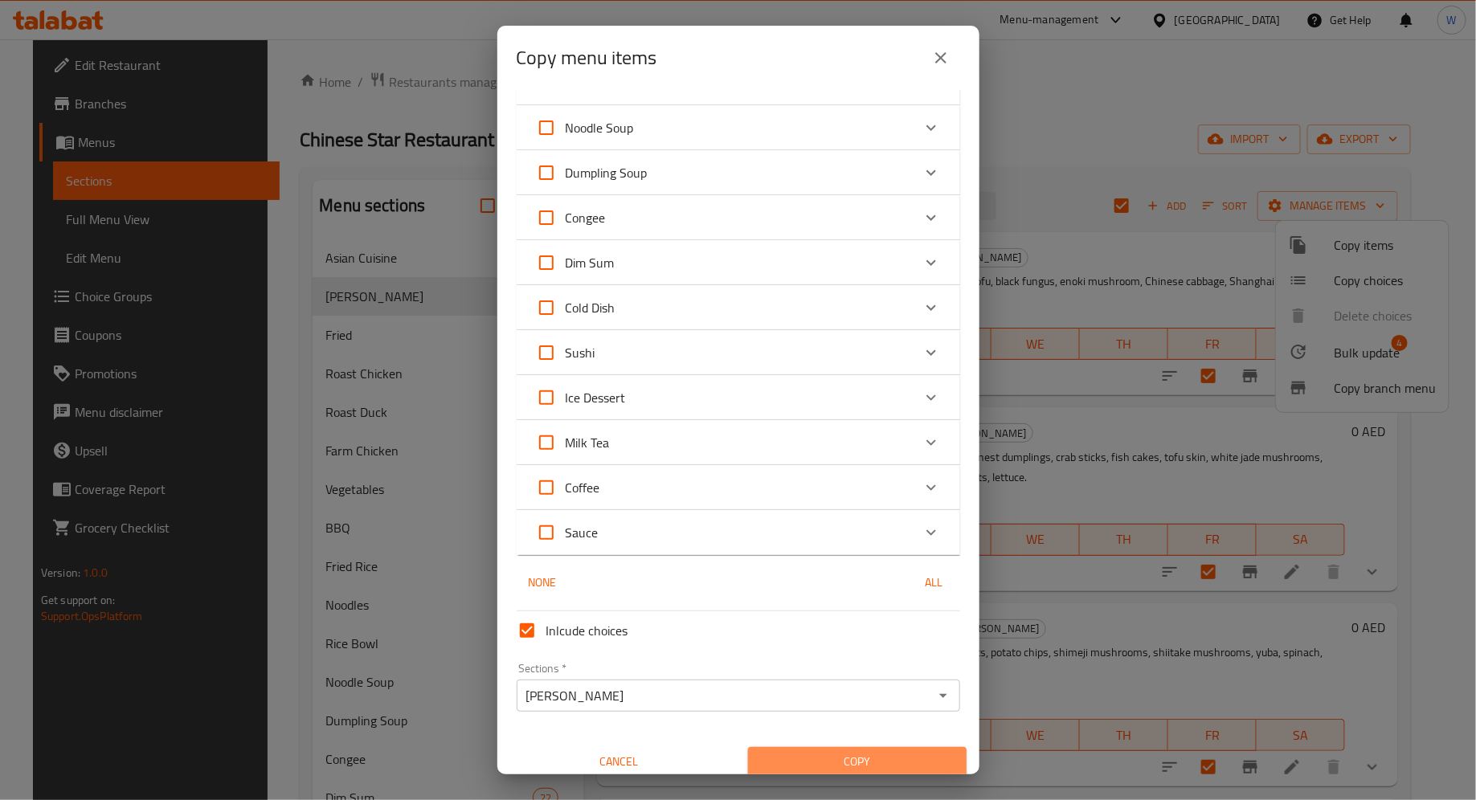
click at [871, 639] on span "Copy" at bounding box center [857, 762] width 193 height 20
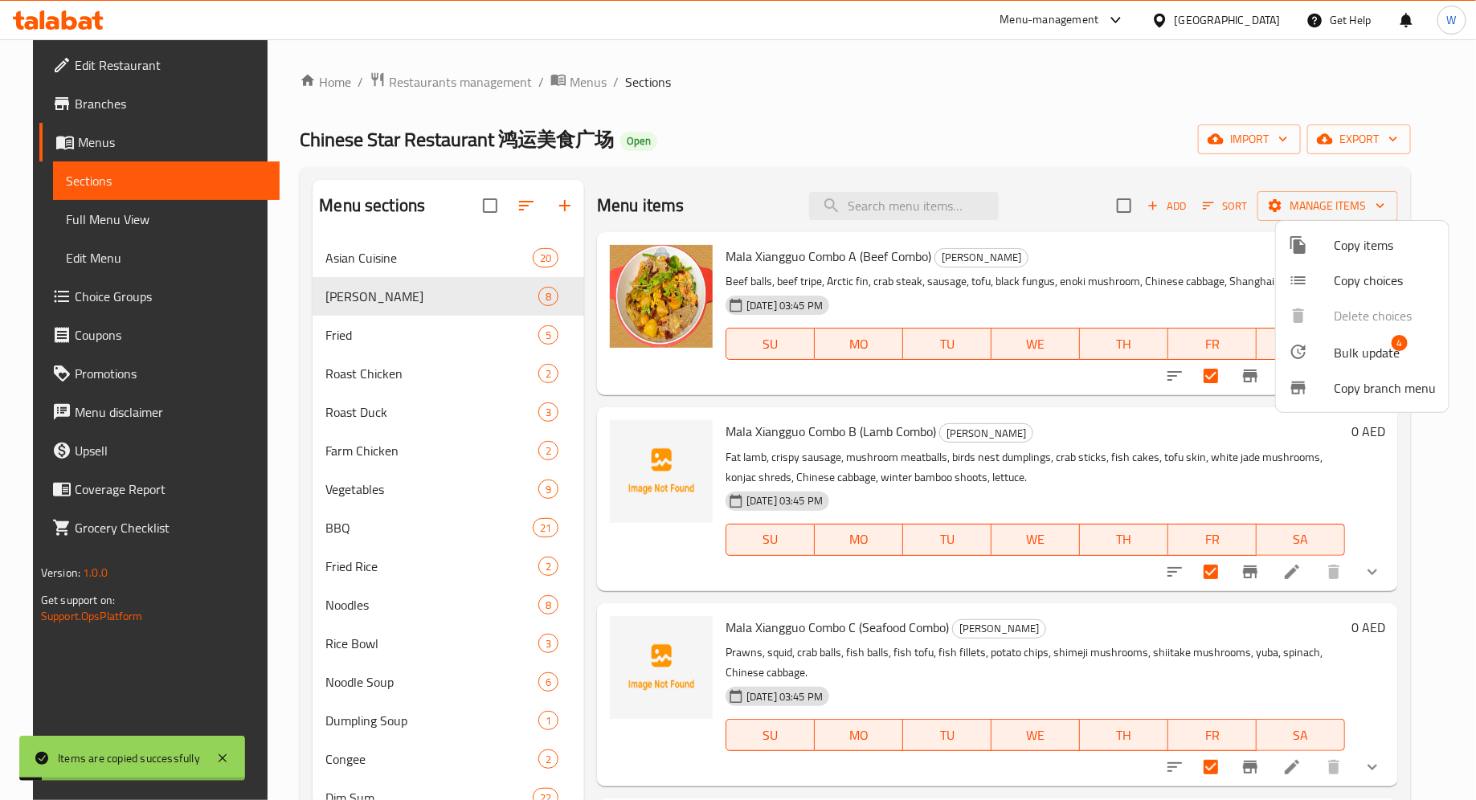
checkbox input "false"
click at [1180, 466] on div at bounding box center [738, 400] width 1476 height 800
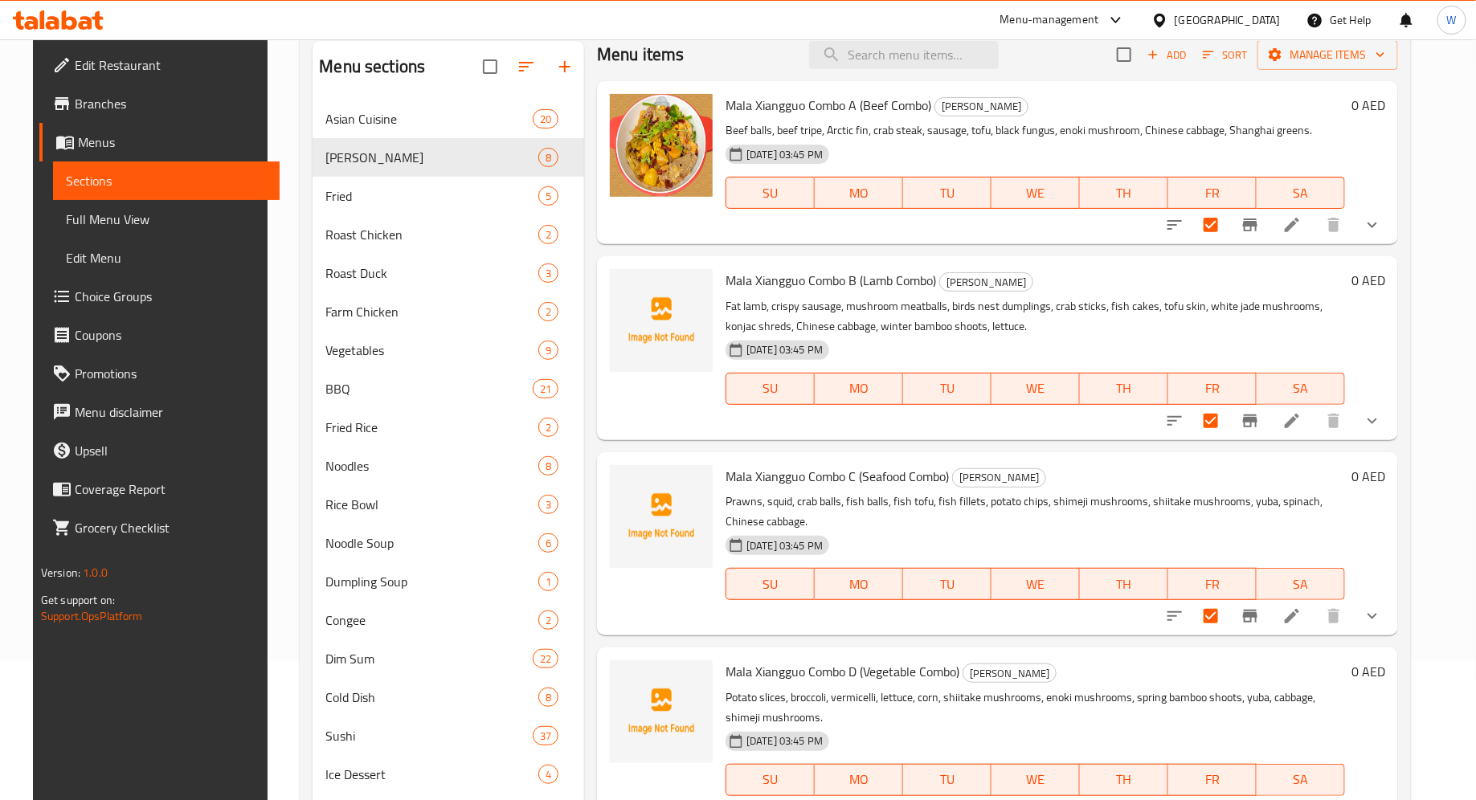
scroll to position [16, 0]
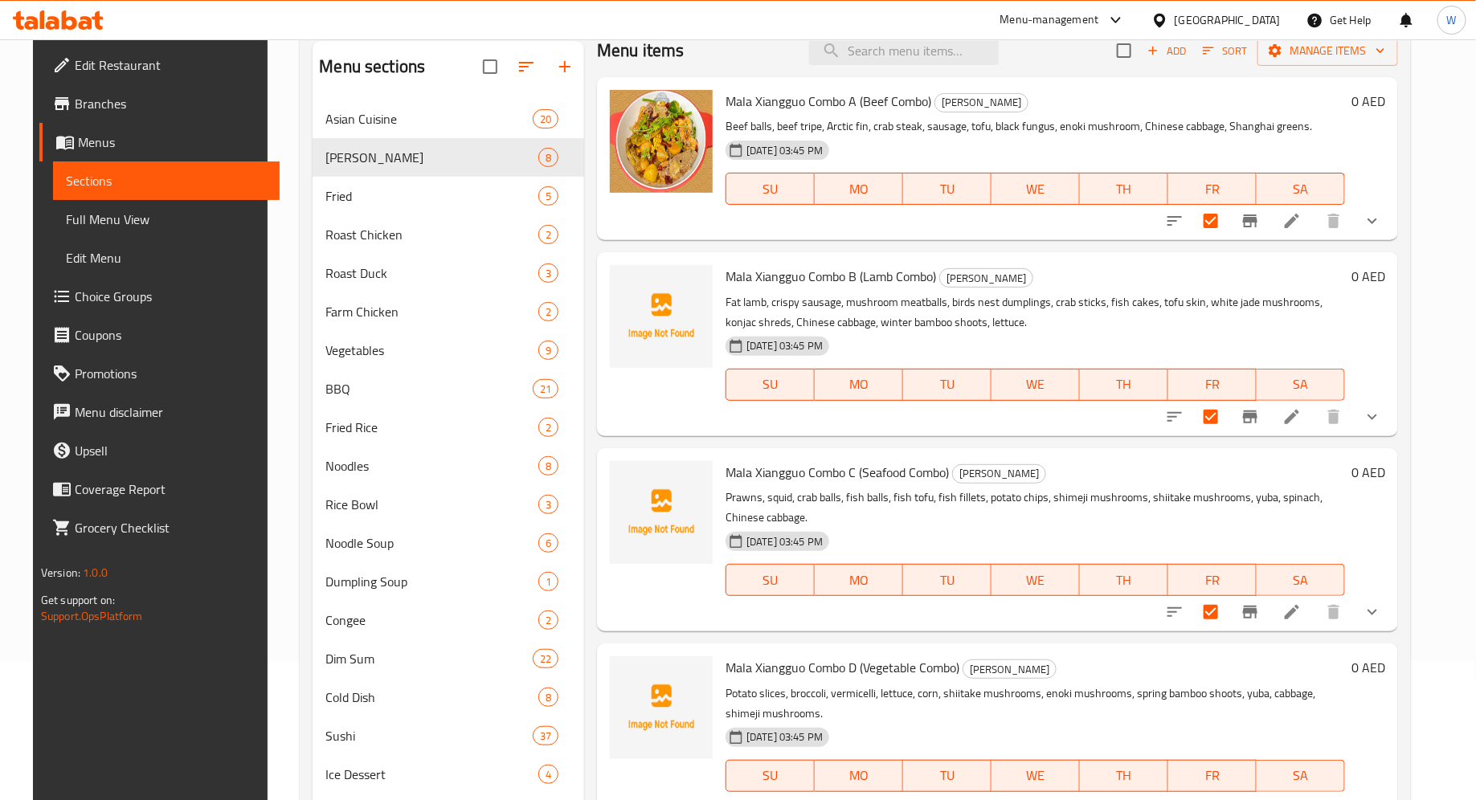
click at [1180, 269] on h6 "Mala Xiangguo Combo B (Lamb Combo) [PERSON_NAME]" at bounding box center [1034, 276] width 619 height 22
click at [1180, 227] on input "checkbox" at bounding box center [1211, 221] width 34 height 34
checkbox input "false"
click at [1180, 421] on input "checkbox" at bounding box center [1211, 417] width 34 height 34
checkbox input "false"
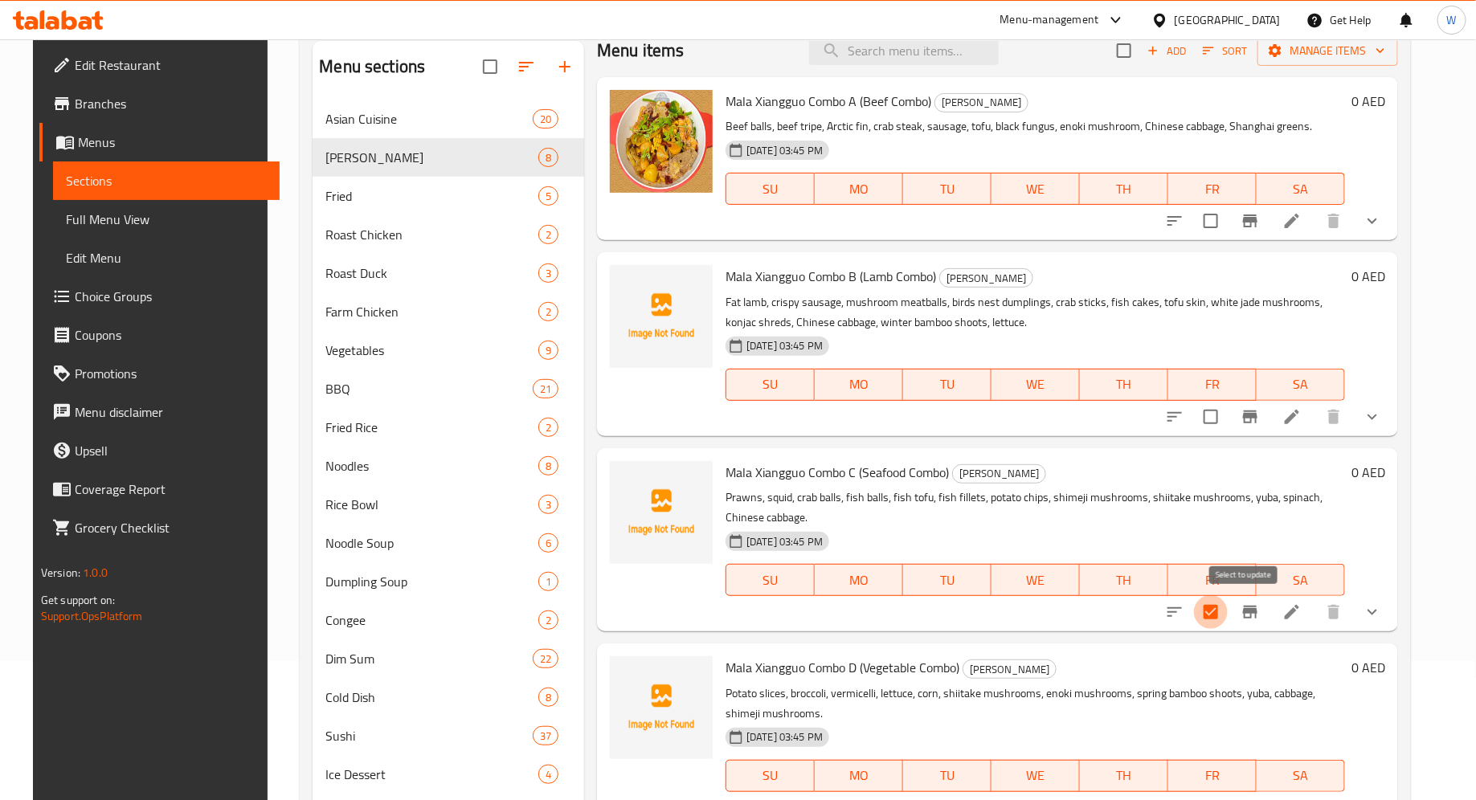
click at [1180, 616] on input "checkbox" at bounding box center [1211, 612] width 34 height 34
checkbox input "false"
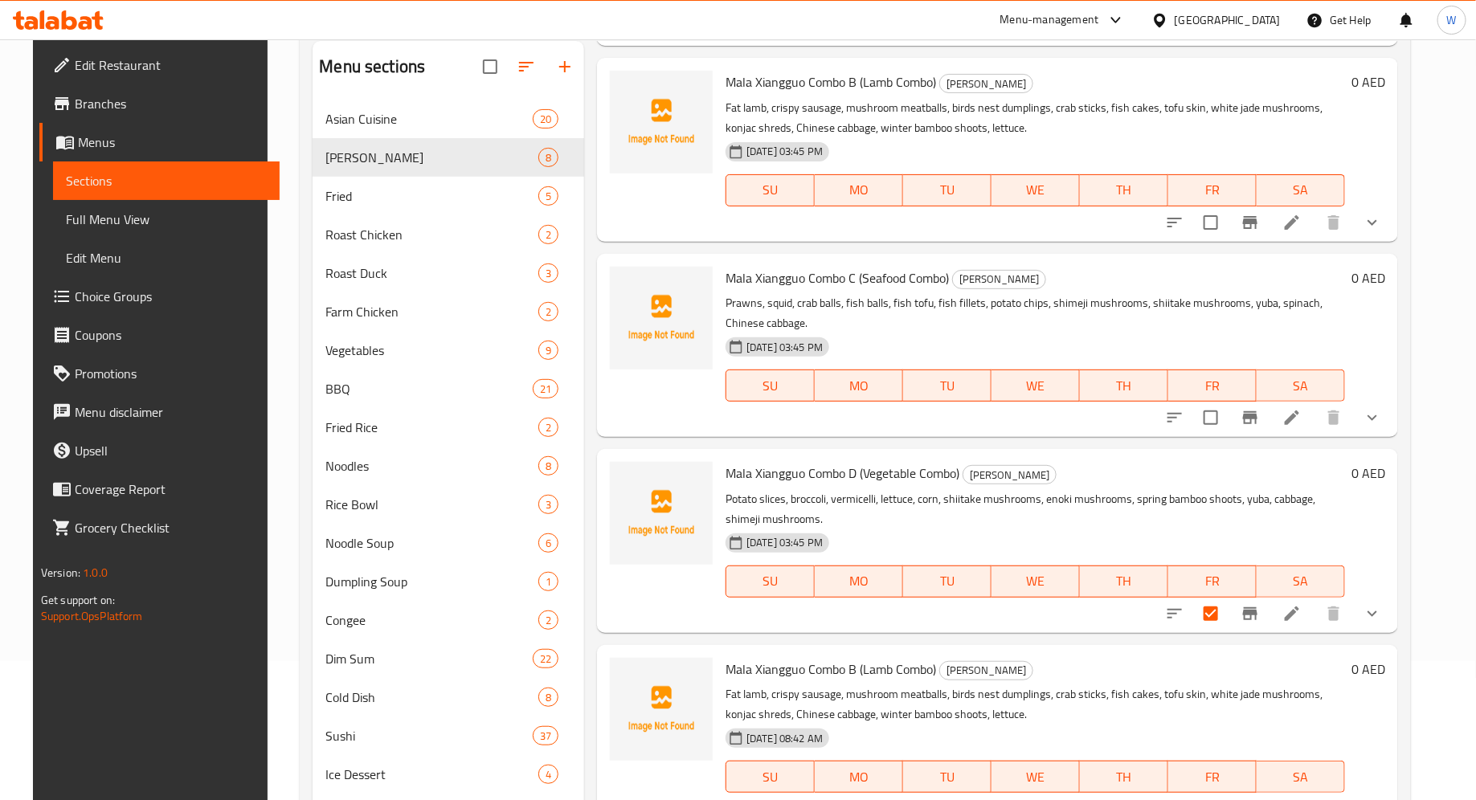
scroll to position [218, 0]
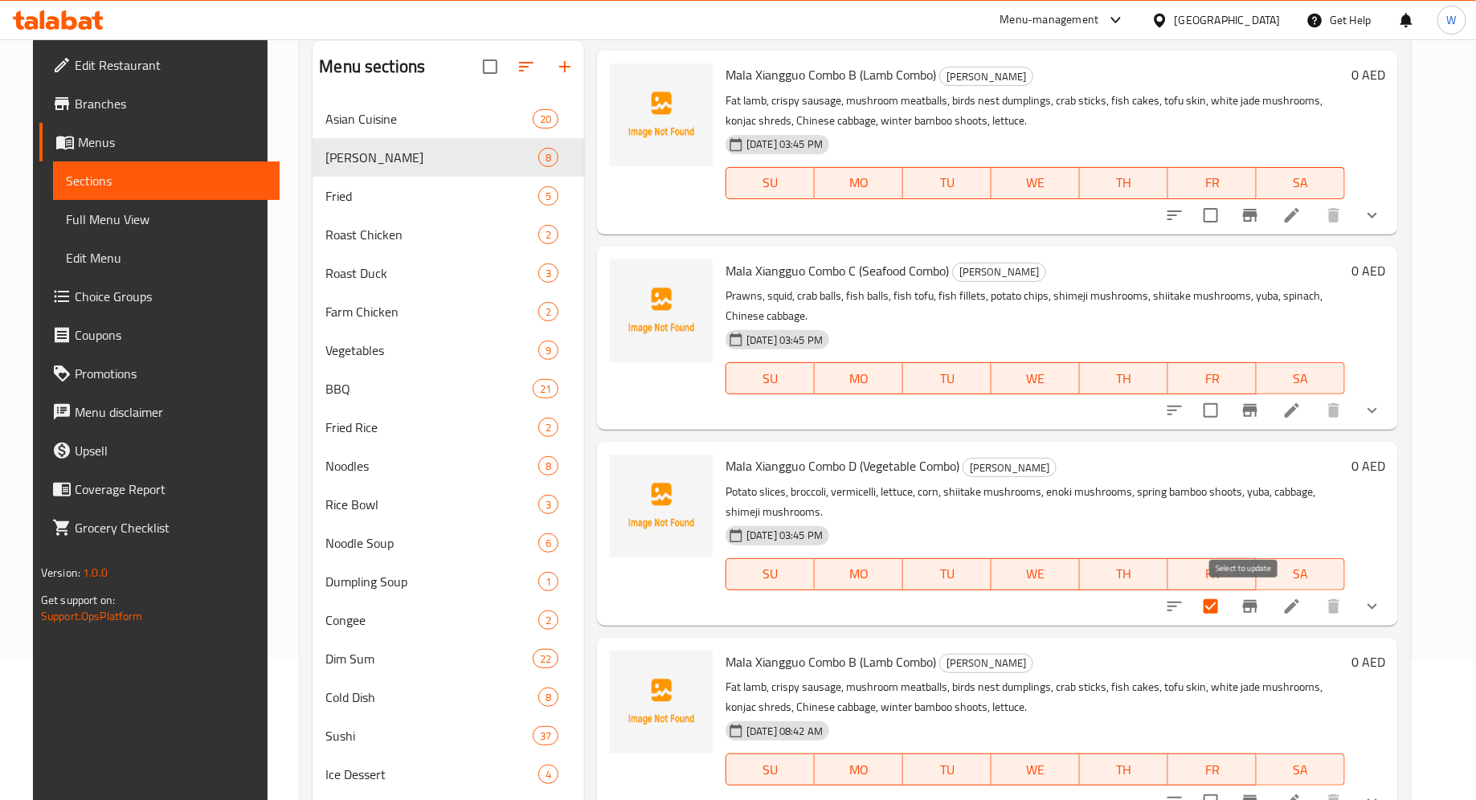
click at [1180, 611] on input "checkbox" at bounding box center [1211, 607] width 34 height 34
checkbox input "false"
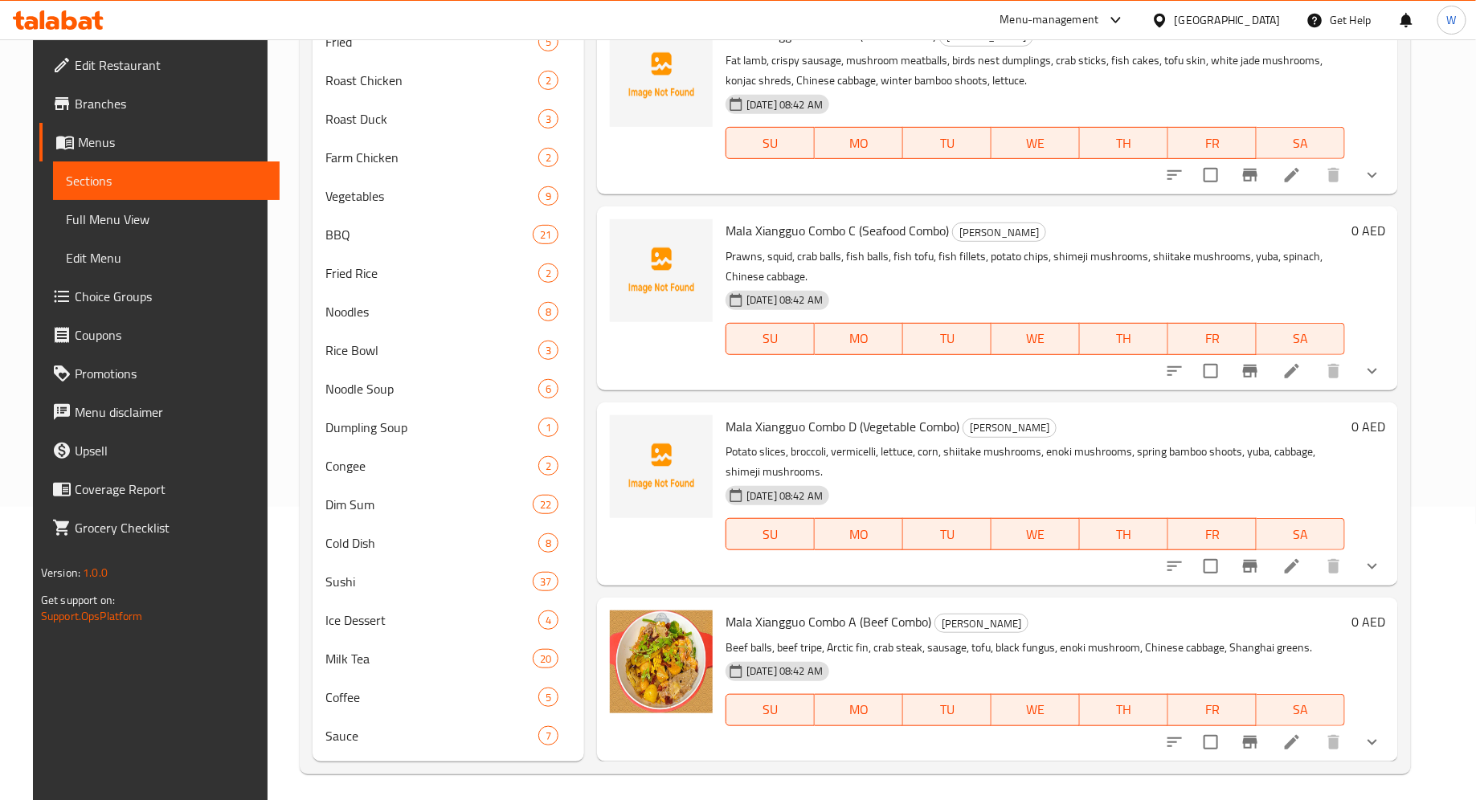
scroll to position [298, 0]
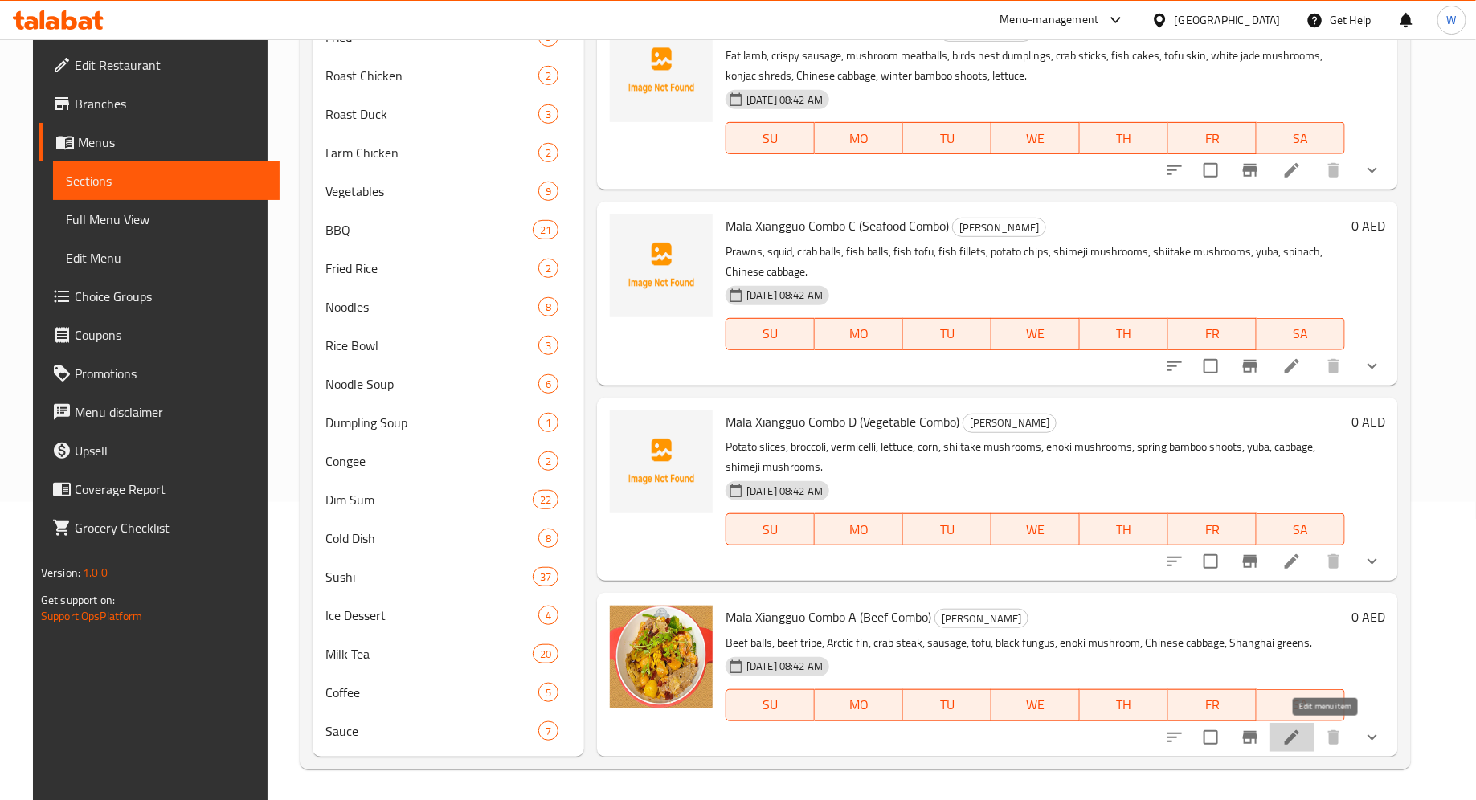
click at [1180, 639] on icon at bounding box center [1291, 736] width 14 height 14
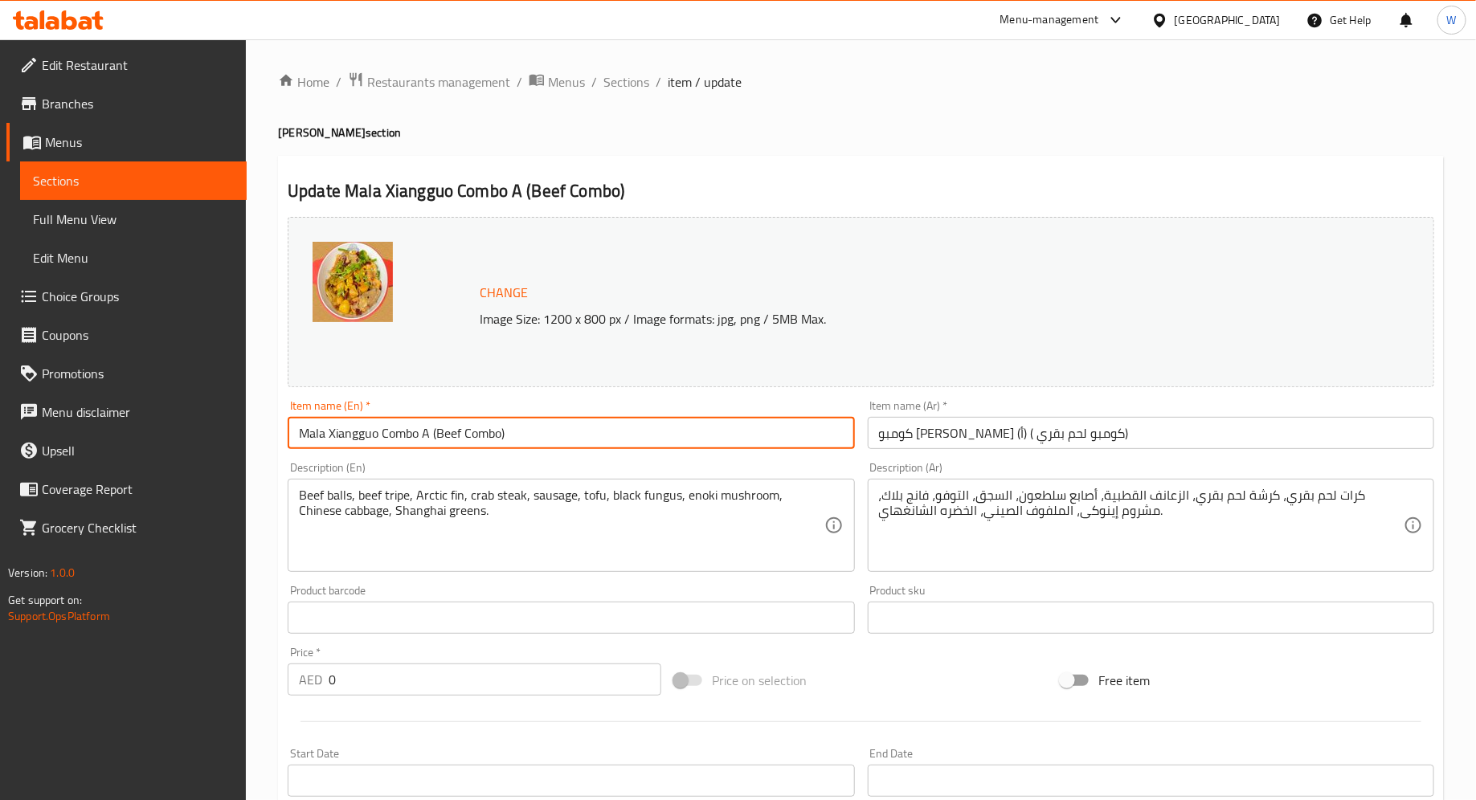
drag, startPoint x: 380, startPoint y: 435, endPoint x: 330, endPoint y: 432, distance: 49.9
click at [330, 432] on input "Mala Xiangguo Combo A (Beef Combo)" at bounding box center [571, 433] width 566 height 32
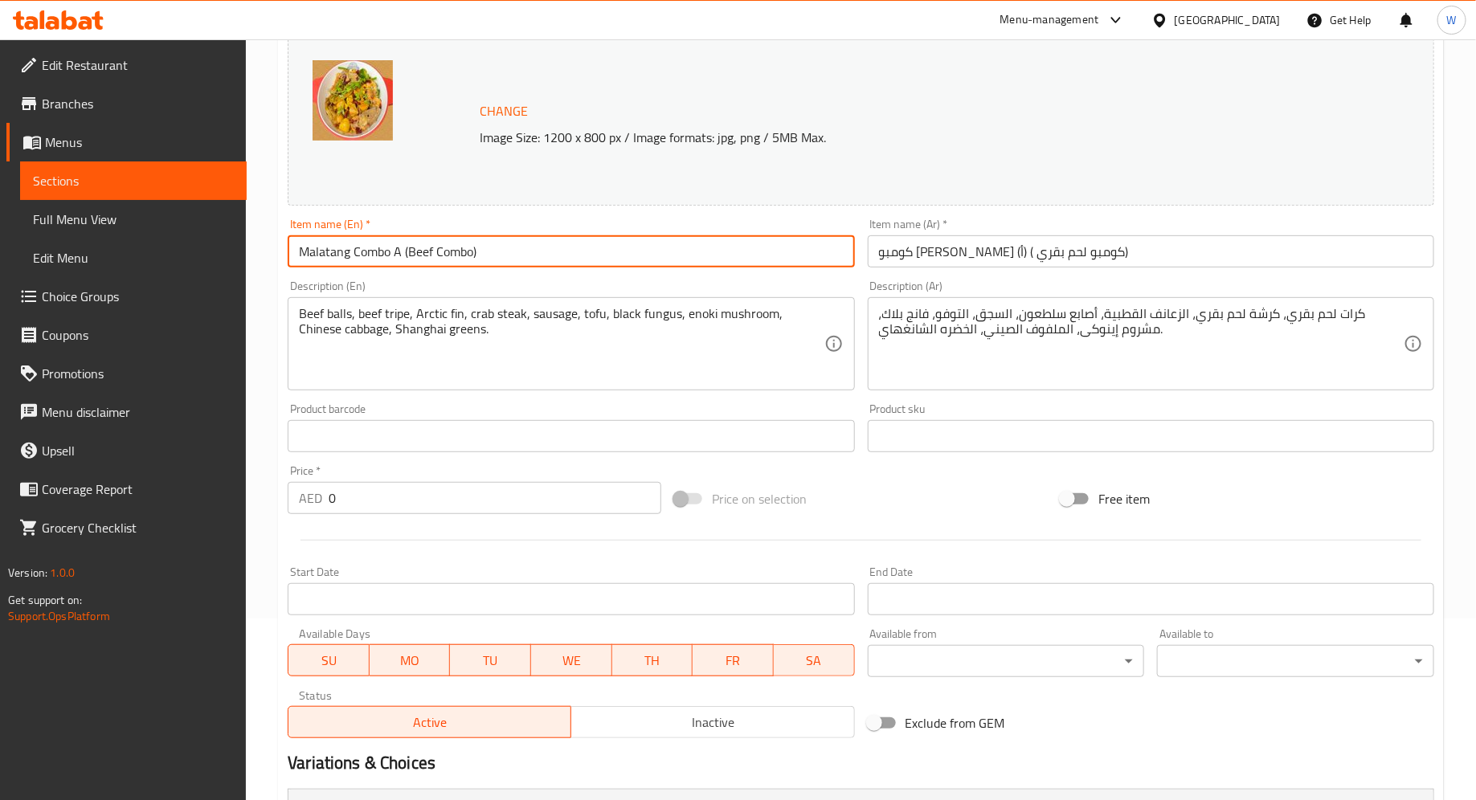
scroll to position [522, 0]
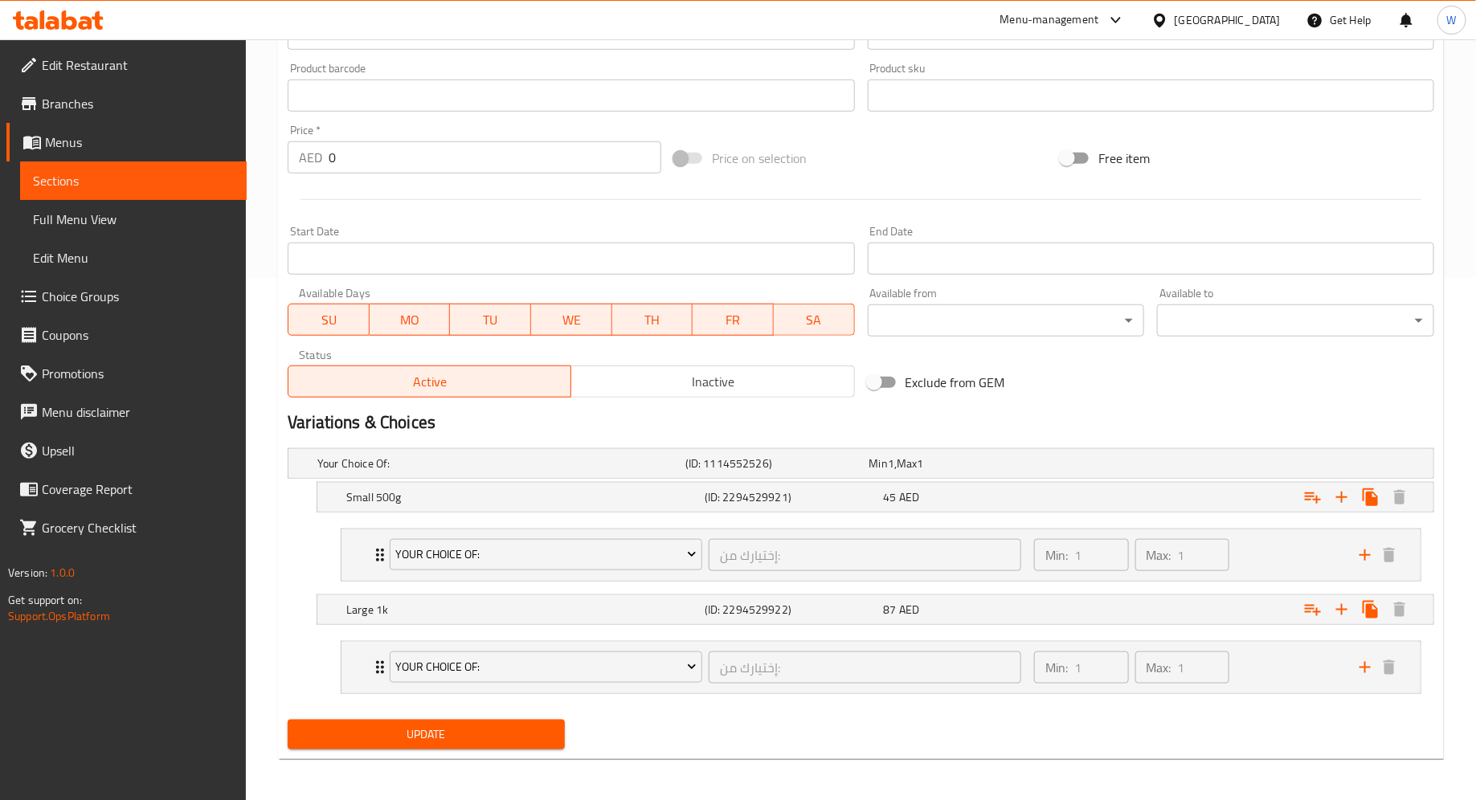
type input "Malatang Combo A (Beef Combo)"
click at [498, 639] on span "Update" at bounding box center [425, 735] width 251 height 20
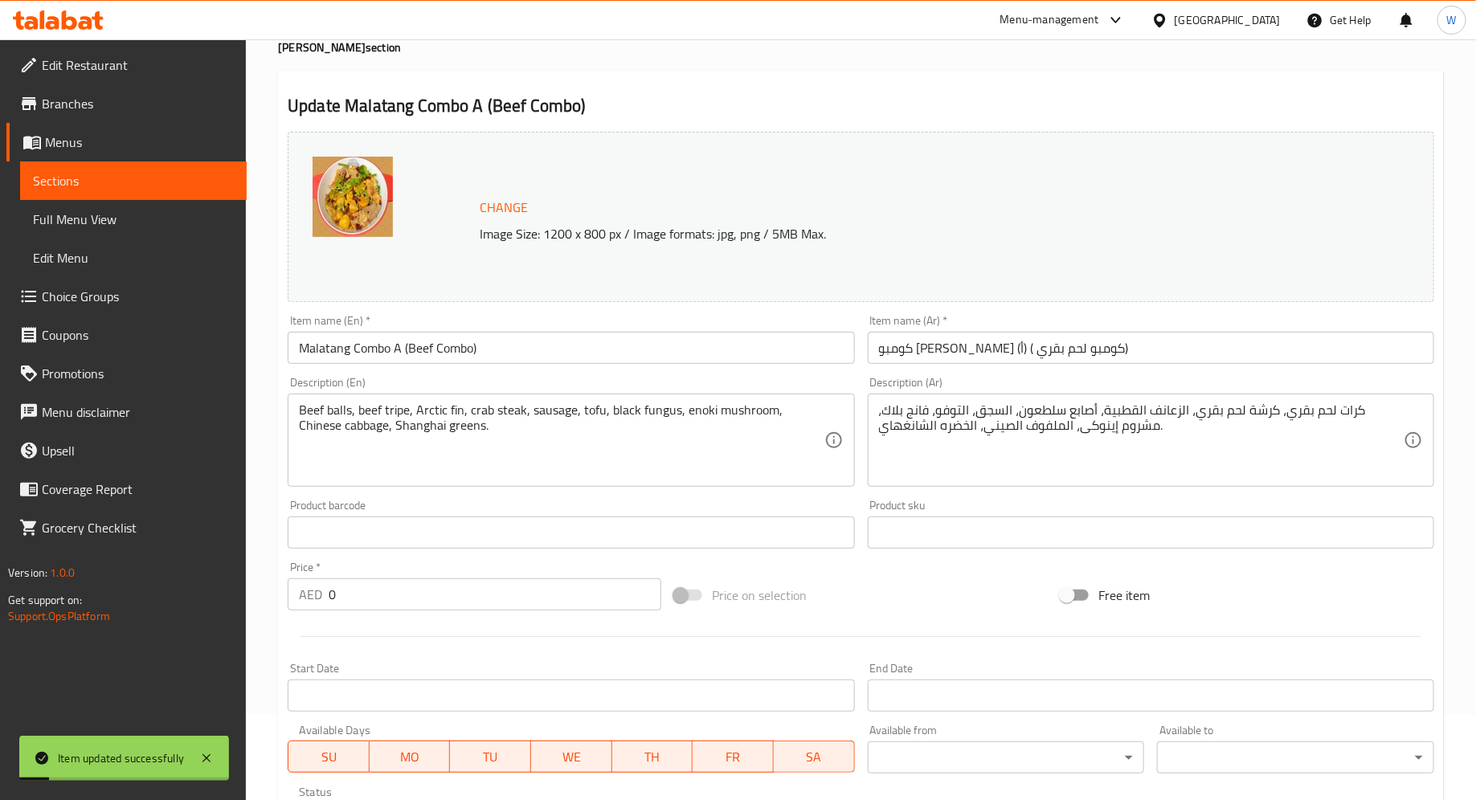
scroll to position [0, 0]
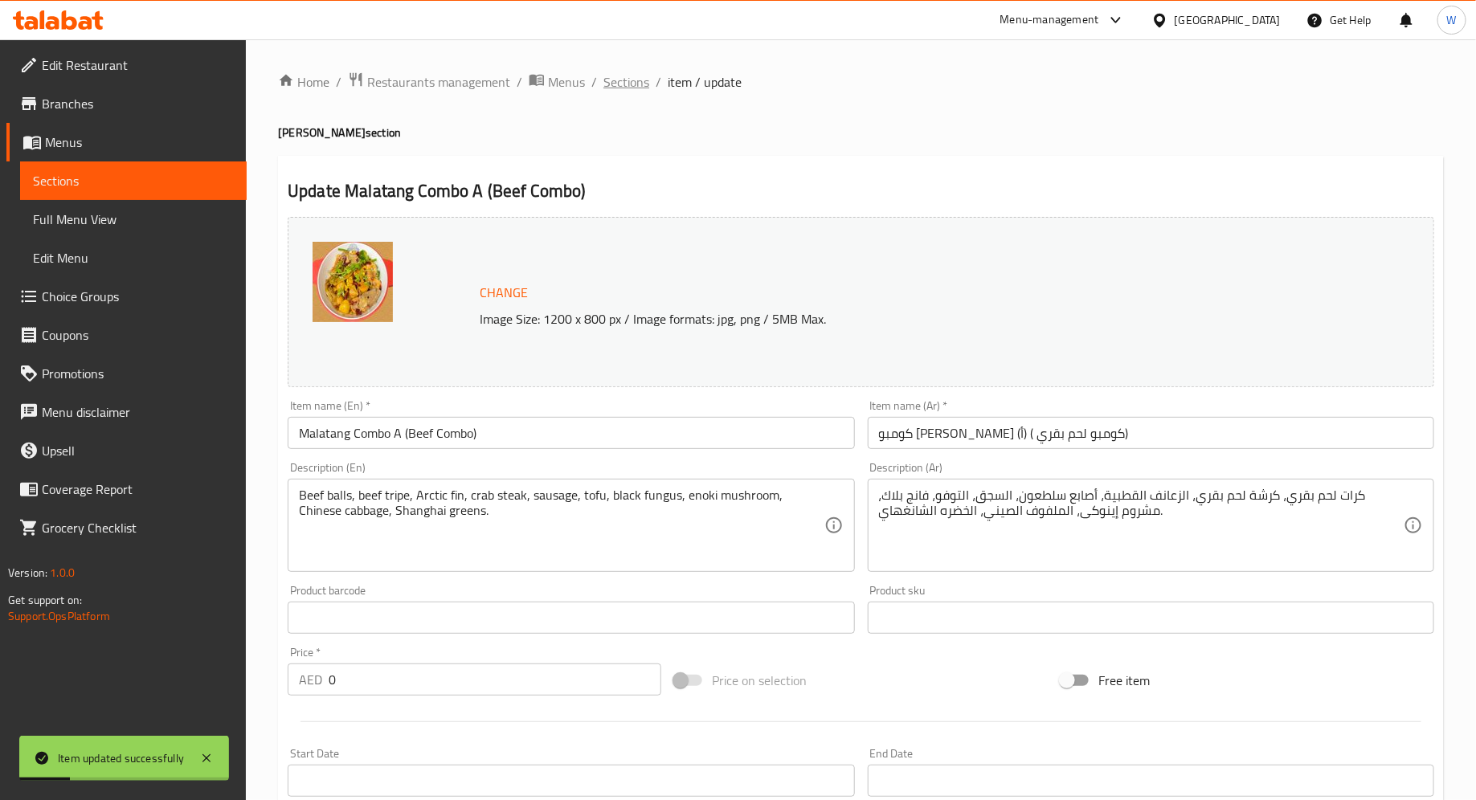
click at [637, 72] on span "Sections" at bounding box center [626, 81] width 46 height 19
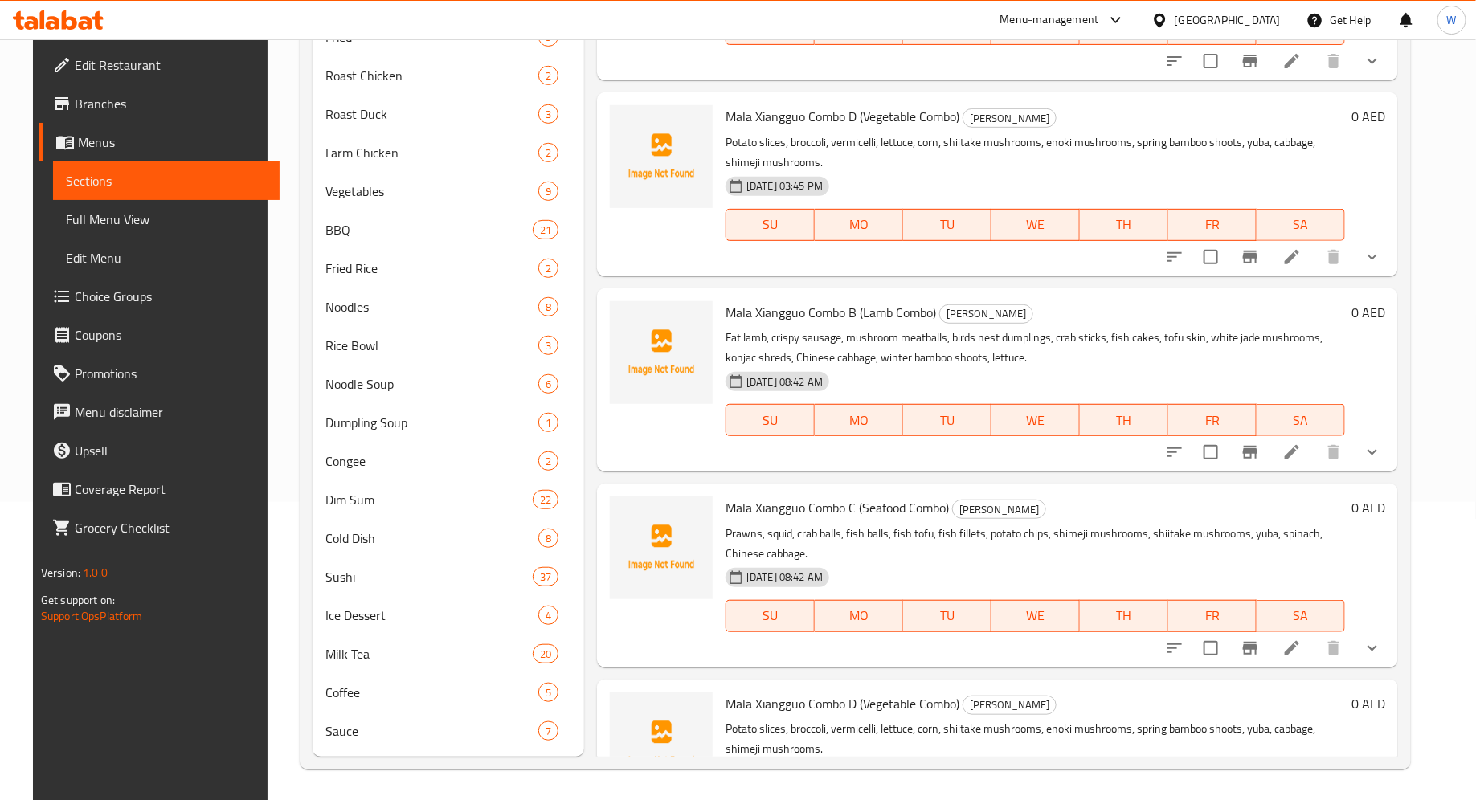
scroll to position [385, 0]
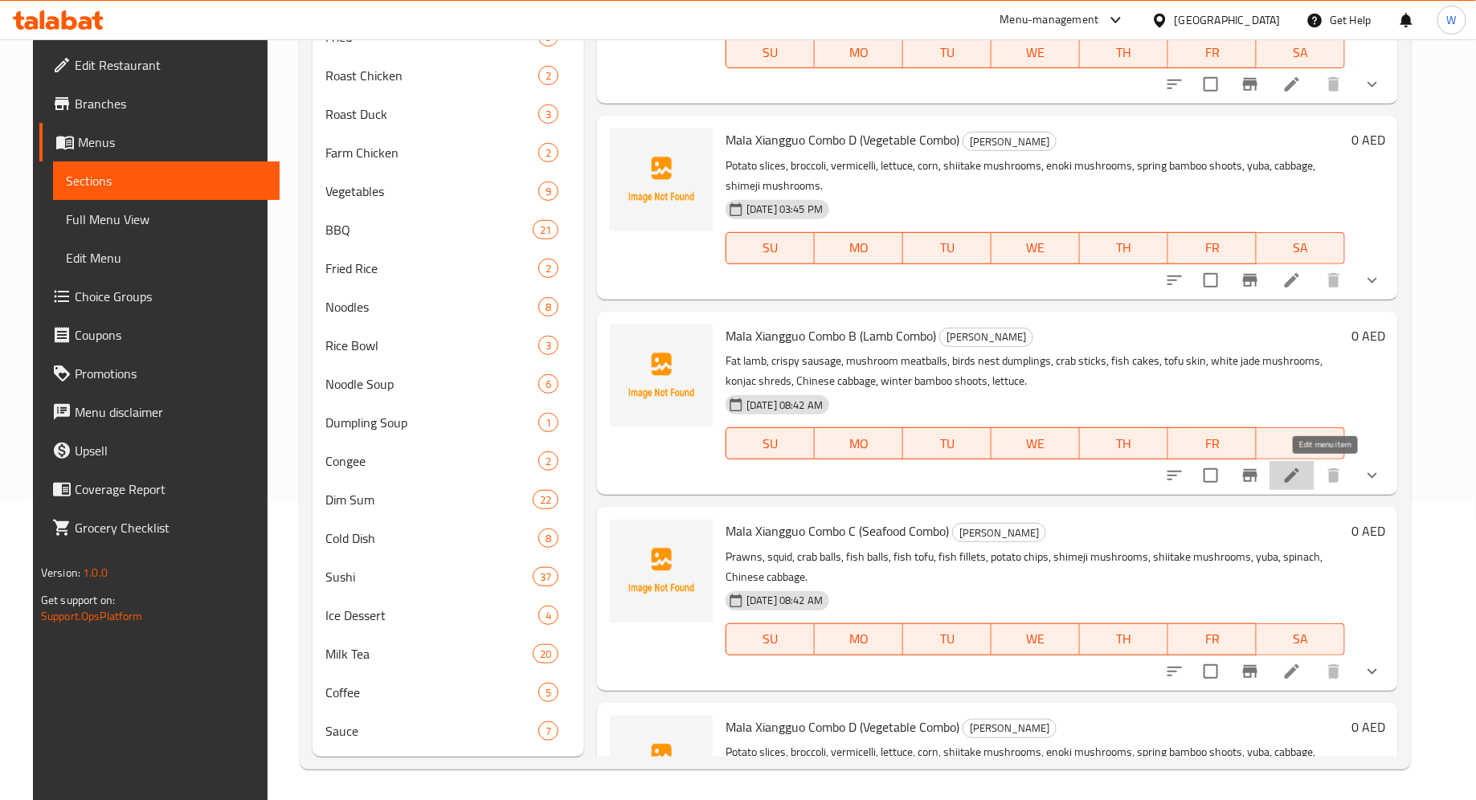
click at [1180, 470] on icon at bounding box center [1291, 475] width 19 height 19
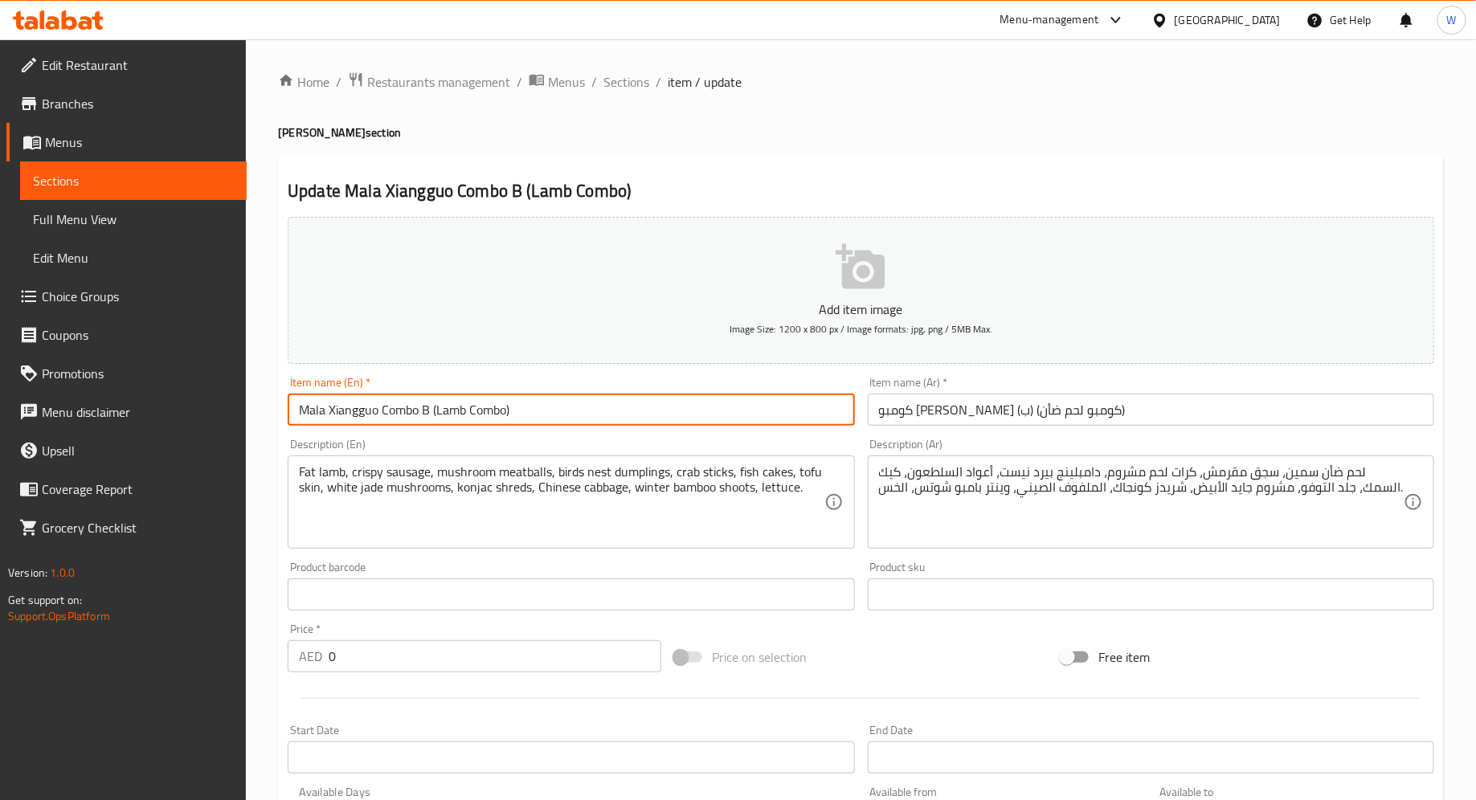
drag, startPoint x: 378, startPoint y: 411, endPoint x: 324, endPoint y: 413, distance: 53.8
click at [324, 413] on input "Mala Xiangguo Combo B (Lamb Combo)" at bounding box center [571, 410] width 566 height 32
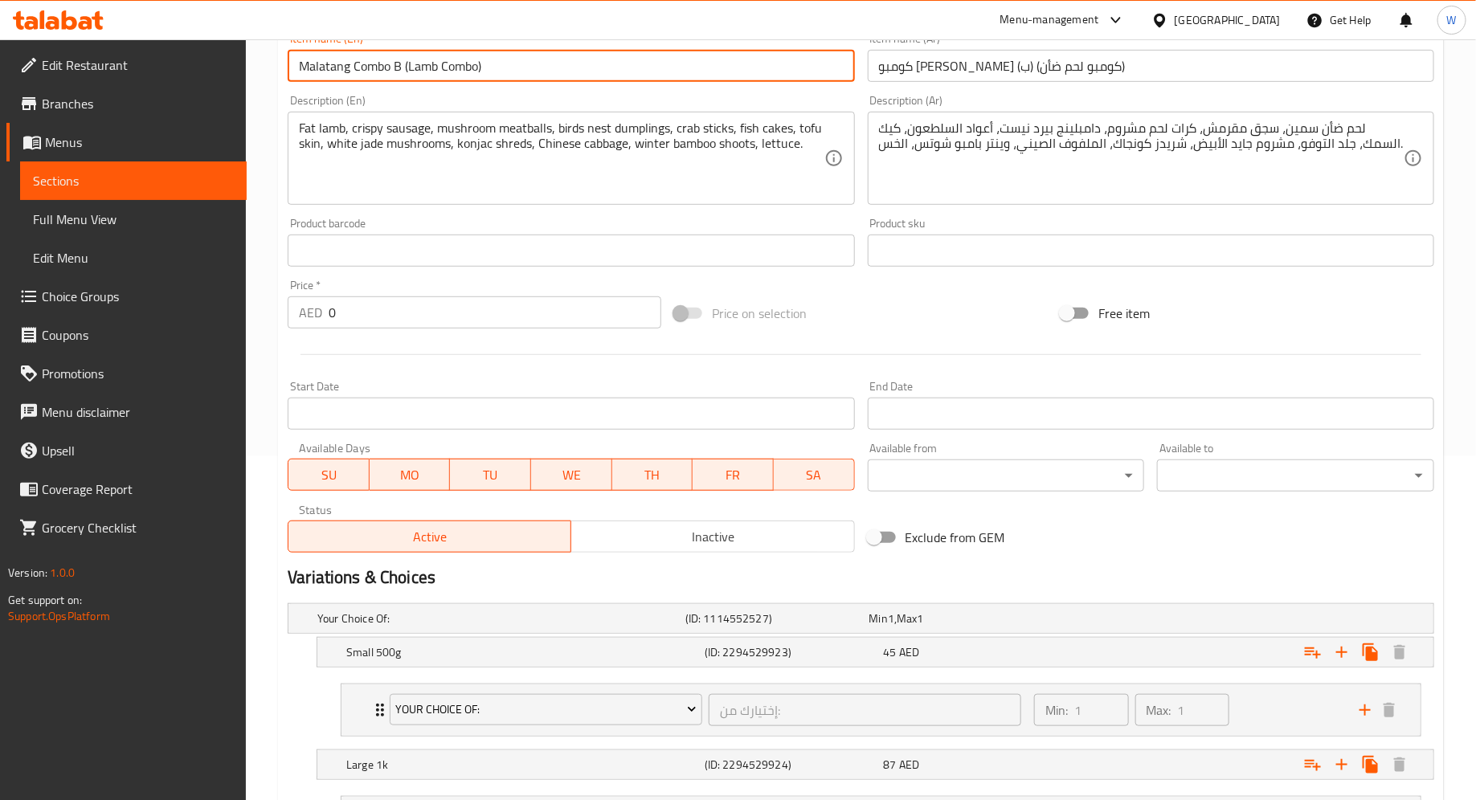
scroll to position [498, 0]
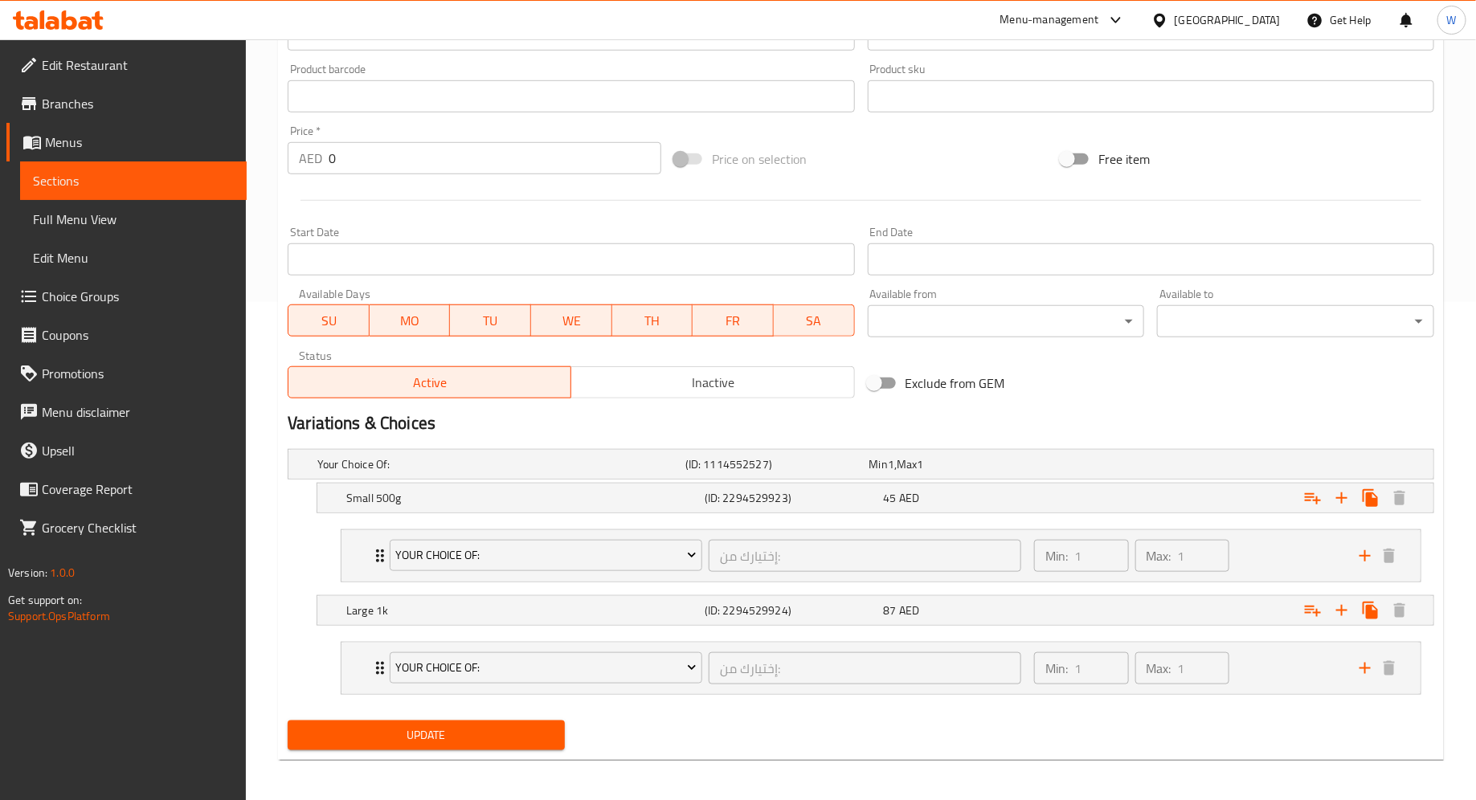
type input "Malatang Combo B (Lamb Combo)"
click at [501, 639] on span "Update" at bounding box center [425, 735] width 251 height 20
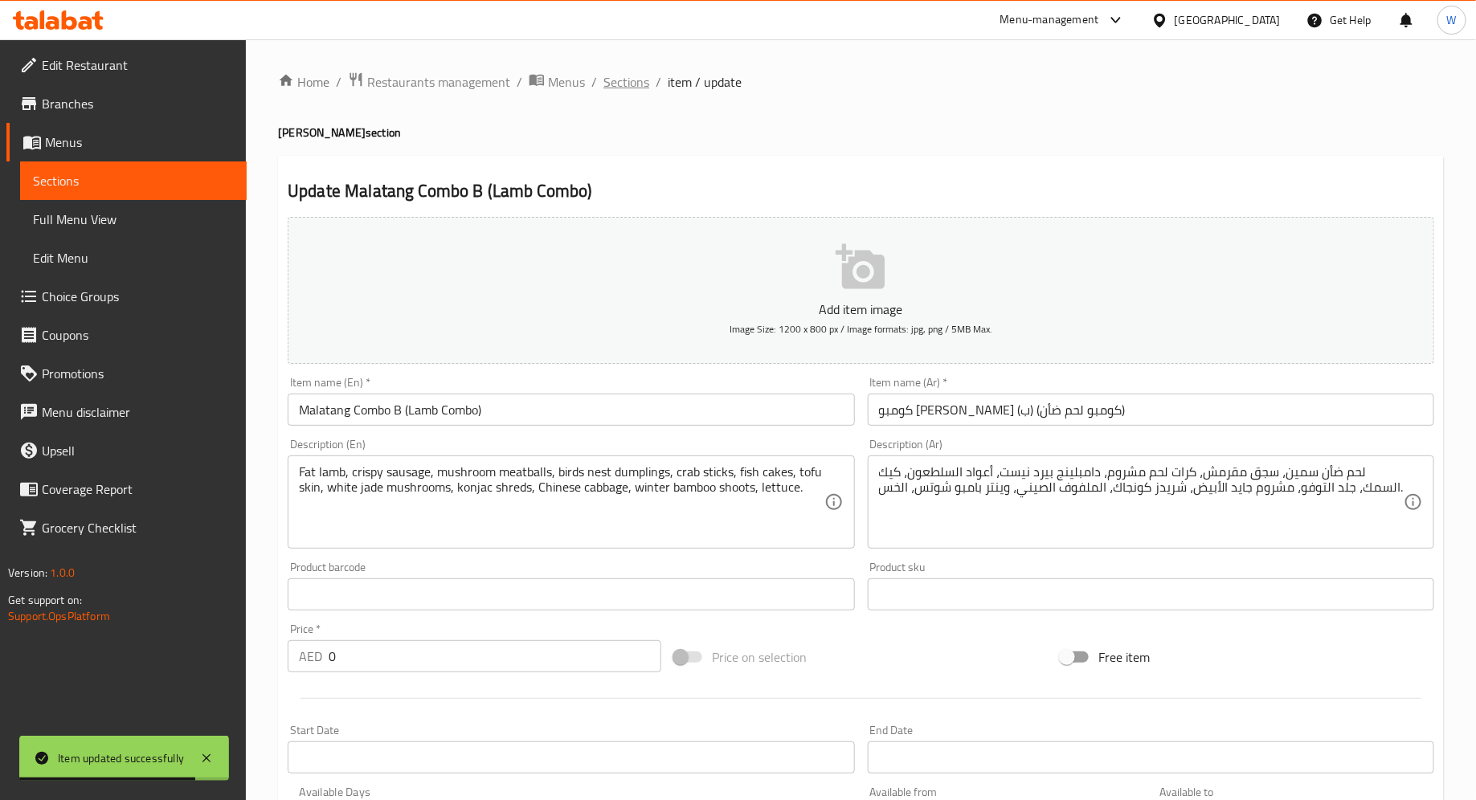
click at [628, 78] on span "Sections" at bounding box center [626, 81] width 46 height 19
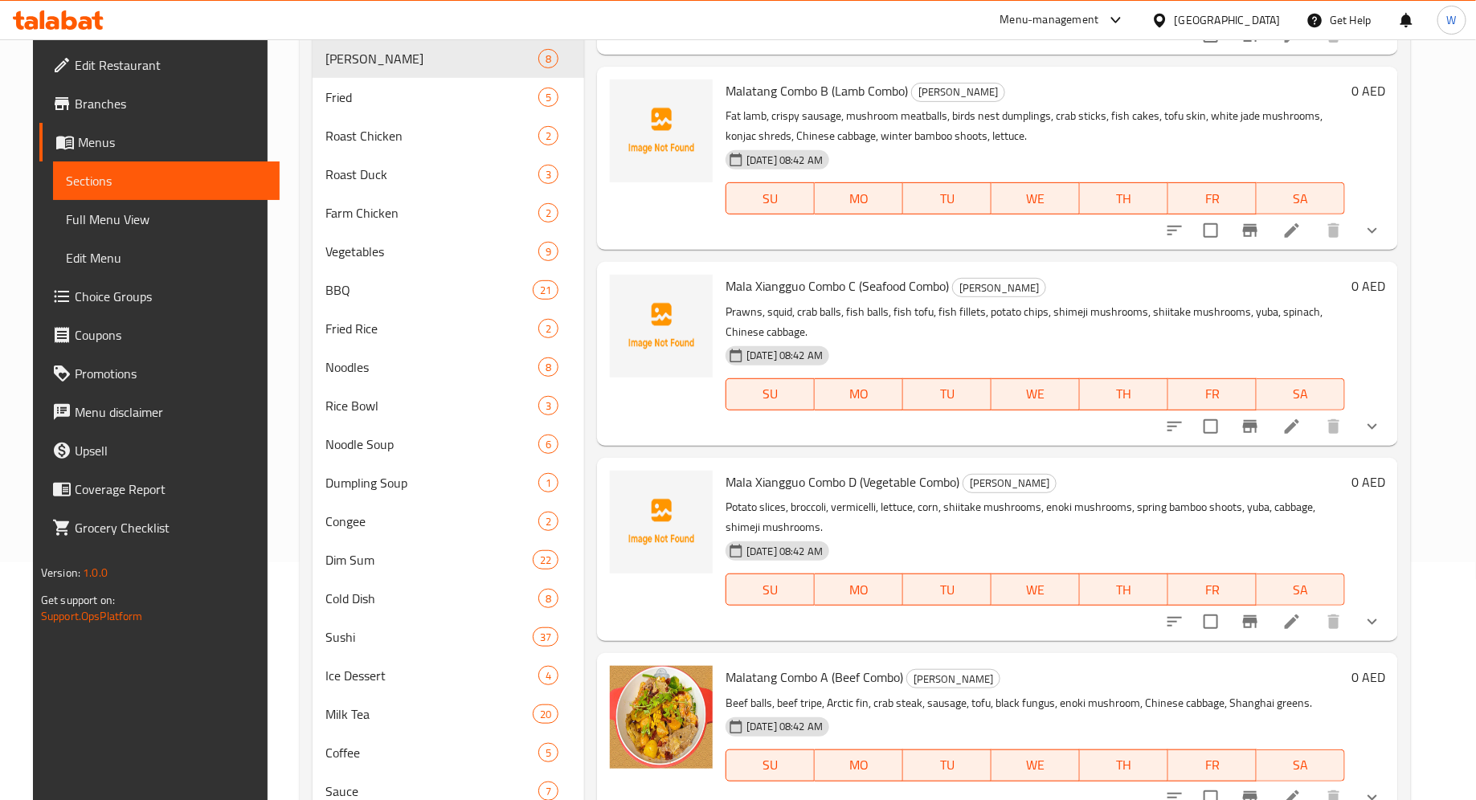
scroll to position [236, 0]
click at [1180, 422] on icon at bounding box center [1291, 427] width 19 height 19
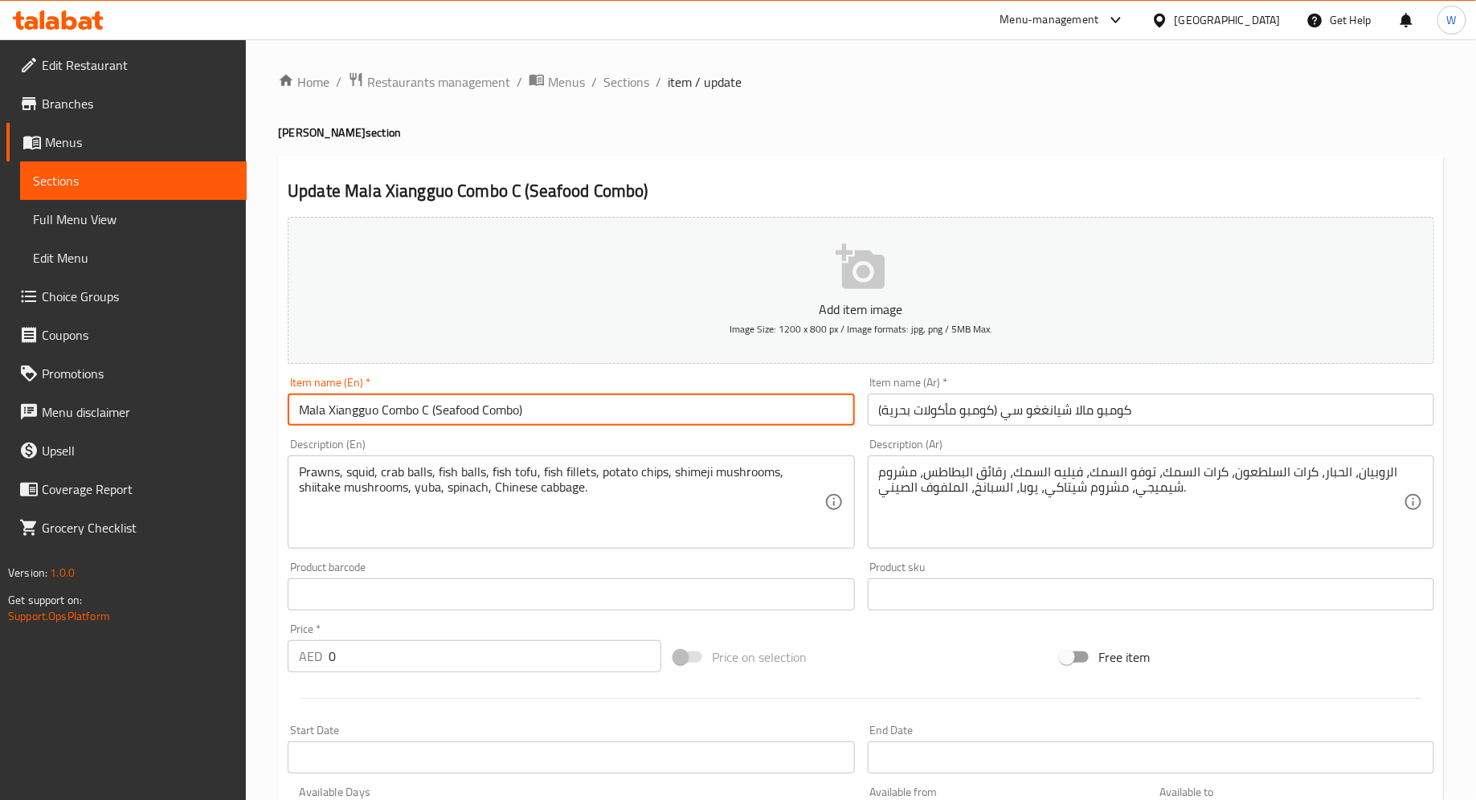
drag, startPoint x: 379, startPoint y: 415, endPoint x: 326, endPoint y: 418, distance: 53.1
click at [325, 418] on input "Mala Xiangguo Combo C (Seafood Combo)" at bounding box center [571, 410] width 566 height 32
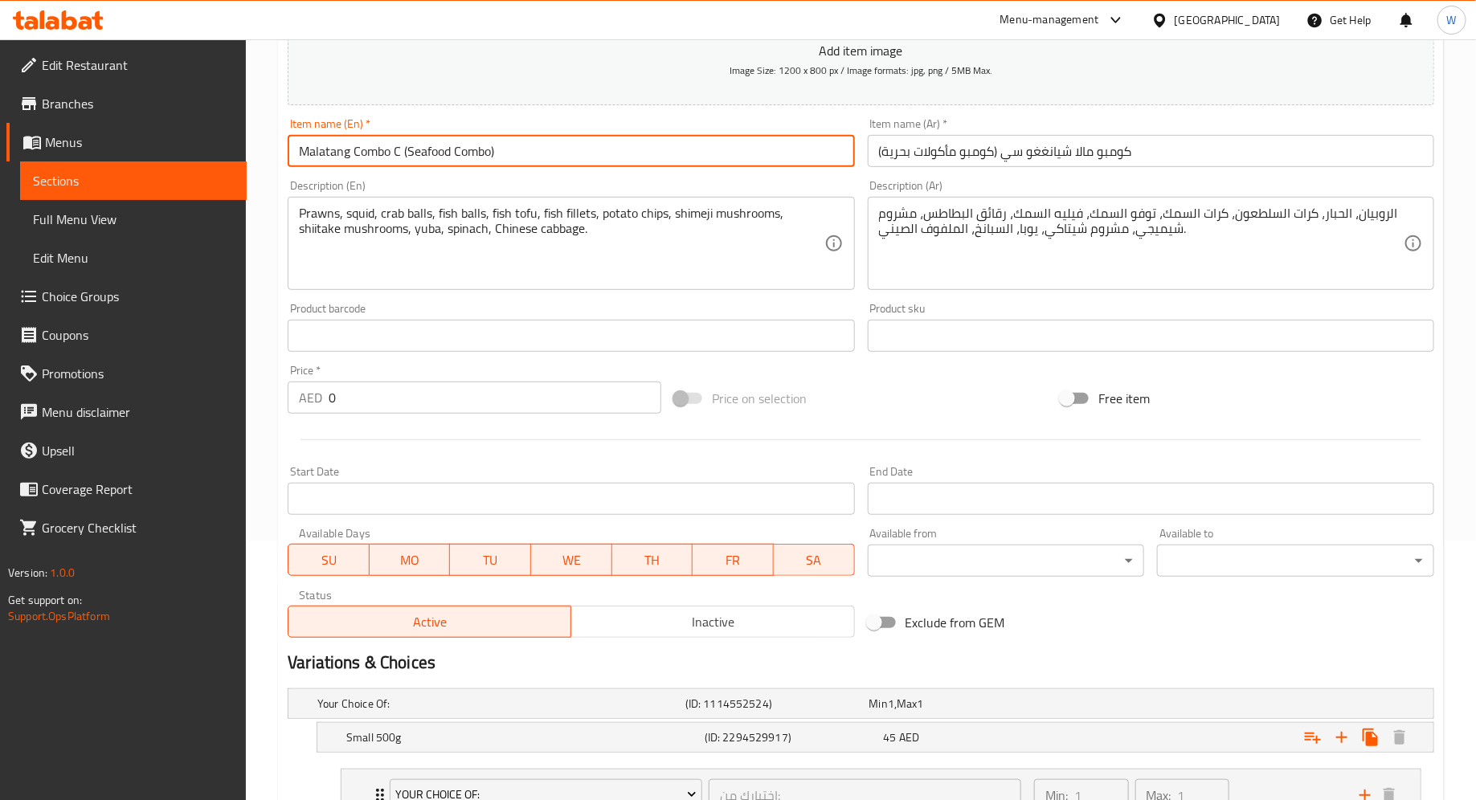
scroll to position [498, 0]
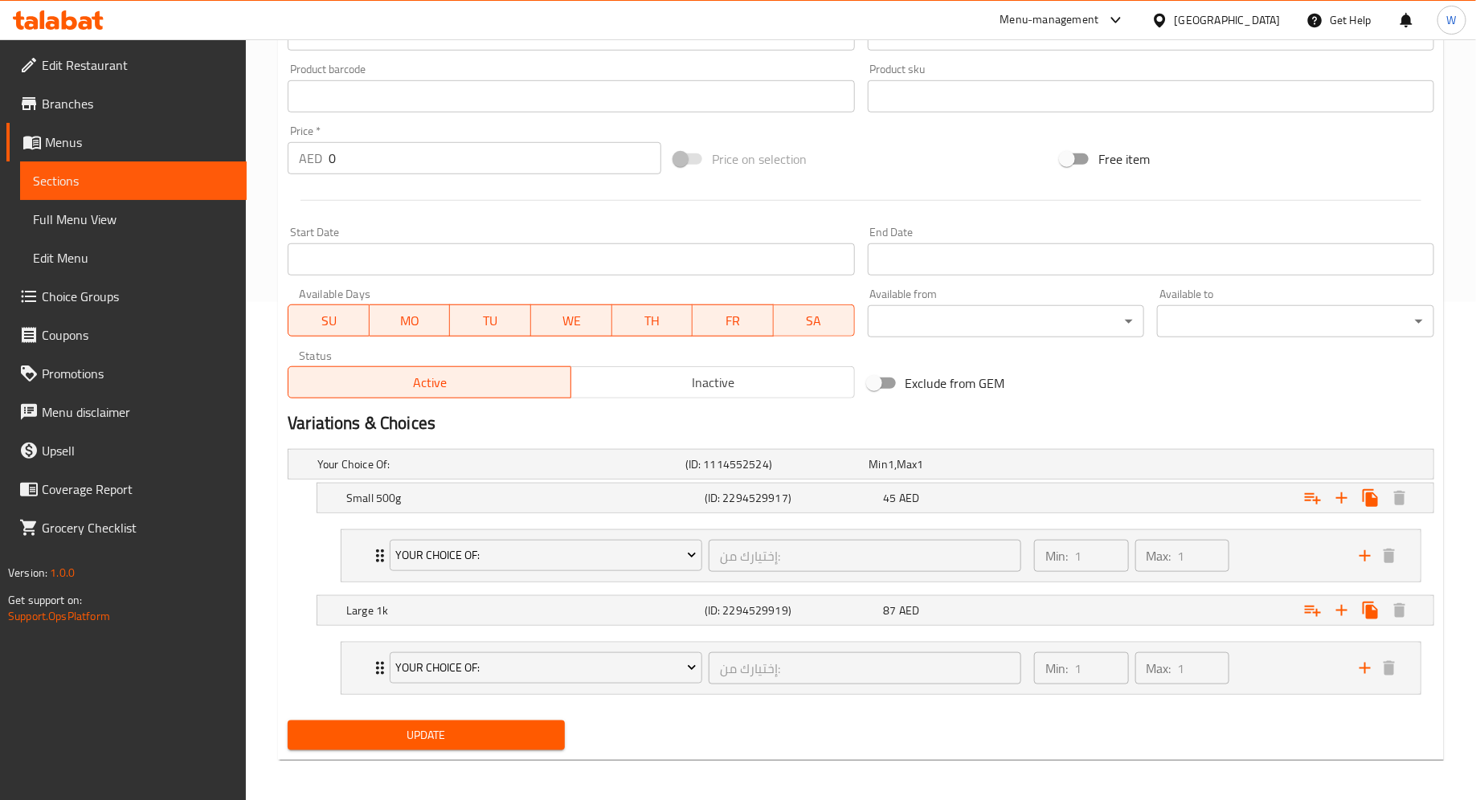
type input "Malatang Combo C (Seafood Combo)"
click at [435, 639] on span "Update" at bounding box center [425, 735] width 251 height 20
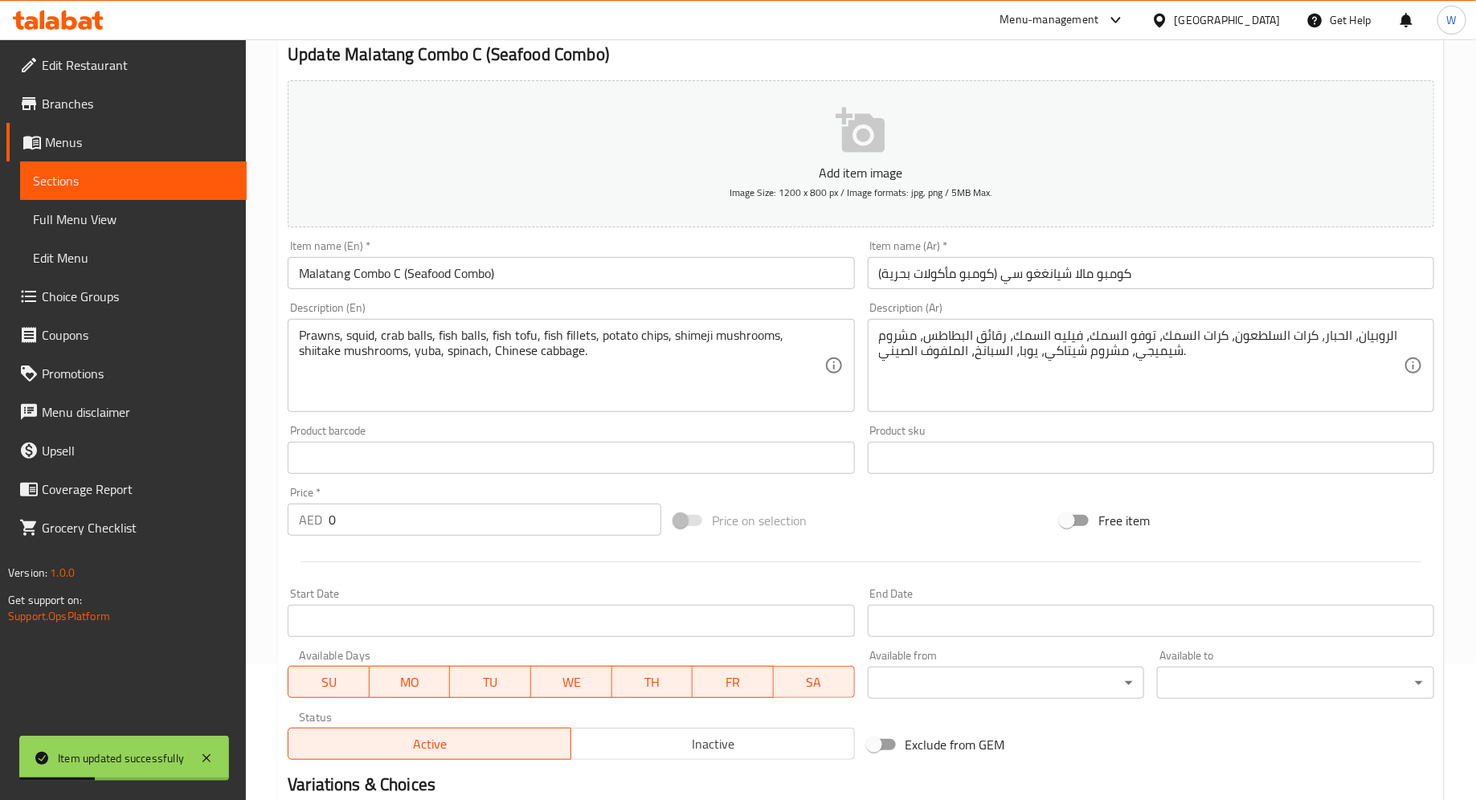
scroll to position [0, 0]
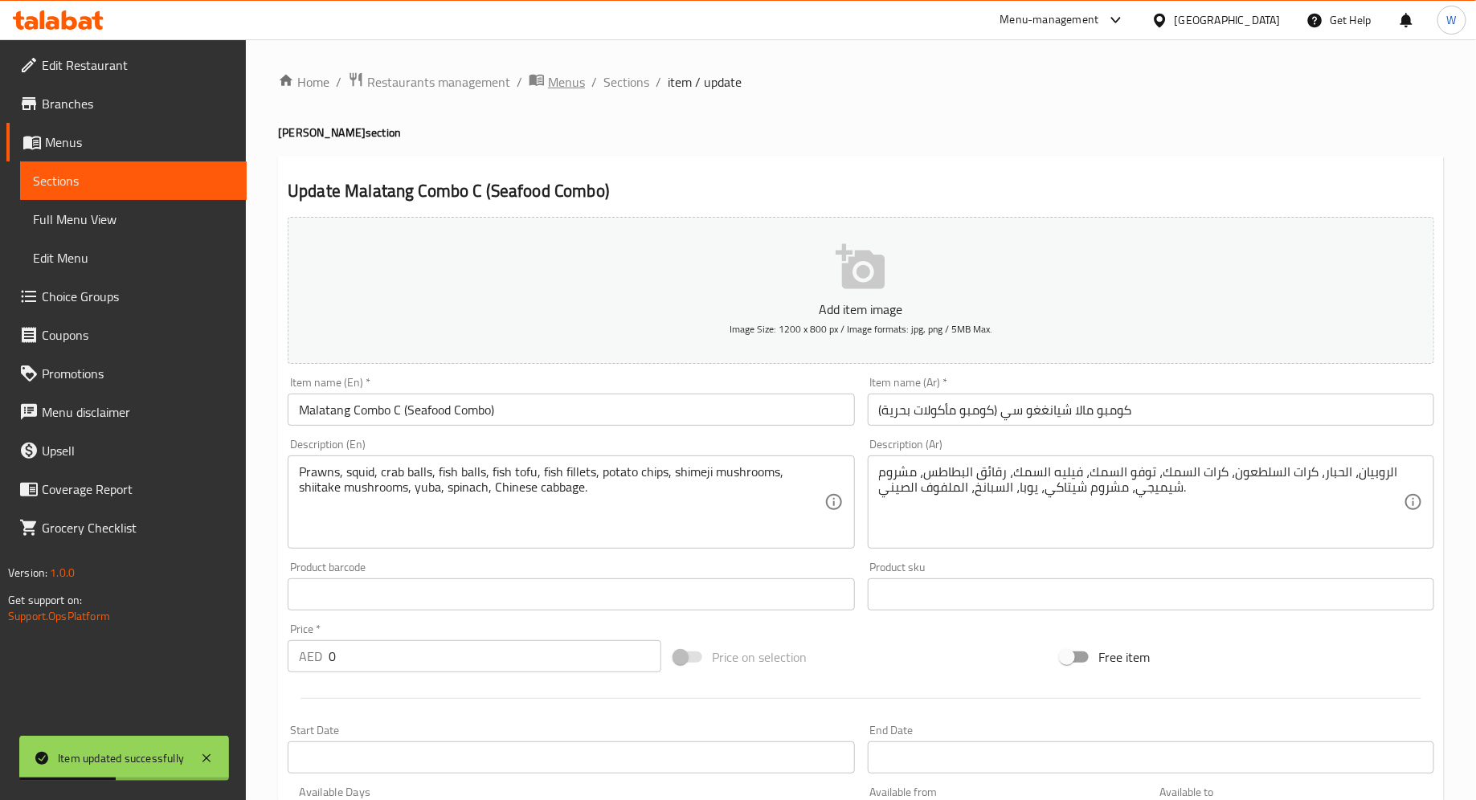
click at [553, 73] on span "Menus" at bounding box center [566, 81] width 37 height 19
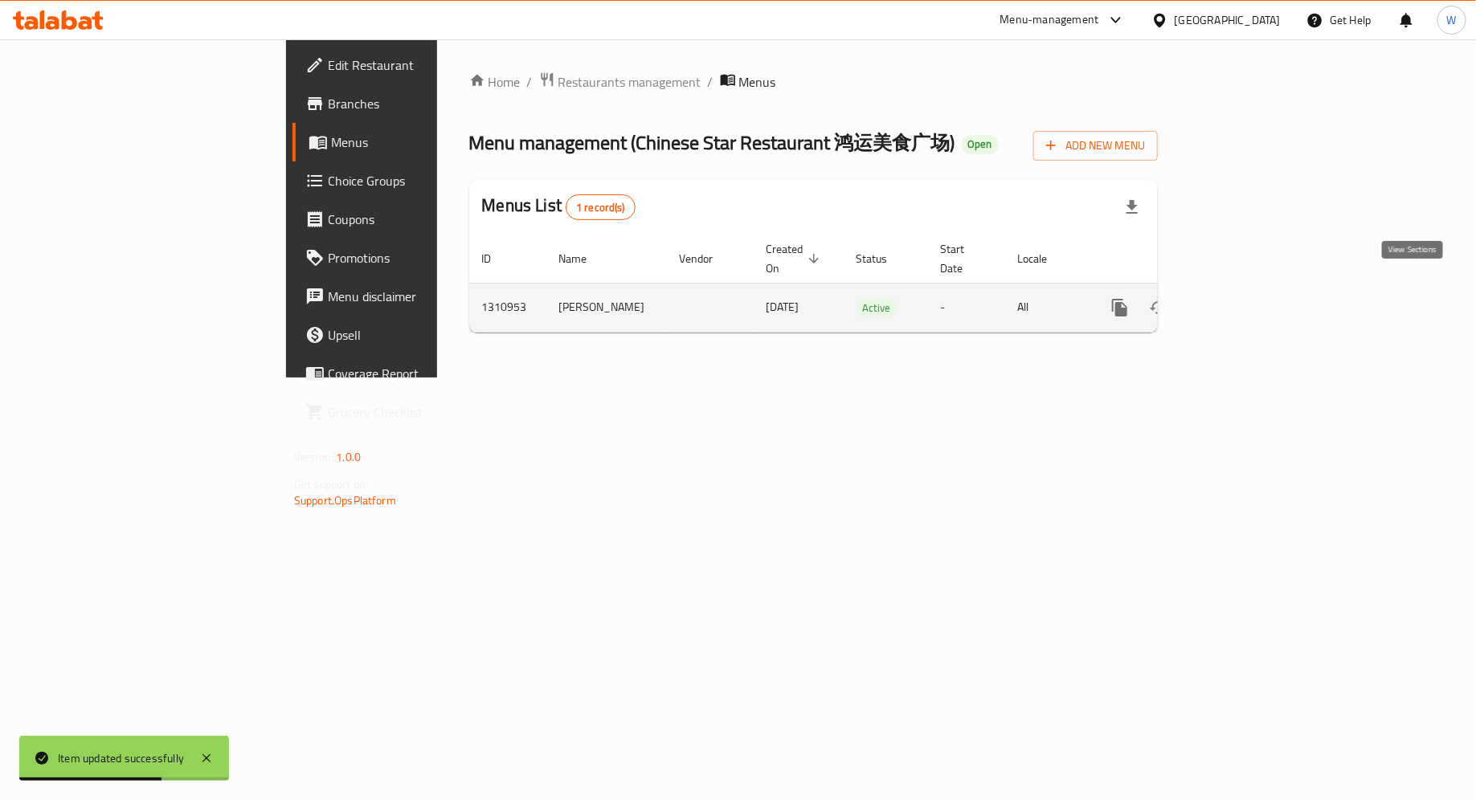
click at [1180, 292] on link "enhanced table" at bounding box center [1235, 307] width 39 height 39
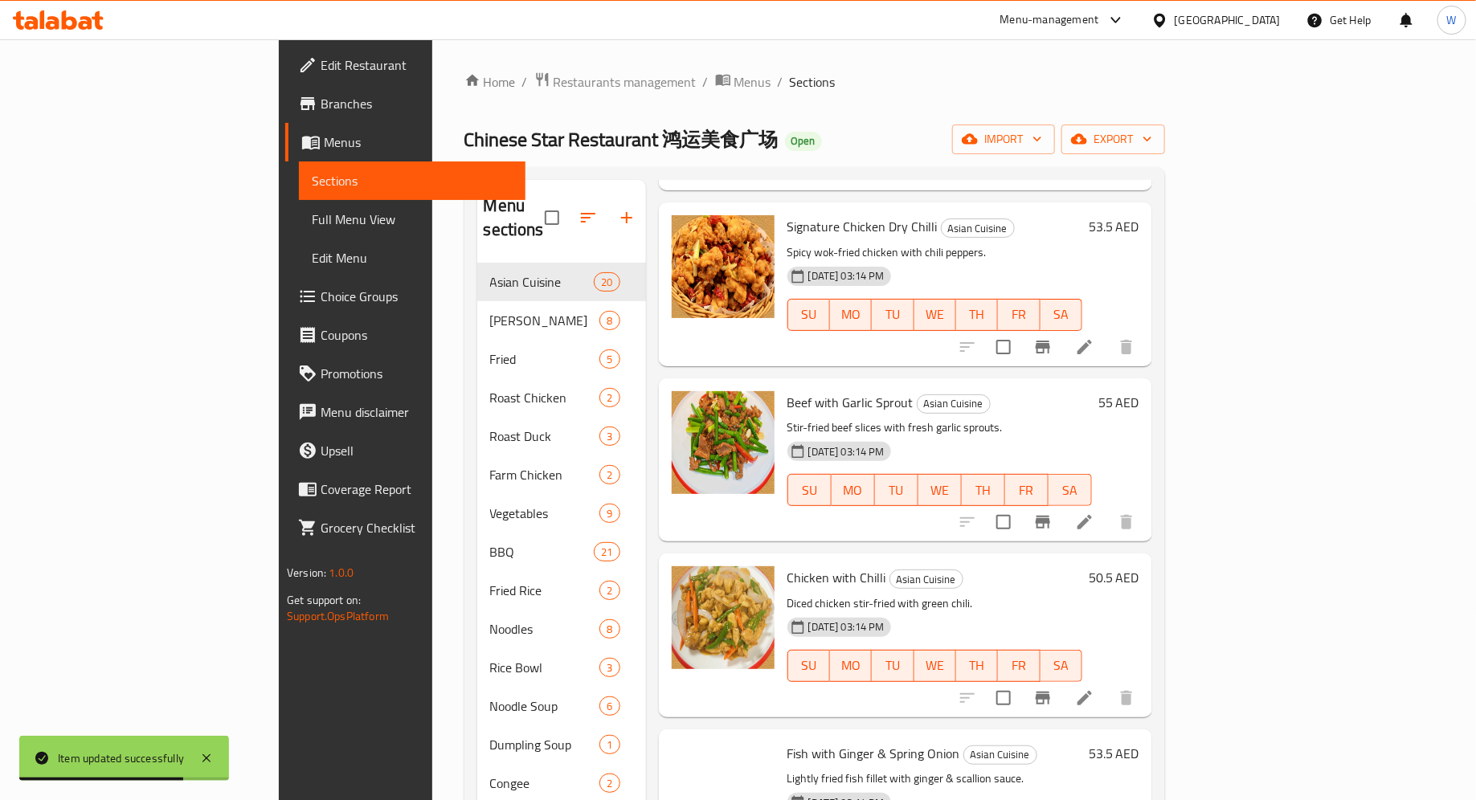
scroll to position [669, 0]
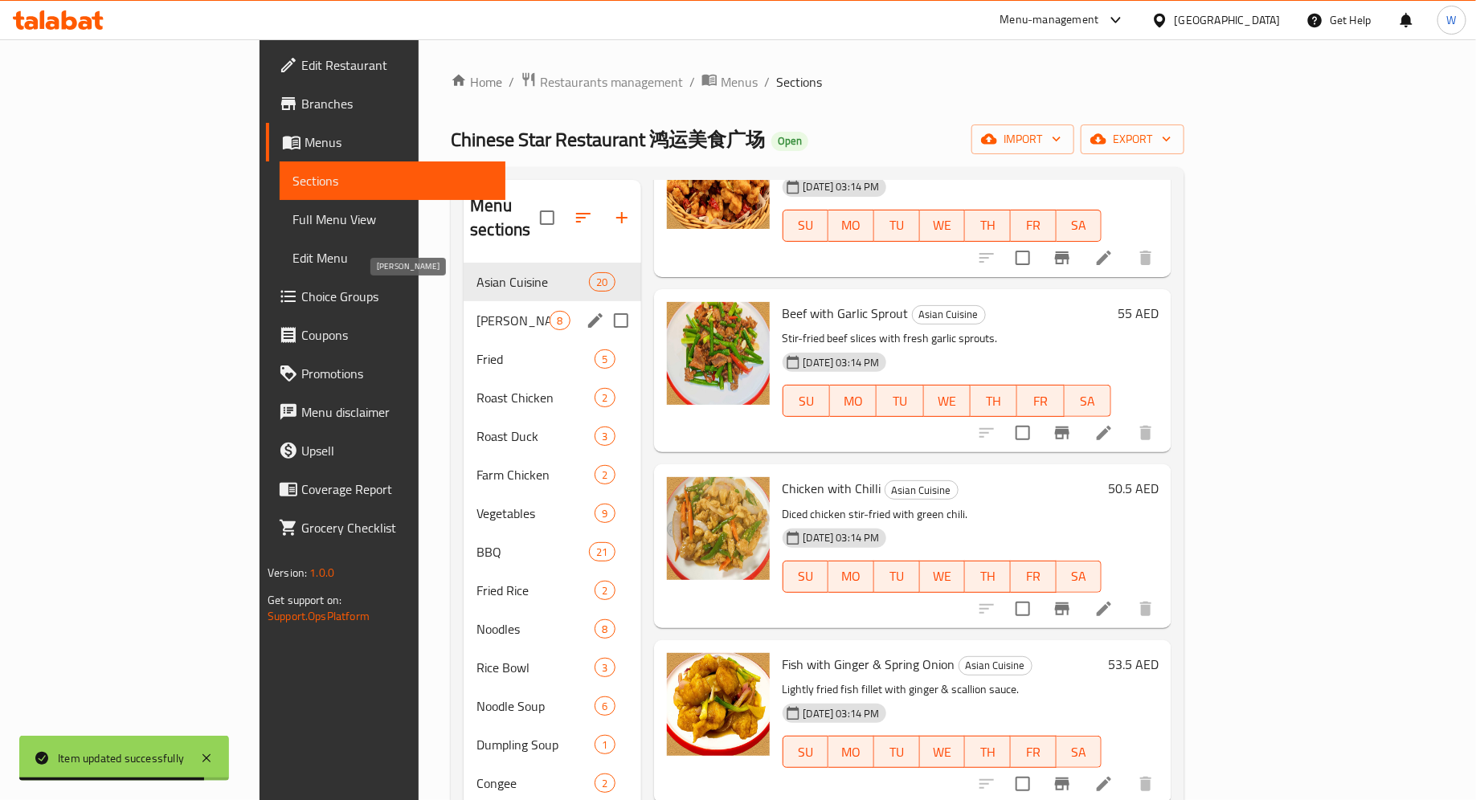
click at [476, 311] on span "[PERSON_NAME]" at bounding box center [512, 320] width 73 height 19
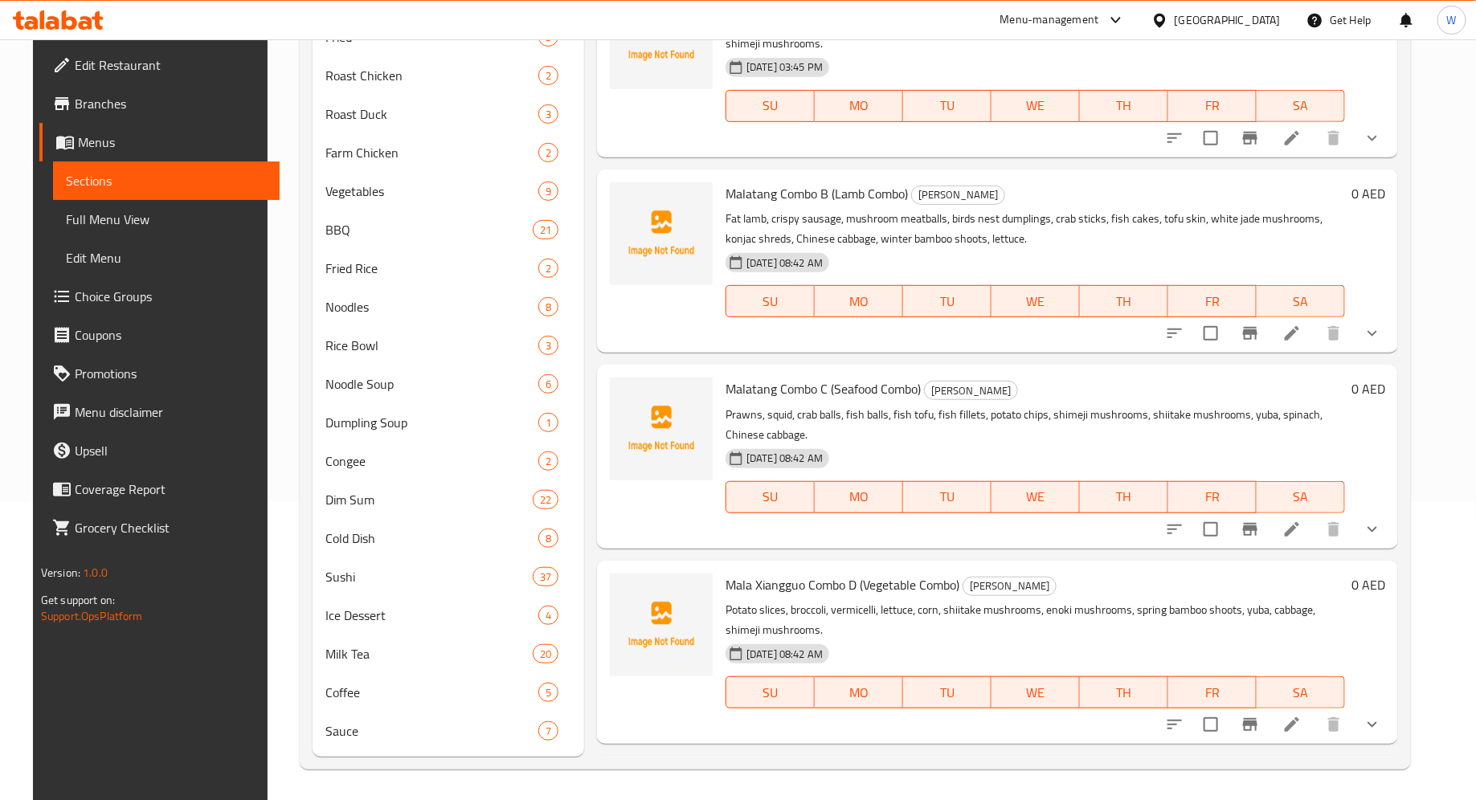
scroll to position [506, 0]
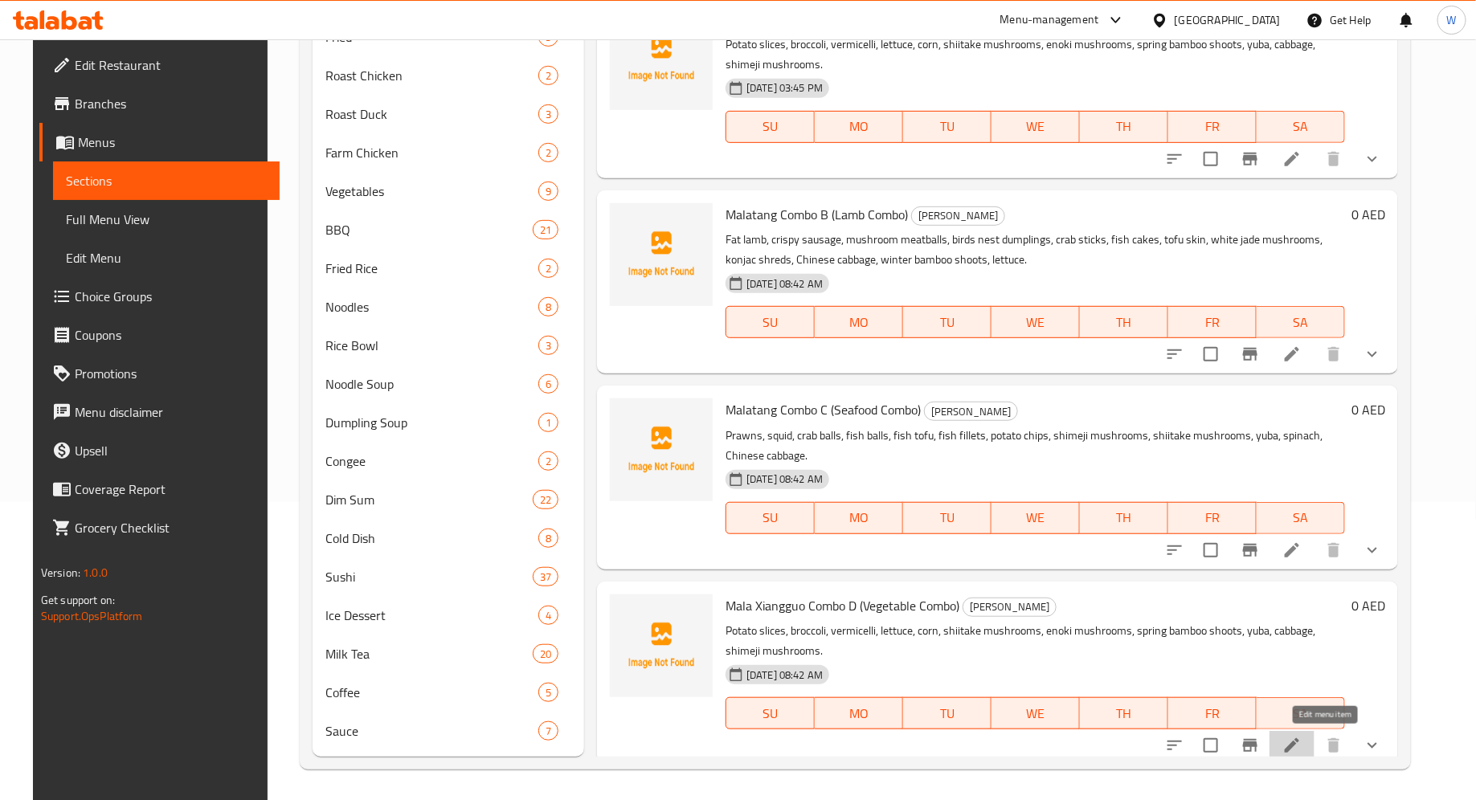
click at [1180, 639] on icon at bounding box center [1291, 745] width 19 height 19
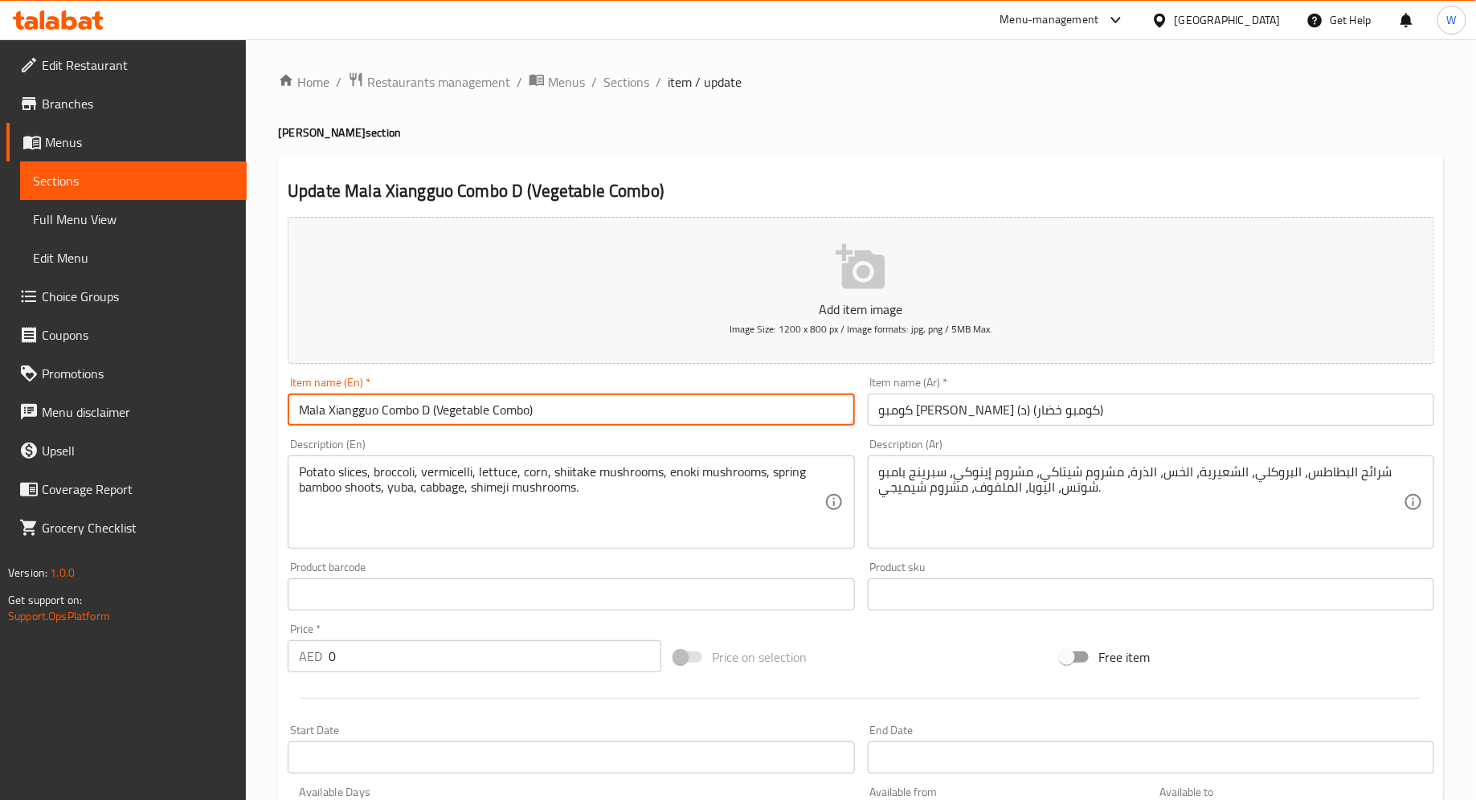
drag, startPoint x: 380, startPoint y: 413, endPoint x: 326, endPoint y: 418, distance: 54.0
click at [325, 417] on input "Mala Xiangguo Combo D (Vegetable Combo)" at bounding box center [571, 410] width 566 height 32
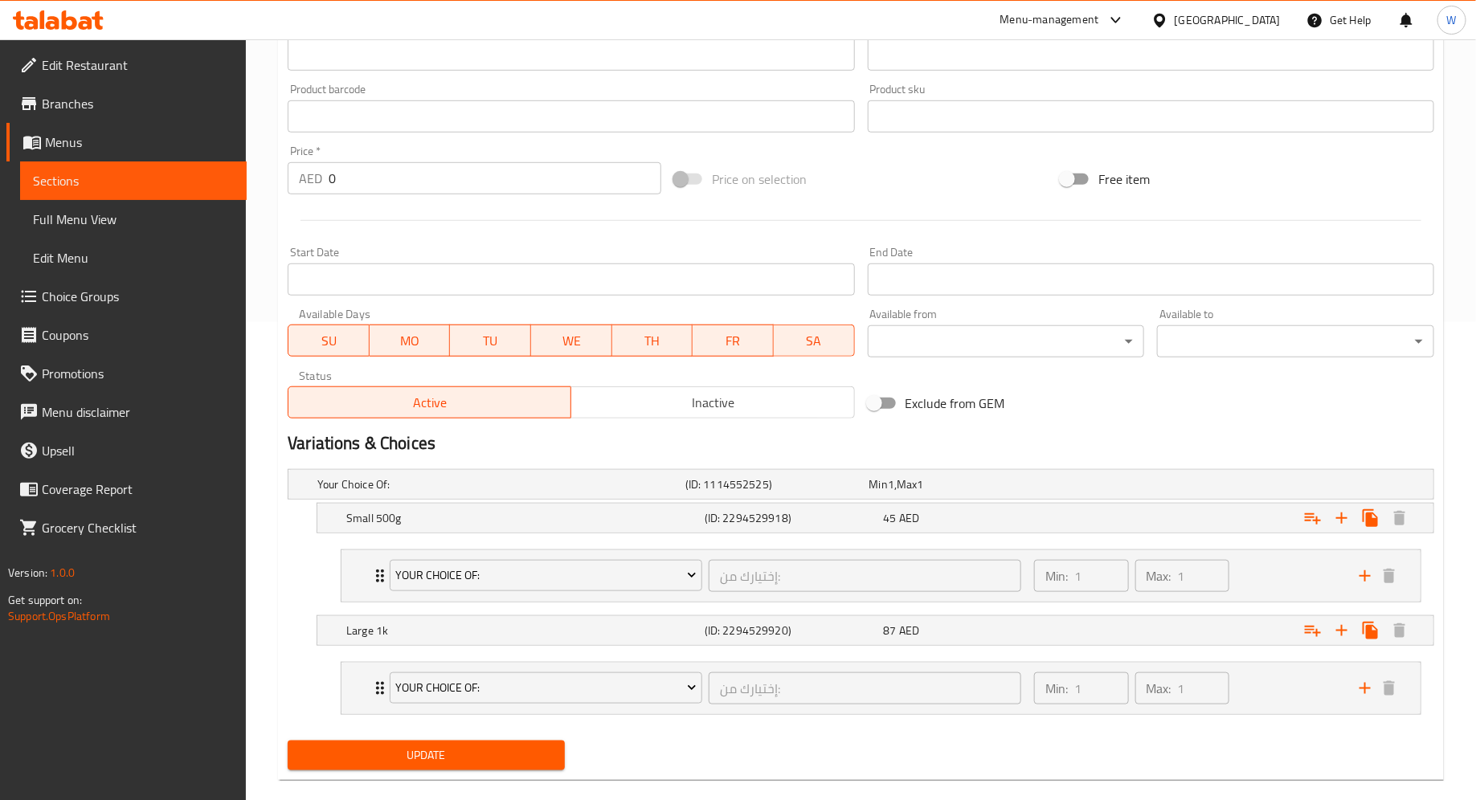
scroll to position [498, 0]
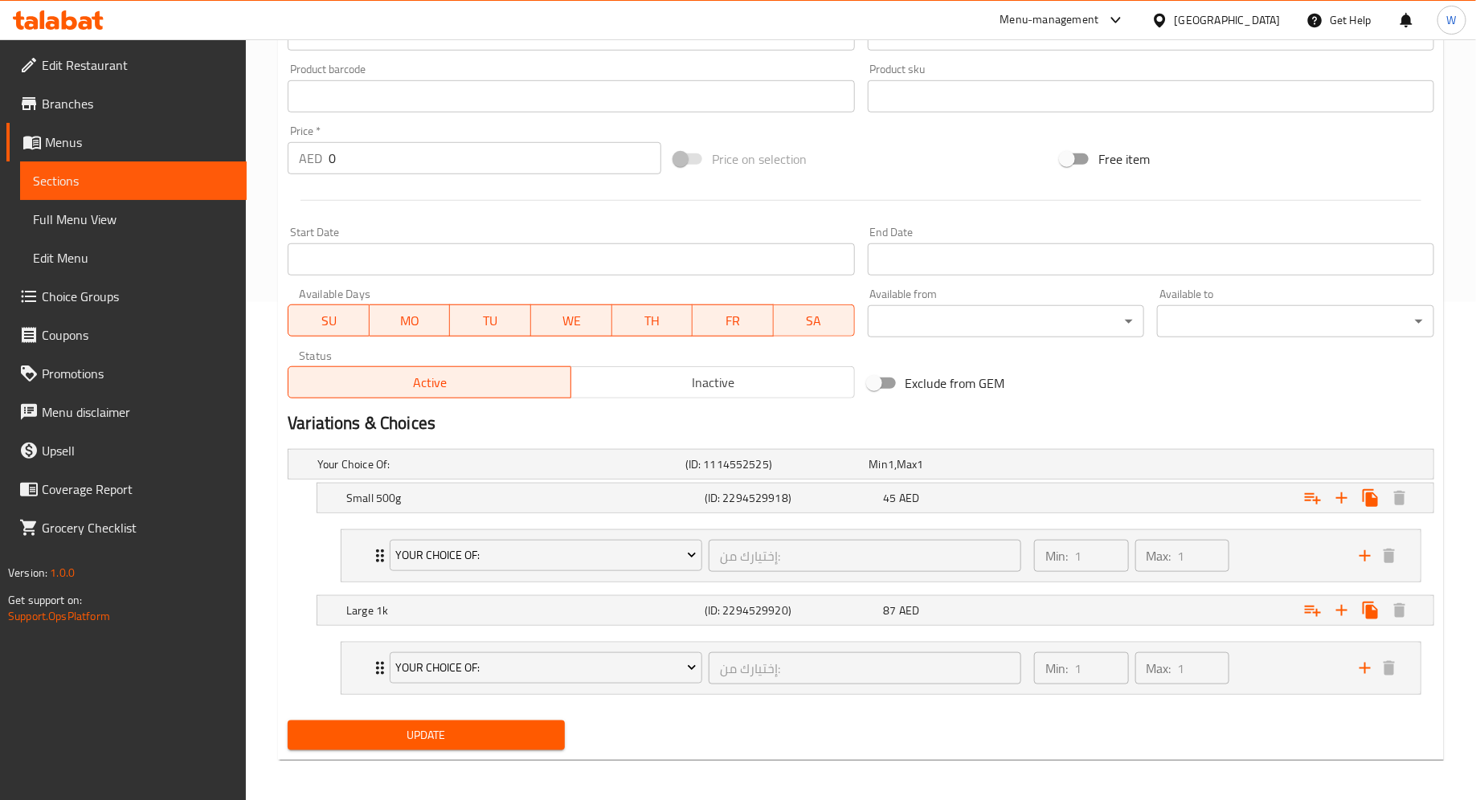
type input "Malatang Combo D (Vegetable Combo)"
click at [482, 639] on span "Update" at bounding box center [425, 735] width 251 height 20
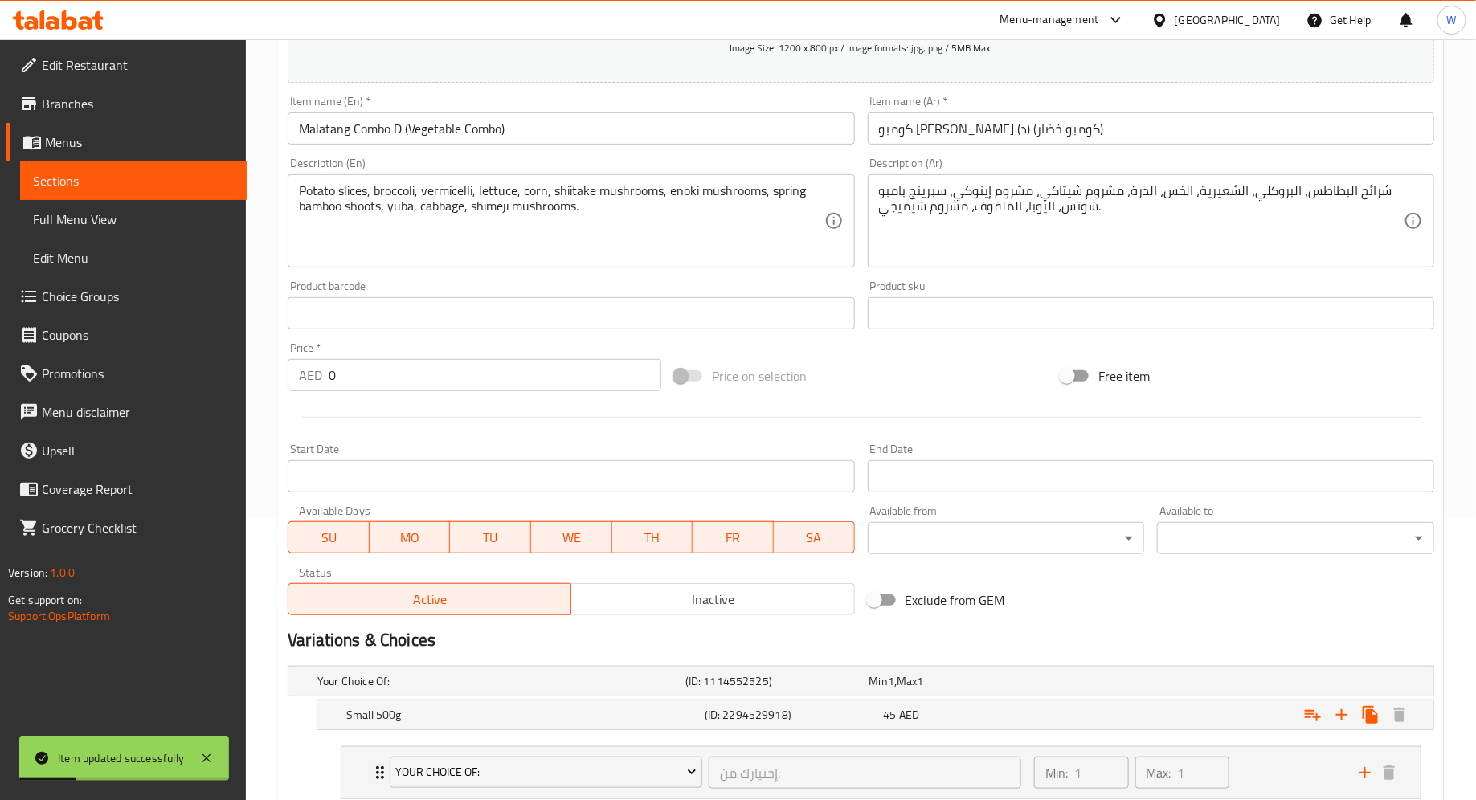
scroll to position [0, 0]
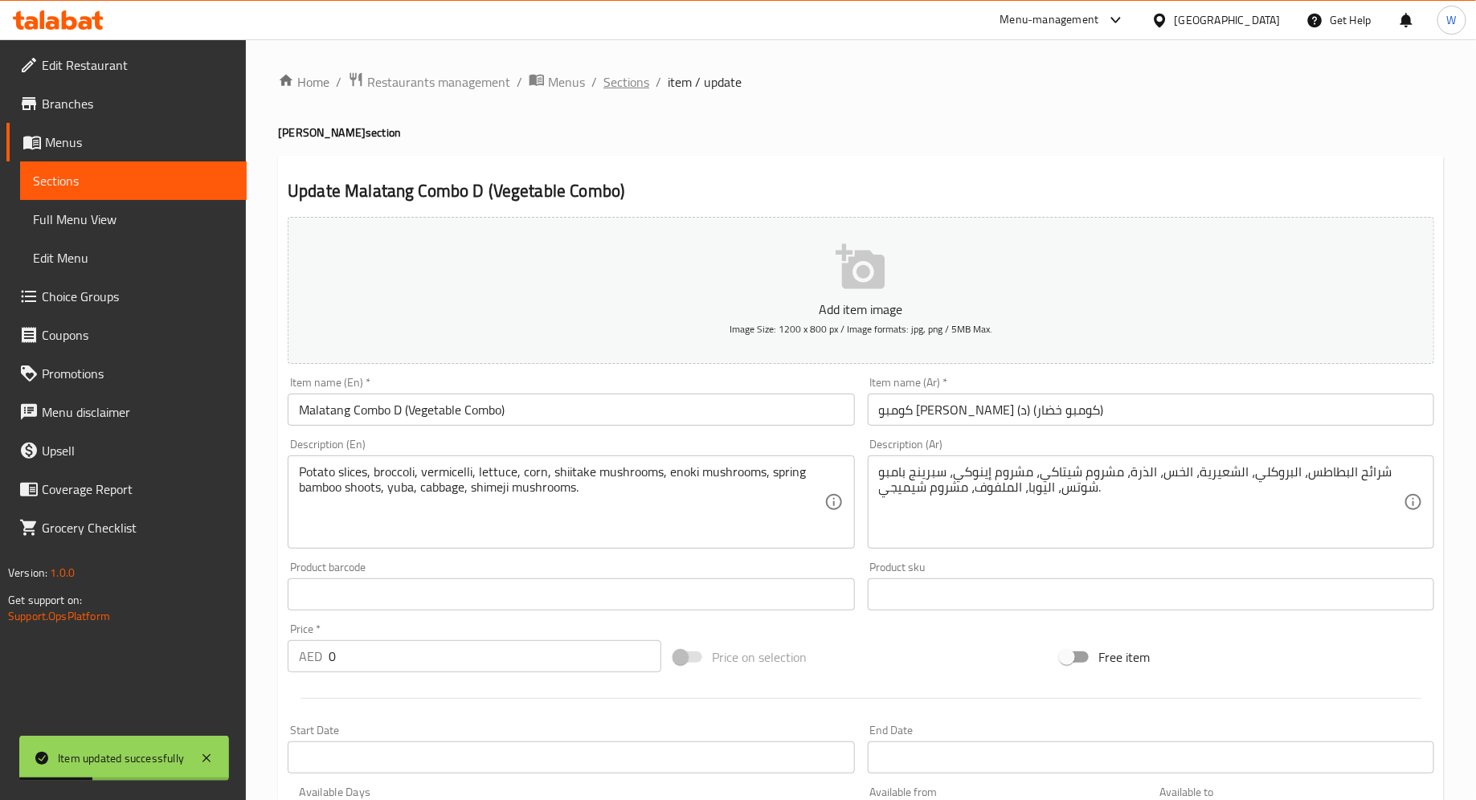
click at [620, 80] on span "Sections" at bounding box center [626, 81] width 46 height 19
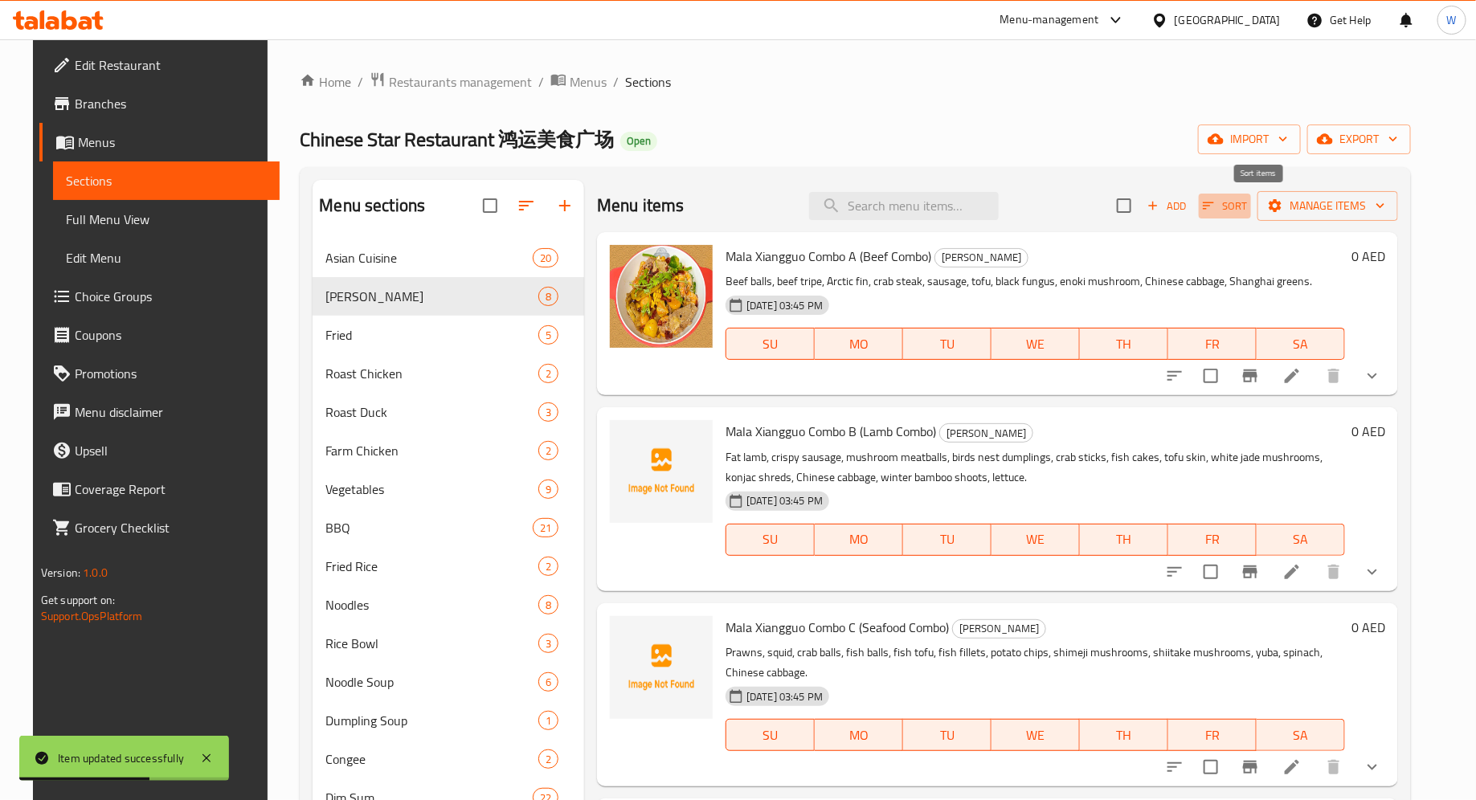
click at [1180, 209] on span "Sort" at bounding box center [1224, 206] width 44 height 18
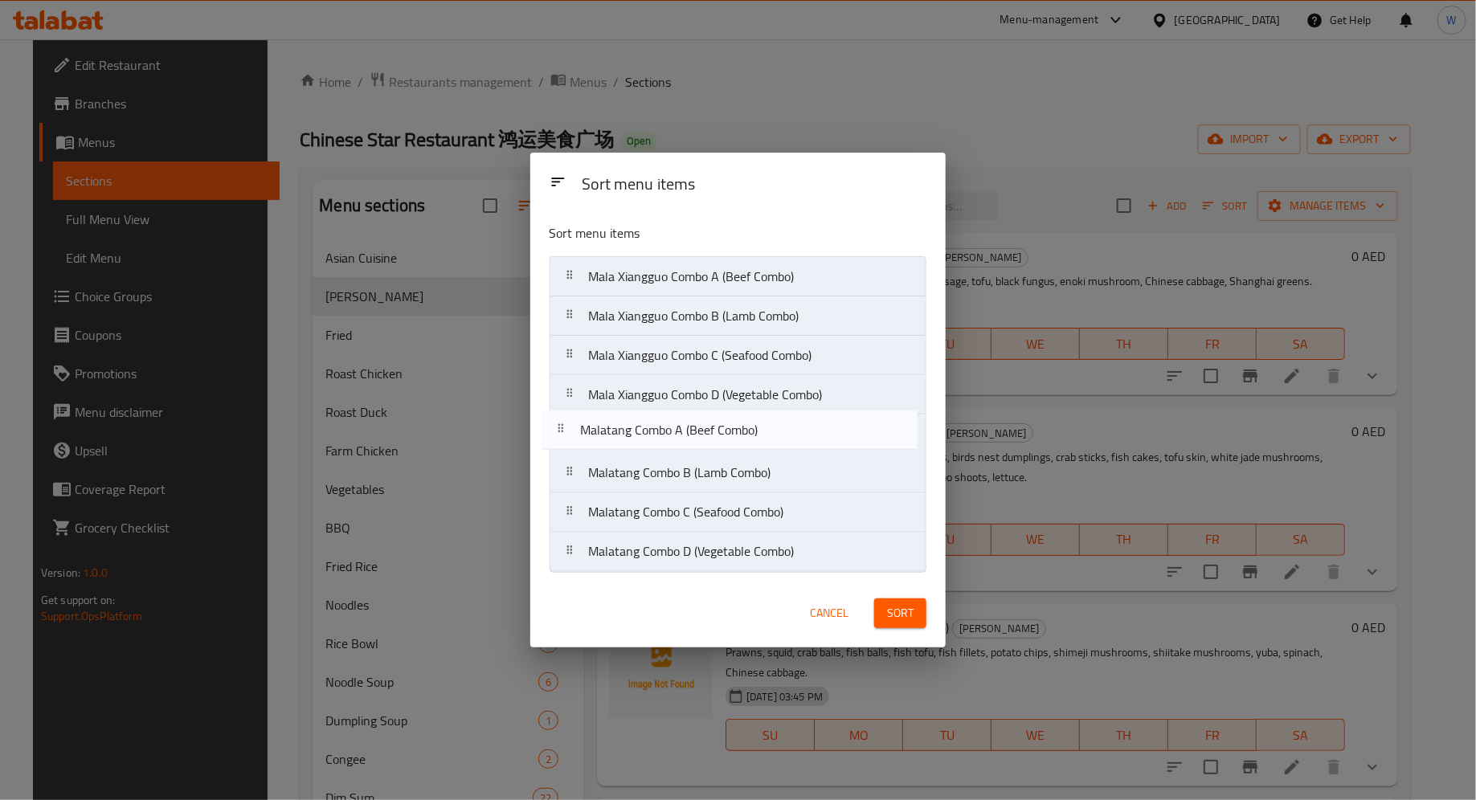
drag, startPoint x: 570, startPoint y: 558, endPoint x: 561, endPoint y: 428, distance: 130.4
click at [561, 428] on nav "Mala Xiangguo Combo A (Beef Combo) Mala Xiangguo Combo B (Lamb Combo) Mala Xian…" at bounding box center [738, 414] width 378 height 316
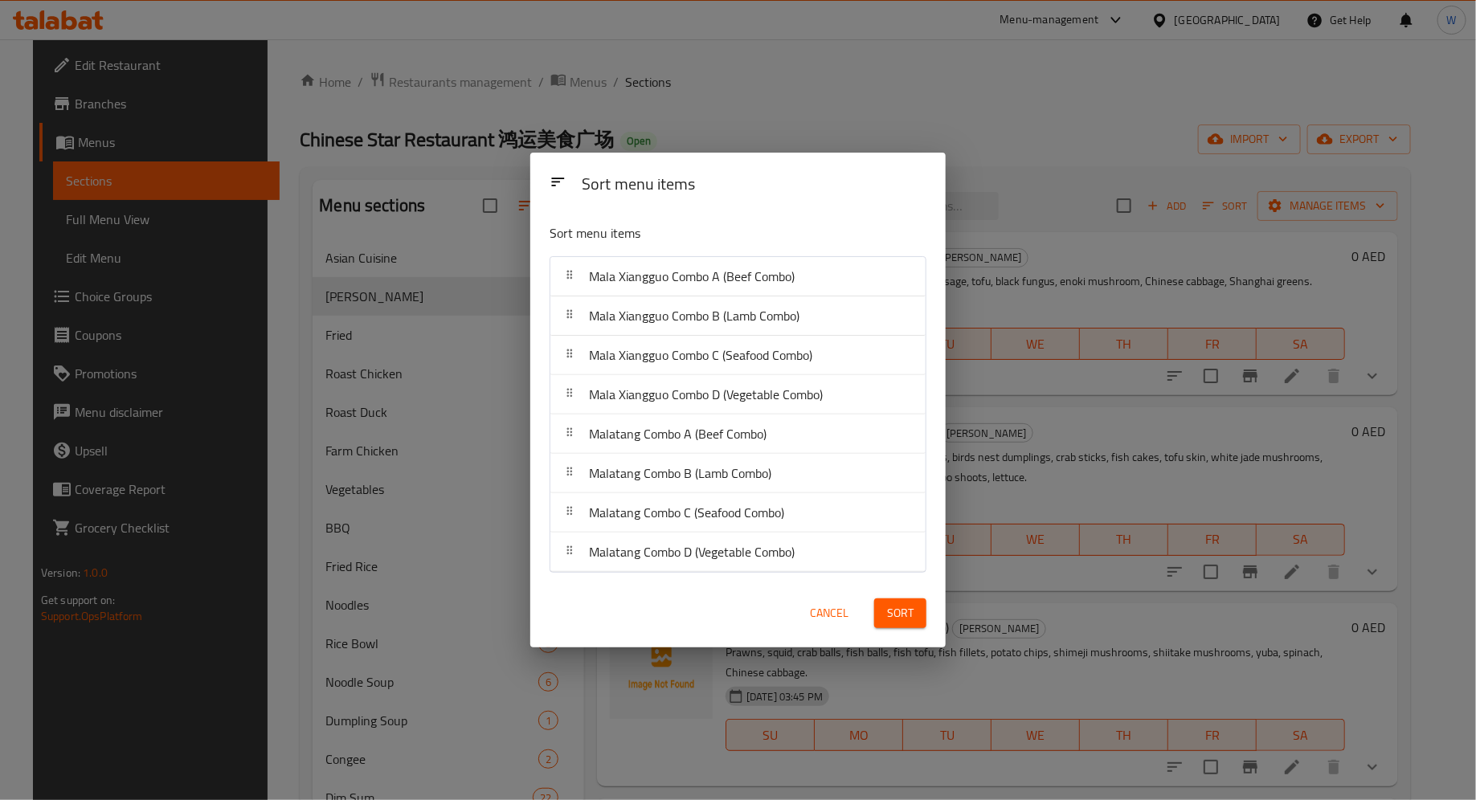
click at [910, 614] on span "Sort" at bounding box center [900, 613] width 27 height 20
